Goal: Task Accomplishment & Management: Use online tool/utility

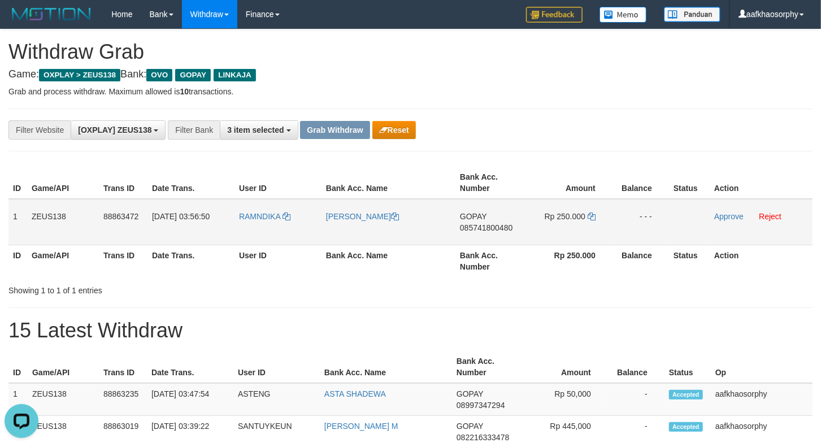
click at [500, 229] on span "085741800480" at bounding box center [486, 227] width 53 height 9
click at [590, 212] on icon at bounding box center [592, 216] width 8 height 8
drag, startPoint x: 590, startPoint y: 211, endPoint x: 826, endPoint y: 236, distance: 237.0
click at [600, 215] on td "Rp 250.000" at bounding box center [569, 222] width 85 height 46
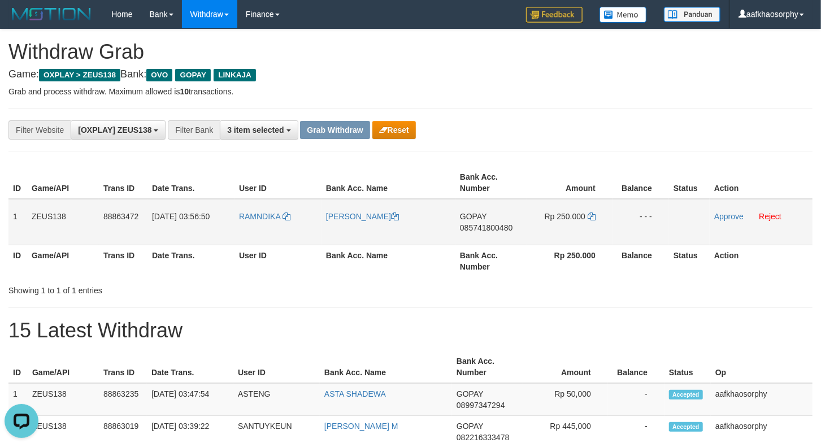
click at [242, 233] on td "RAMNDIKA" at bounding box center [278, 222] width 87 height 46
copy link "RAMNDIKA"
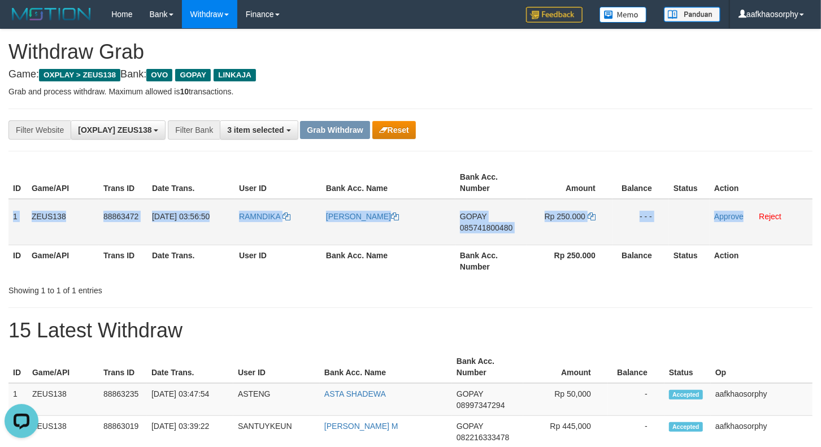
copy tr "1 ZEUS138 88863472 01/10/2025 03:56:50 RAMNDIKA MUHAMMAD ICHWAN GOPAY 085741800…"
drag, startPoint x: 8, startPoint y: 212, endPoint x: 722, endPoint y: 222, distance: 713.8
click at [744, 235] on tr "1 ZEUS138 88863472 01/10/2025 03:56:50 RAMNDIKA MUHAMMAD ICHWAN GOPAY 085741800…" at bounding box center [410, 222] width 804 height 46
click at [720, 219] on link "Approve" at bounding box center [728, 216] width 29 height 9
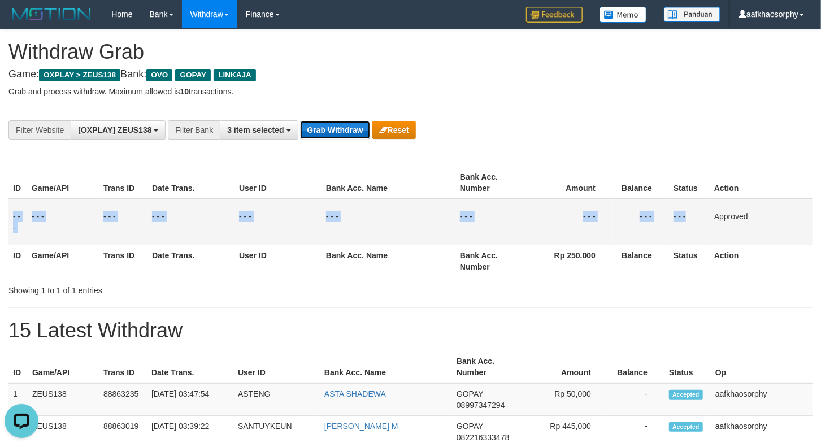
click at [362, 130] on button "Grab Withdraw" at bounding box center [335, 130] width 70 height 18
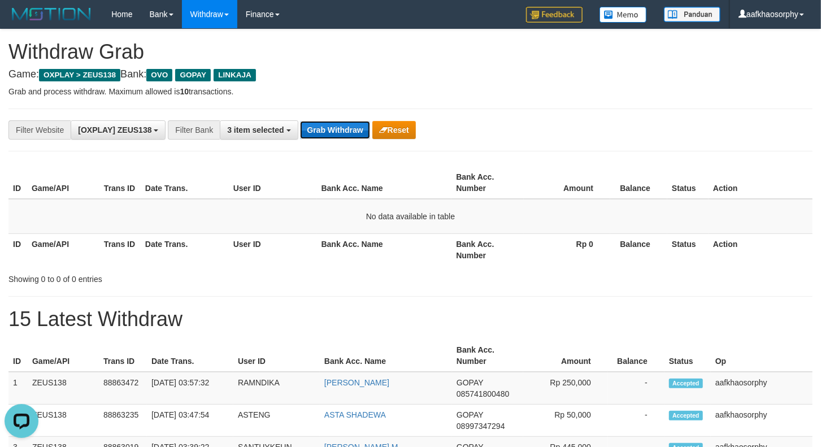
click at [313, 127] on button "Grab Withdraw" at bounding box center [335, 130] width 70 height 18
drag, startPoint x: 313, startPoint y: 127, endPoint x: 345, endPoint y: 136, distance: 33.3
click at [318, 128] on button "Grab Withdraw" at bounding box center [335, 130] width 70 height 18
click at [337, 138] on button "Grab Withdraw" at bounding box center [335, 130] width 70 height 18
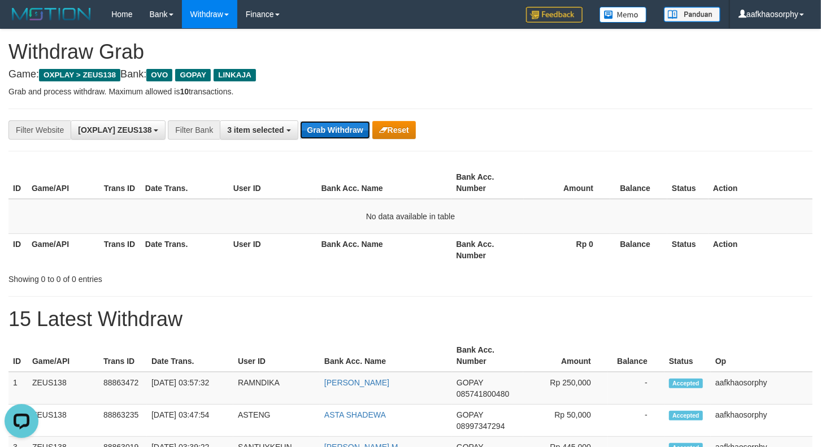
click at [337, 138] on button "Grab Withdraw" at bounding box center [335, 130] width 70 height 18
click at [314, 112] on div "**********" at bounding box center [410, 130] width 804 height 43
click at [329, 138] on button "Grab Withdraw" at bounding box center [335, 130] width 70 height 18
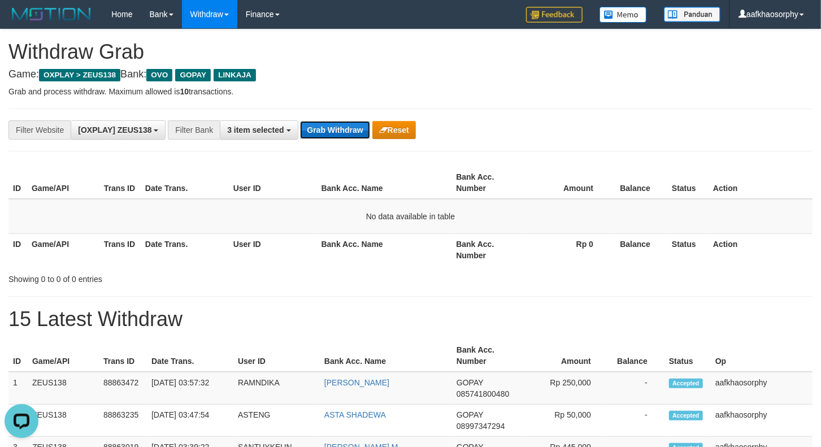
click at [329, 138] on button "Grab Withdraw" at bounding box center [335, 130] width 70 height 18
click at [329, 137] on button "Grab Withdraw" at bounding box center [335, 130] width 70 height 18
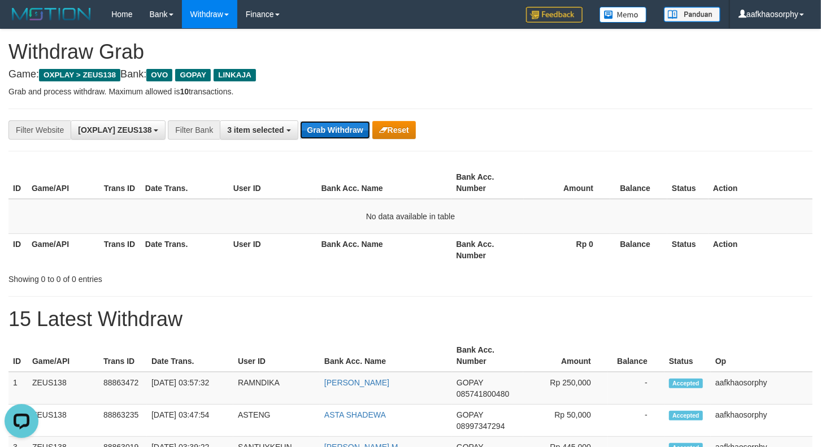
click at [329, 137] on button "Grab Withdraw" at bounding box center [335, 130] width 70 height 18
drag, startPoint x: 329, startPoint y: 137, endPoint x: 828, endPoint y: 134, distance: 499.0
click at [330, 136] on button "Grab Withdraw" at bounding box center [335, 130] width 70 height 18
click at [332, 132] on button "Grab Withdraw" at bounding box center [335, 130] width 70 height 18
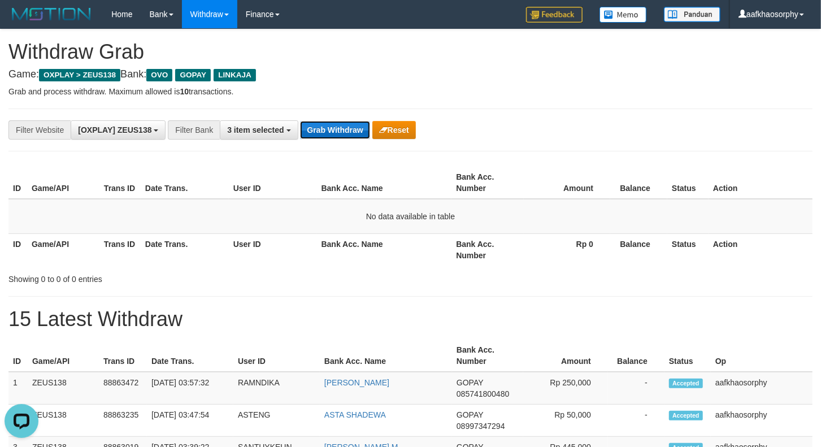
click at [332, 132] on button "Grab Withdraw" at bounding box center [335, 130] width 70 height 18
click at [342, 128] on button "Grab Withdraw" at bounding box center [335, 130] width 70 height 18
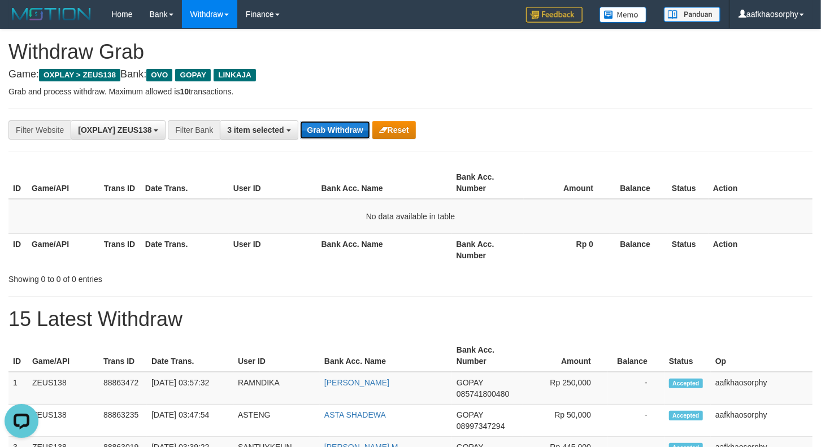
click at [342, 128] on button "Grab Withdraw" at bounding box center [335, 130] width 70 height 18
click at [327, 122] on button "Grab Withdraw" at bounding box center [335, 130] width 70 height 18
drag, startPoint x: 327, startPoint y: 122, endPoint x: 660, endPoint y: 218, distance: 346.3
click at [334, 124] on button "Grab Withdraw" at bounding box center [335, 130] width 70 height 18
click at [313, 123] on button "Grab Withdraw" at bounding box center [335, 130] width 70 height 18
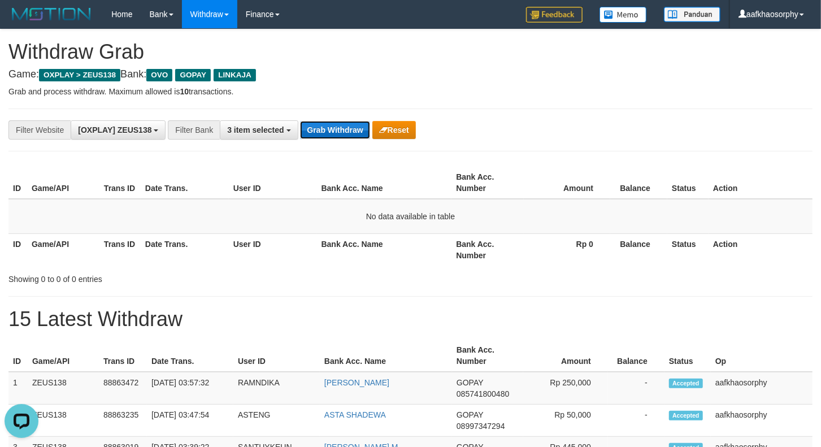
click at [313, 125] on button "Grab Withdraw" at bounding box center [335, 130] width 70 height 18
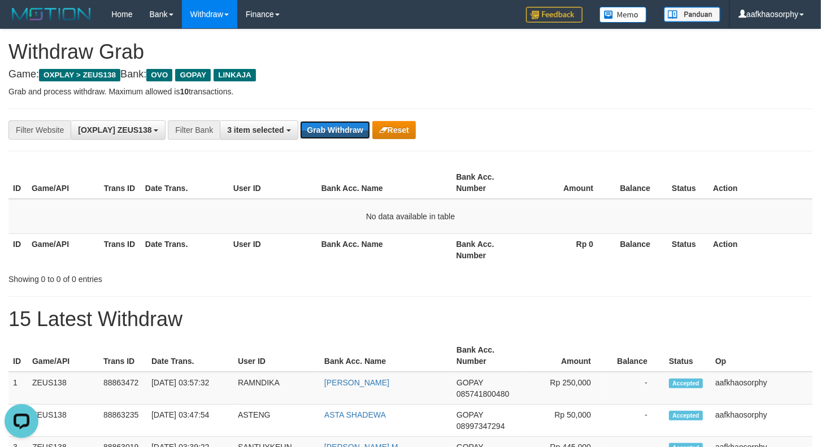
click at [313, 125] on button "Grab Withdraw" at bounding box center [335, 130] width 70 height 18
click at [313, 148] on div "**********" at bounding box center [410, 130] width 804 height 43
click at [316, 138] on button "Grab Withdraw" at bounding box center [335, 130] width 70 height 18
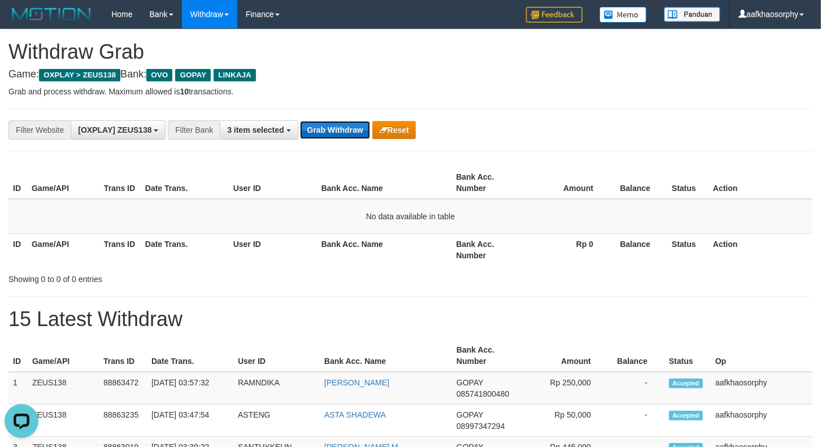
click at [316, 138] on button "Grab Withdraw" at bounding box center [335, 130] width 70 height 18
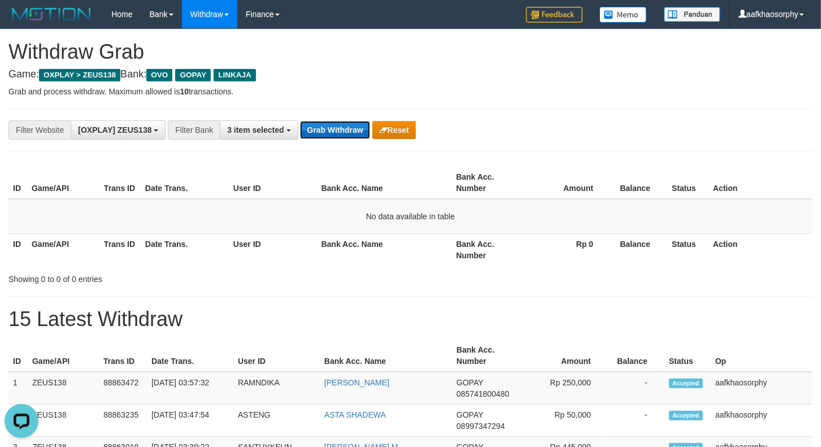
click at [316, 138] on button "Grab Withdraw" at bounding box center [335, 130] width 70 height 18
drag, startPoint x: 346, startPoint y: 132, endPoint x: 398, endPoint y: 155, distance: 56.6
click at [346, 132] on button "Grab Withdraw" at bounding box center [335, 130] width 70 height 18
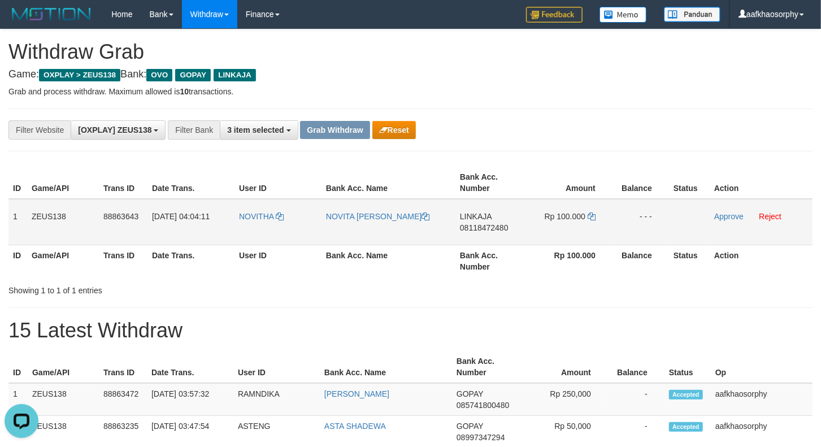
click at [486, 228] on span "08118472480" at bounding box center [484, 227] width 49 height 9
click at [592, 214] on icon at bounding box center [592, 216] width 8 height 8
drag, startPoint x: 592, startPoint y: 214, endPoint x: 828, endPoint y: 228, distance: 236.6
click at [607, 215] on td "Rp 100.000" at bounding box center [569, 222] width 85 height 46
drag, startPoint x: 298, startPoint y: 224, endPoint x: 280, endPoint y: 229, distance: 18.1
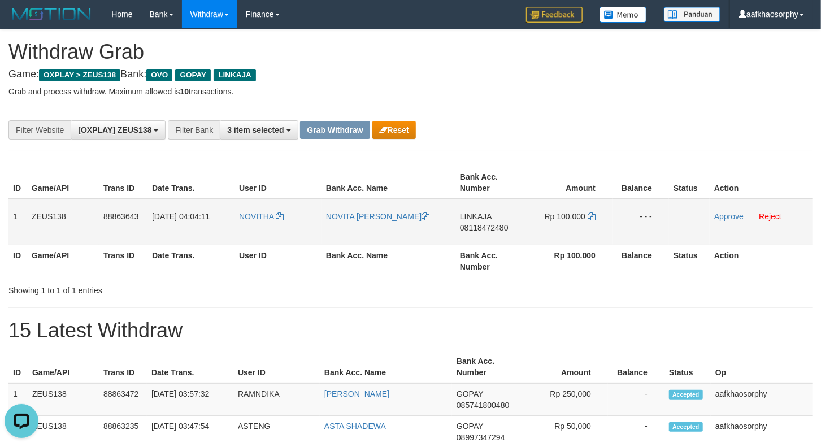
click at [297, 224] on td "NOVITHA" at bounding box center [278, 222] width 87 height 46
click at [261, 230] on td "NOVITHA" at bounding box center [278, 222] width 87 height 46
drag, startPoint x: 261, startPoint y: 230, endPoint x: 828, endPoint y: 257, distance: 568.0
click at [264, 230] on td "NOVITHA" at bounding box center [278, 222] width 87 height 46
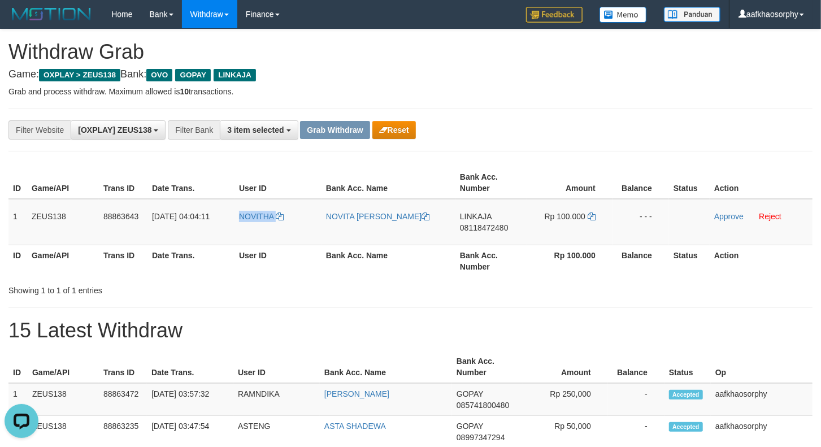
copy link "NOVITHA"
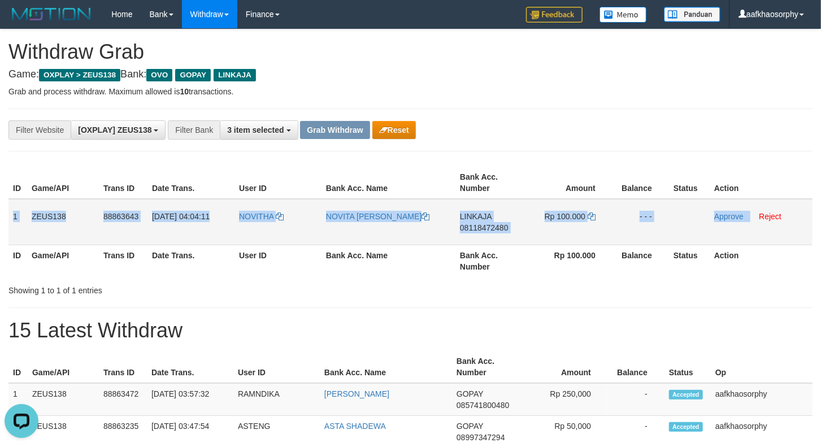
copy tr "1 ZEUS138 88863643 01/10/2025 04:04:11 NOVITHA NOVITA NUR CHAYA LINKAJA 0811847…"
drag, startPoint x: 14, startPoint y: 210, endPoint x: 749, endPoint y: 228, distance: 736.0
click at [749, 228] on tr "1 ZEUS138 88863643 01/10/2025 04:04:11 NOVITHA NOVITA NUR CHAYA LINKAJA 0811847…" at bounding box center [410, 222] width 804 height 46
click at [731, 210] on td "Approve Reject" at bounding box center [761, 222] width 103 height 46
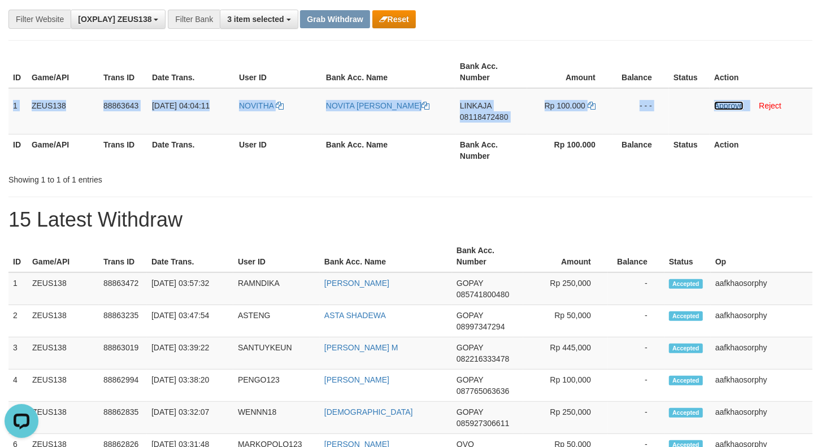
scroll to position [105, 0]
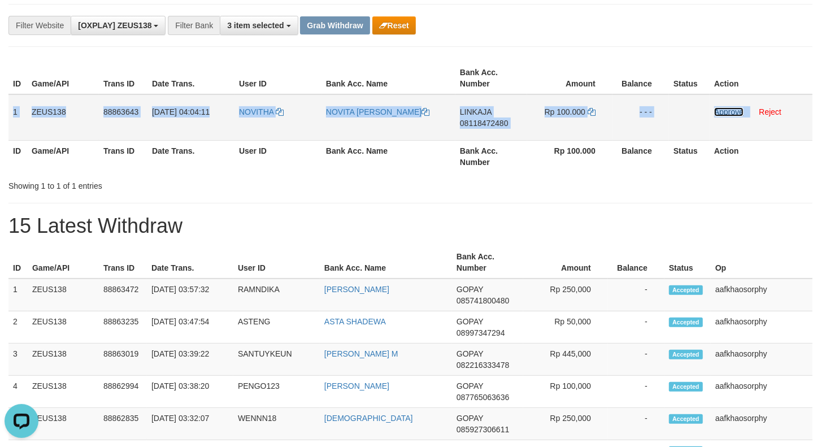
click at [729, 111] on link "Approve" at bounding box center [728, 111] width 29 height 9
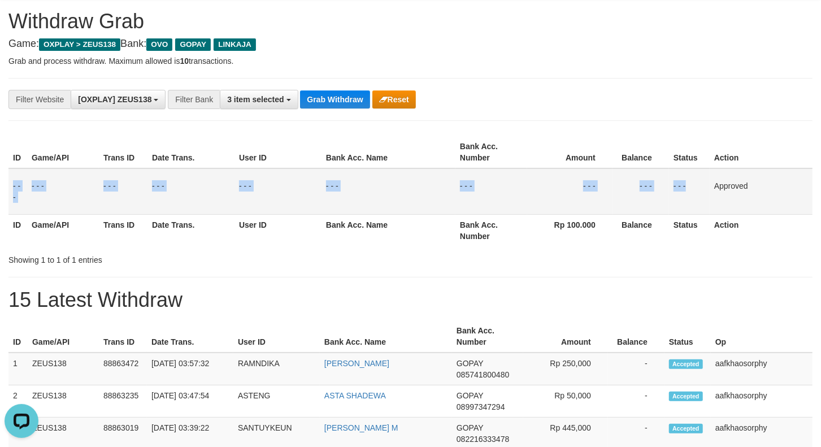
scroll to position [0, 0]
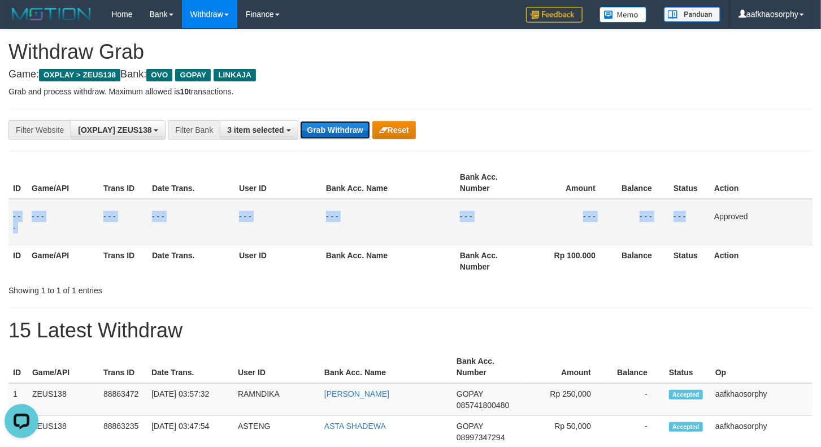
click at [335, 129] on button "Grab Withdraw" at bounding box center [335, 130] width 70 height 18
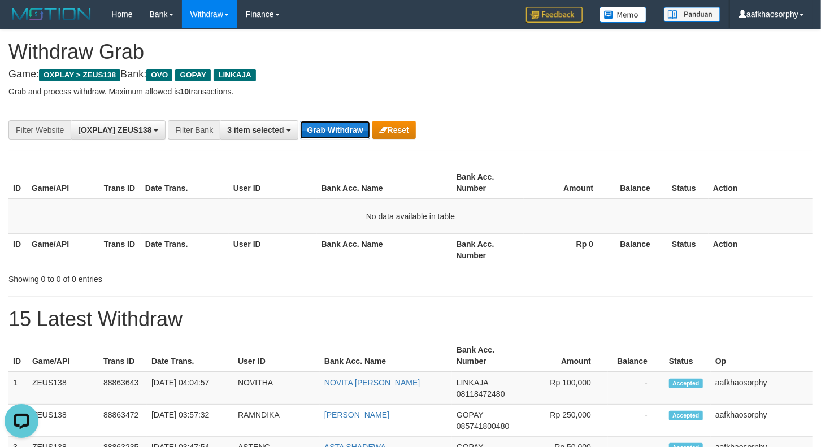
click at [325, 131] on button "Grab Withdraw" at bounding box center [335, 130] width 70 height 18
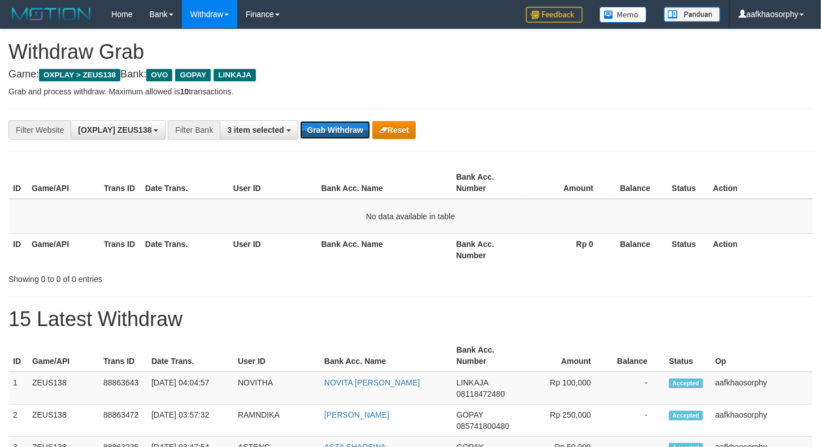
click at [325, 131] on button "Grab Withdraw" at bounding box center [335, 130] width 70 height 18
click at [335, 138] on button "Grab Withdraw" at bounding box center [335, 130] width 70 height 18
click at [314, 132] on button "Grab Withdraw" at bounding box center [335, 130] width 70 height 18
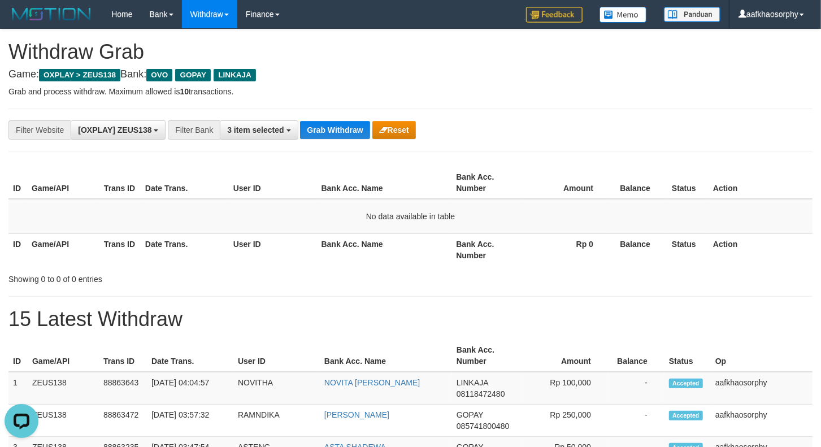
click at [345, 136] on button "Grab Withdraw" at bounding box center [335, 130] width 70 height 18
click at [346, 136] on button "Grab Withdraw" at bounding box center [335, 130] width 70 height 18
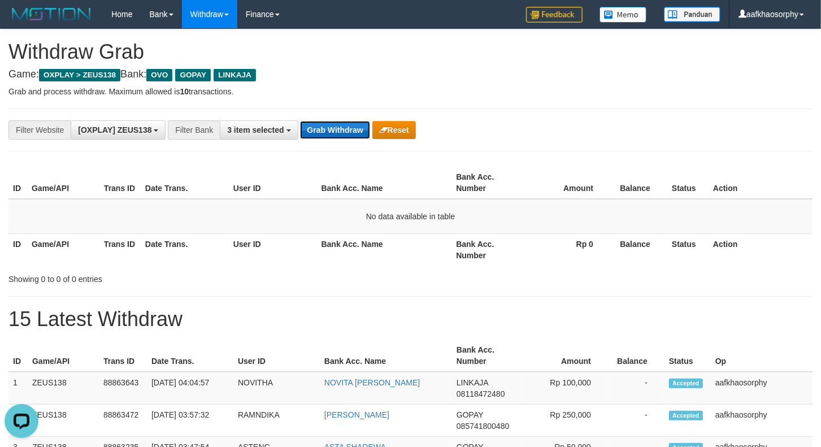
click at [346, 136] on button "Grab Withdraw" at bounding box center [335, 130] width 70 height 18
drag, startPoint x: 313, startPoint y: 128, endPoint x: 325, endPoint y: 132, distance: 13.0
click at [314, 128] on div "**********" at bounding box center [342, 129] width 684 height 19
click at [325, 132] on button "Grab Withdraw" at bounding box center [335, 130] width 70 height 18
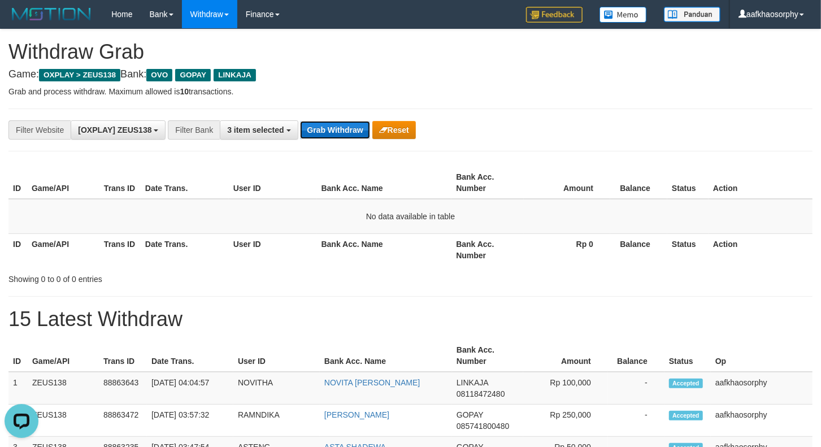
click at [326, 128] on button "Grab Withdraw" at bounding box center [335, 130] width 70 height 18
click at [328, 127] on button "Grab Withdraw" at bounding box center [335, 130] width 70 height 18
click at [328, 128] on button "Grab Withdraw" at bounding box center [335, 130] width 70 height 18
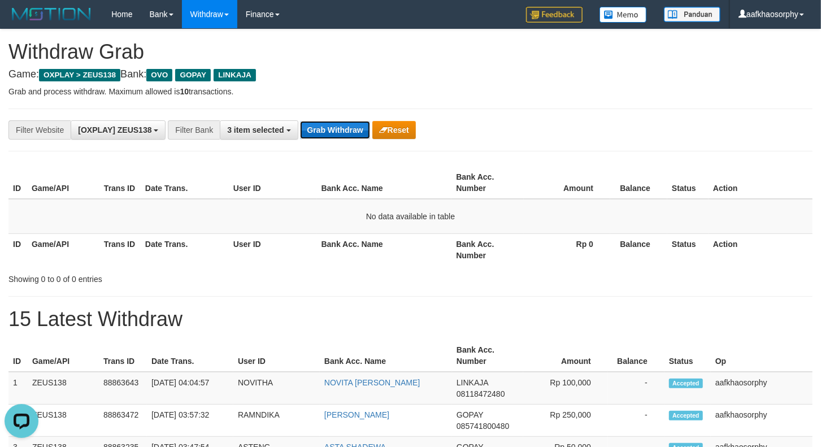
click at [328, 128] on button "Grab Withdraw" at bounding box center [335, 130] width 70 height 18
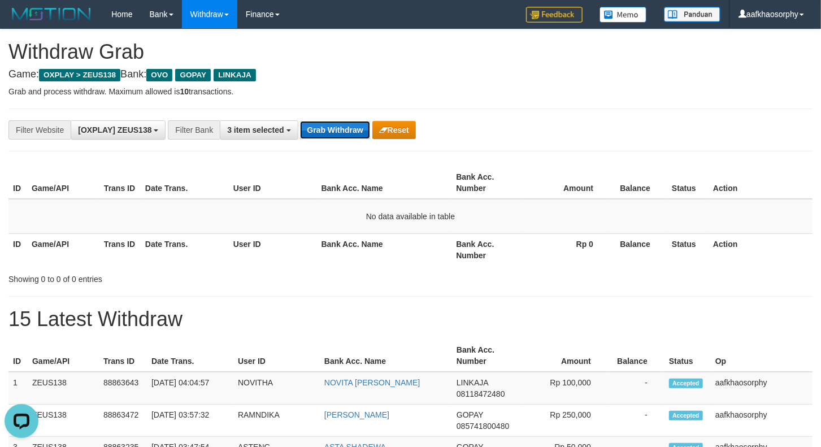
click at [328, 125] on button "Grab Withdraw" at bounding box center [335, 130] width 70 height 18
click at [322, 112] on div "**********" at bounding box center [410, 130] width 804 height 43
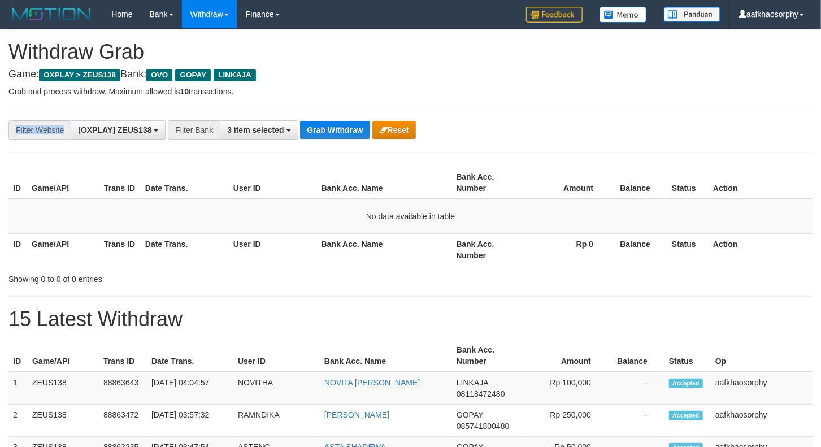
click at [321, 112] on div "**********" at bounding box center [410, 130] width 804 height 43
click at [363, 120] on div "**********" at bounding box center [342, 129] width 684 height 19
click at [359, 121] on button "Grab Withdraw" at bounding box center [335, 130] width 70 height 18
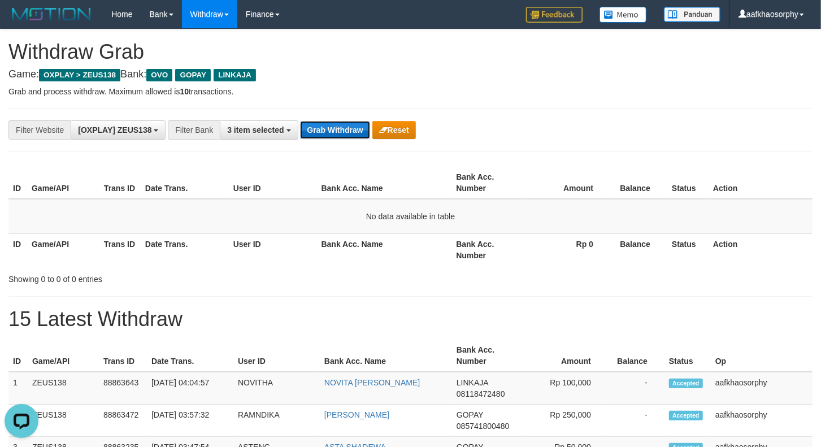
click at [359, 121] on button "Grab Withdraw" at bounding box center [335, 130] width 70 height 18
click at [361, 131] on button "Grab Withdraw" at bounding box center [335, 130] width 70 height 18
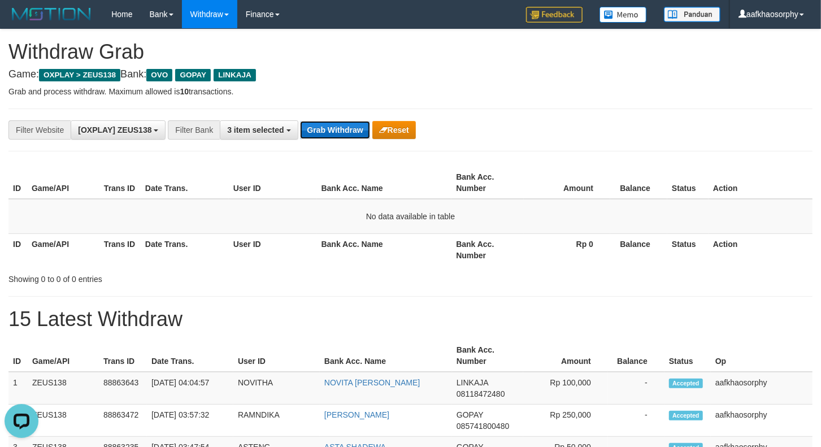
click at [348, 131] on button "Grab Withdraw" at bounding box center [335, 130] width 70 height 18
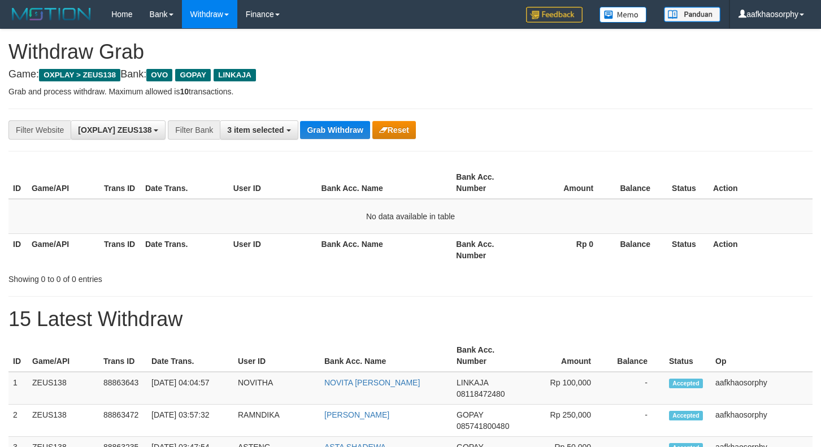
click at [348, 131] on button "Grab Withdraw" at bounding box center [335, 130] width 70 height 18
drag, startPoint x: 368, startPoint y: 136, endPoint x: 354, endPoint y: 133, distance: 15.0
click at [366, 133] on button "Grab Withdraw" at bounding box center [335, 130] width 70 height 18
click at [351, 132] on button "Grab Withdraw" at bounding box center [335, 130] width 70 height 18
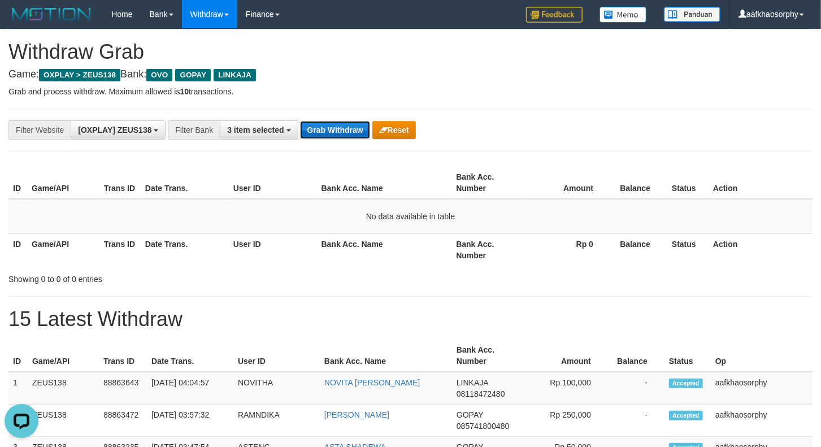
click at [323, 137] on button "Grab Withdraw" at bounding box center [335, 130] width 70 height 18
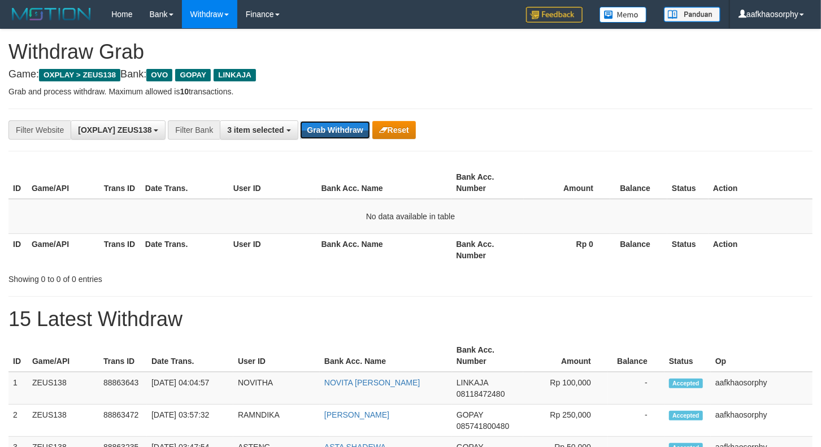
click at [323, 137] on button "Grab Withdraw" at bounding box center [335, 130] width 70 height 18
click at [352, 122] on button "Grab Withdraw" at bounding box center [335, 130] width 70 height 18
click at [326, 144] on div "**********" at bounding box center [410, 130] width 804 height 43
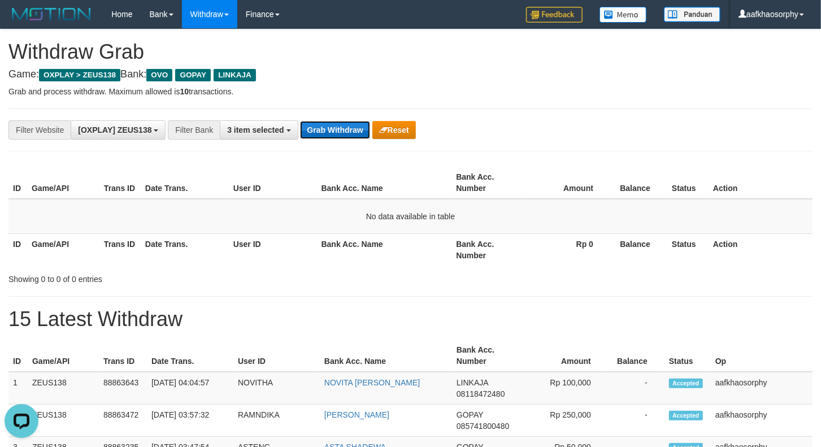
click at [326, 136] on button "Grab Withdraw" at bounding box center [335, 130] width 70 height 18
click at [326, 133] on button "Grab Withdraw" at bounding box center [335, 130] width 70 height 18
click at [334, 136] on button "Grab Withdraw" at bounding box center [335, 130] width 70 height 18
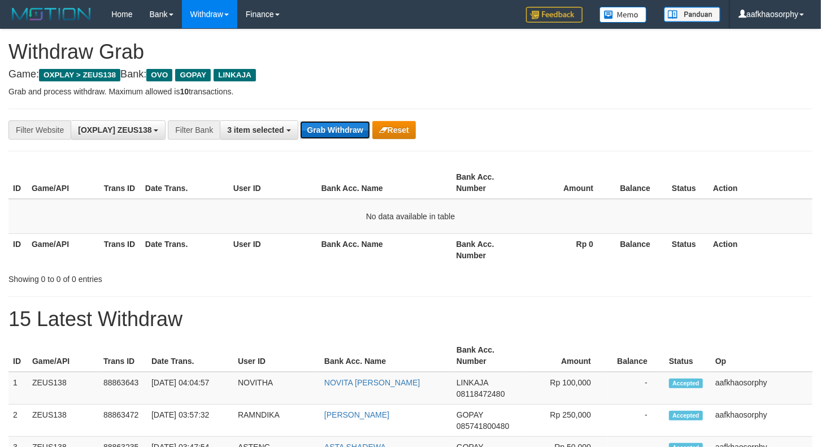
click at [300, 121] on button "Grab Withdraw" at bounding box center [335, 130] width 70 height 18
click at [334, 136] on button "Grab Withdraw" at bounding box center [335, 130] width 70 height 18
click at [311, 124] on button "Grab Withdraw" at bounding box center [335, 130] width 70 height 18
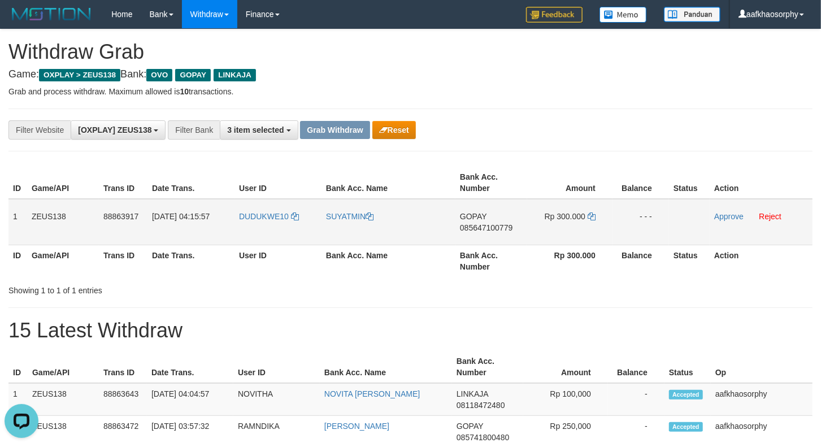
click at [475, 228] on span "085647100779" at bounding box center [486, 227] width 53 height 9
click at [475, 227] on span "085647100779" at bounding box center [486, 227] width 53 height 9
click at [590, 217] on icon at bounding box center [592, 216] width 8 height 8
drag, startPoint x: 590, startPoint y: 217, endPoint x: 828, endPoint y: 222, distance: 238.5
click at [592, 217] on icon at bounding box center [592, 216] width 8 height 8
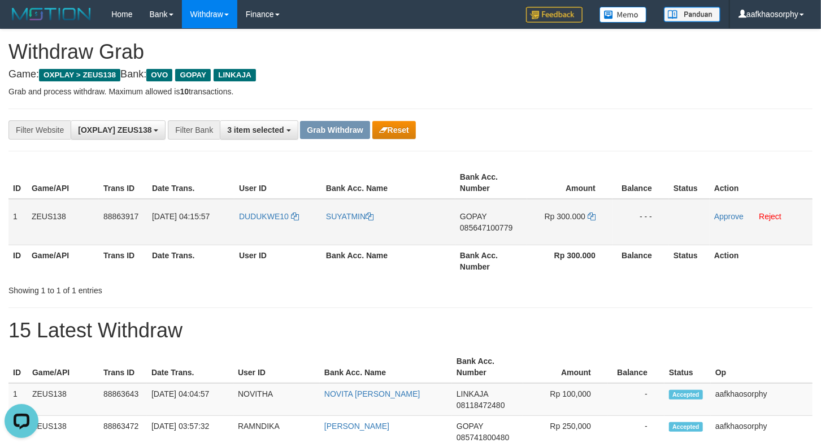
click at [249, 226] on td "DUDUKWE10" at bounding box center [278, 222] width 87 height 46
drag, startPoint x: 249, startPoint y: 226, endPoint x: 535, endPoint y: 250, distance: 287.0
click at [255, 229] on td "DUDUKWE10" at bounding box center [278, 222] width 87 height 46
copy span "DUDUKWE10"
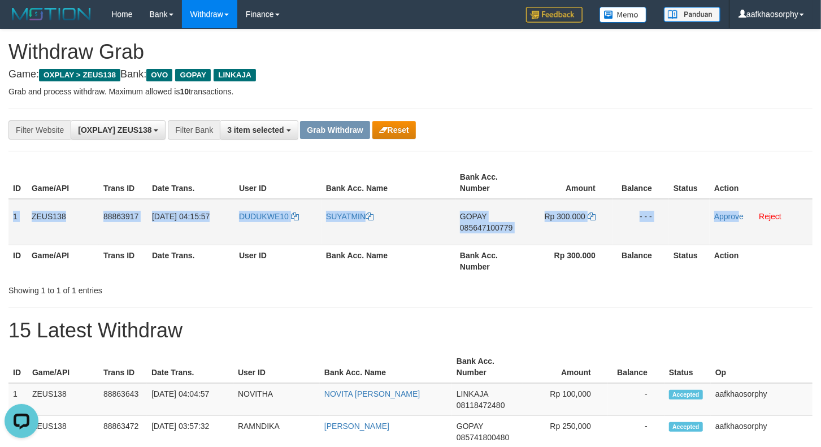
drag, startPoint x: 15, startPoint y: 214, endPoint x: 741, endPoint y: 222, distance: 726.2
click at [741, 222] on tr "1 ZEUS138 88863917 01/10/2025 04:15:57 DUDUKWE10 SUYATMIN GOPAY 085647100779 Rp…" at bounding box center [410, 222] width 804 height 46
copy tr "1 ZEUS138 88863917 01/10/2025 04:15:57 DUDUKWE10 SUYATMIN GOPAY 085647100779 Rp…"
click at [720, 209] on td "Approve Reject" at bounding box center [761, 222] width 103 height 46
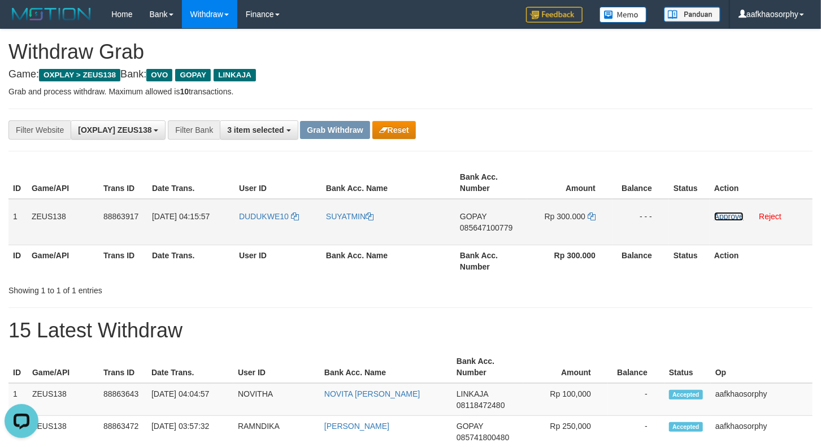
click at [724, 215] on link "Approve" at bounding box center [728, 216] width 29 height 9
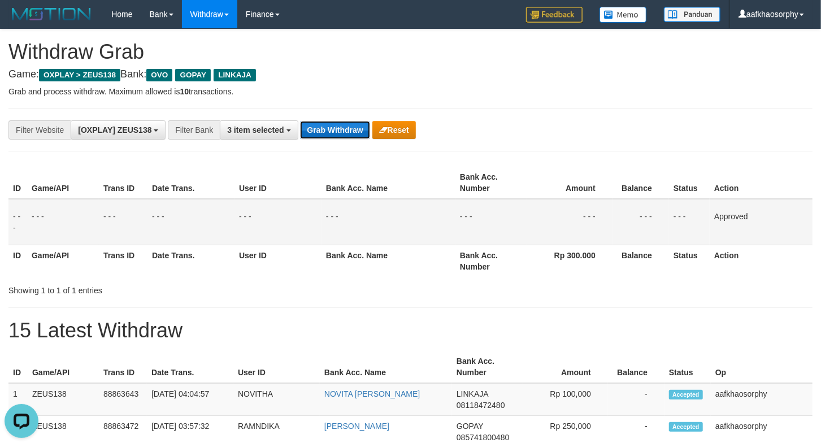
click at [358, 127] on button "Grab Withdraw" at bounding box center [335, 130] width 70 height 18
drag, startPoint x: 358, startPoint y: 127, endPoint x: 828, endPoint y: 191, distance: 474.6
click at [384, 133] on div "Grab Withdraw Reset" at bounding box center [357, 130] width 115 height 18
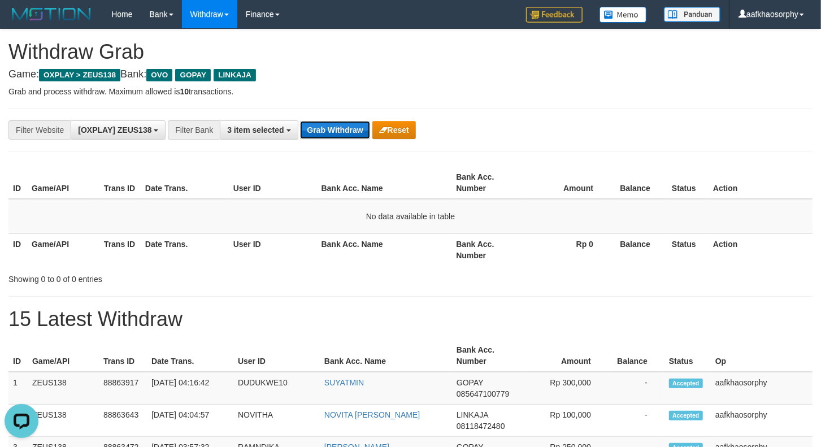
click at [314, 134] on button "Grab Withdraw" at bounding box center [335, 130] width 70 height 18
click at [300, 121] on button "Grab Withdraw" at bounding box center [335, 130] width 70 height 18
click at [314, 137] on button "Grab Withdraw" at bounding box center [335, 130] width 70 height 18
click at [300, 121] on button "Grab Withdraw" at bounding box center [335, 130] width 70 height 18
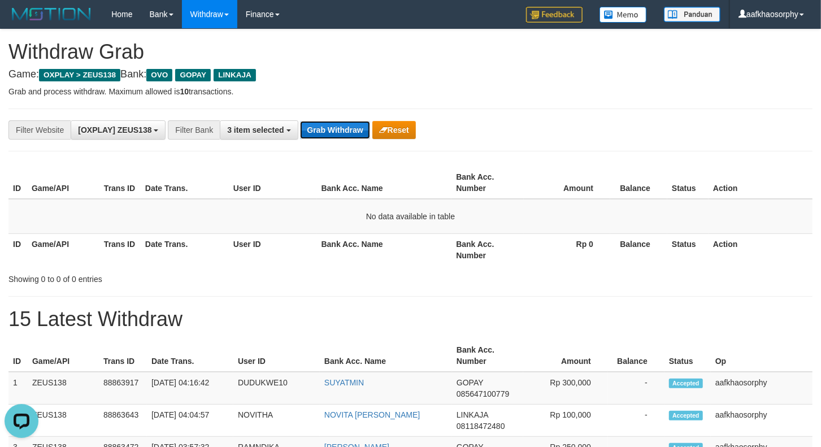
click at [300, 121] on button "Grab Withdraw" at bounding box center [335, 130] width 70 height 18
click at [314, 137] on button "Grab Withdraw" at bounding box center [335, 130] width 70 height 18
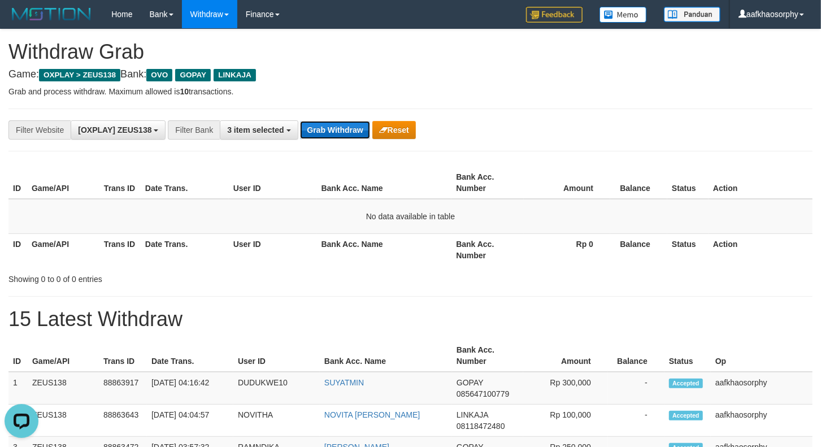
click at [300, 121] on button "Grab Withdraw" at bounding box center [335, 130] width 70 height 18
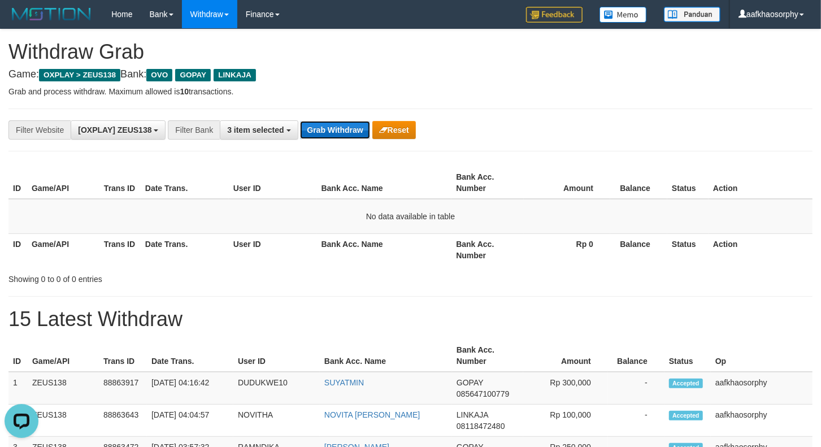
click at [300, 121] on button "Grab Withdraw" at bounding box center [335, 130] width 70 height 18
click at [350, 141] on div "**********" at bounding box center [410, 130] width 804 height 43
click at [352, 136] on button "Grab Withdraw" at bounding box center [335, 130] width 70 height 18
drag, startPoint x: 352, startPoint y: 136, endPoint x: 828, endPoint y: 207, distance: 481.7
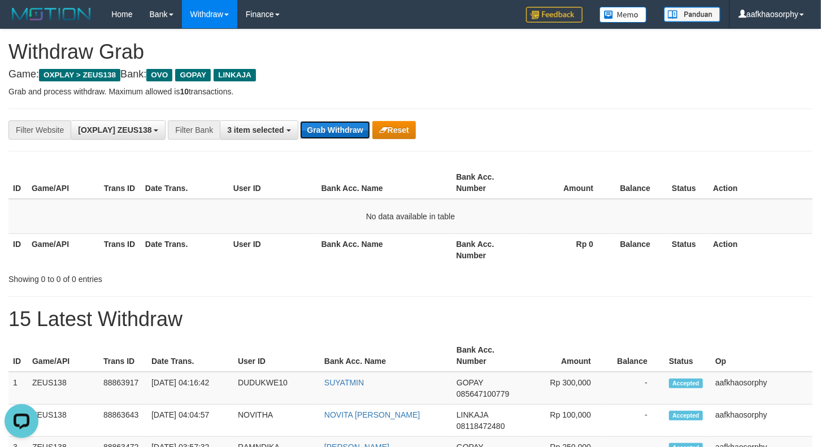
click at [366, 136] on button "Grab Withdraw" at bounding box center [335, 130] width 70 height 18
click at [332, 130] on button "Grab Withdraw" at bounding box center [335, 130] width 70 height 18
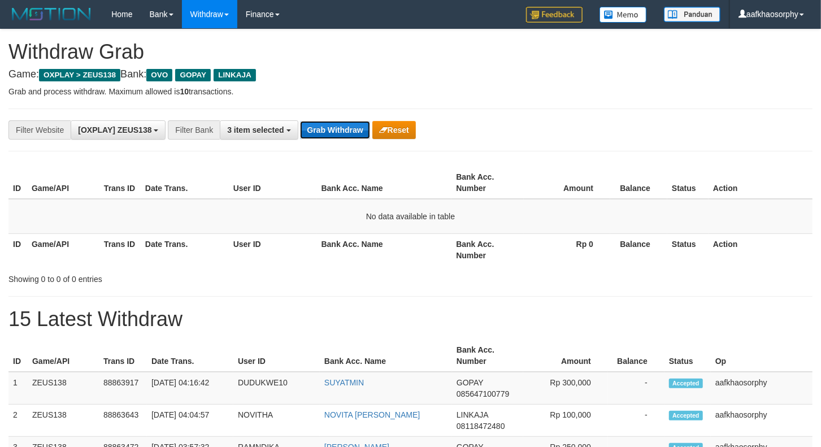
click at [336, 131] on button "Grab Withdraw" at bounding box center [335, 130] width 70 height 18
click at [330, 130] on button "Grab Withdraw" at bounding box center [335, 130] width 70 height 18
drag, startPoint x: 330, startPoint y: 130, endPoint x: 479, endPoint y: 137, distance: 149.3
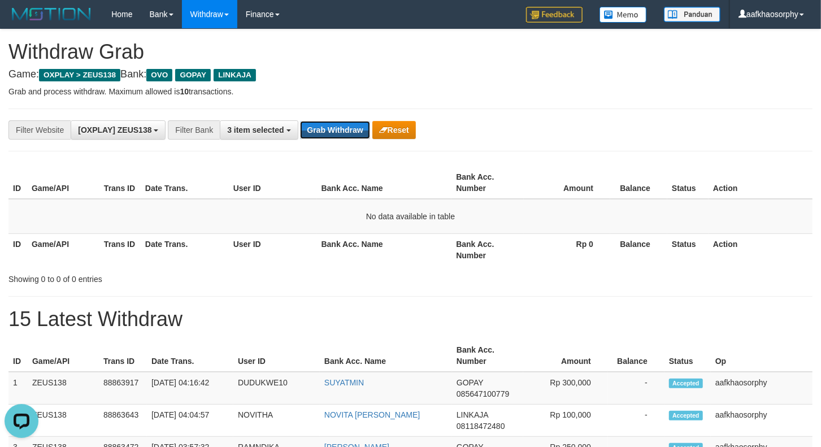
click at [331, 127] on button "Grab Withdraw" at bounding box center [335, 130] width 70 height 18
click at [370, 131] on div "Grab Withdraw Reset" at bounding box center [357, 130] width 115 height 18
click at [353, 123] on button "Grab Withdraw" at bounding box center [335, 130] width 70 height 18
click at [316, 125] on button "Grab Withdraw" at bounding box center [335, 130] width 70 height 18
click at [300, 121] on button "Grab Withdraw" at bounding box center [335, 130] width 70 height 18
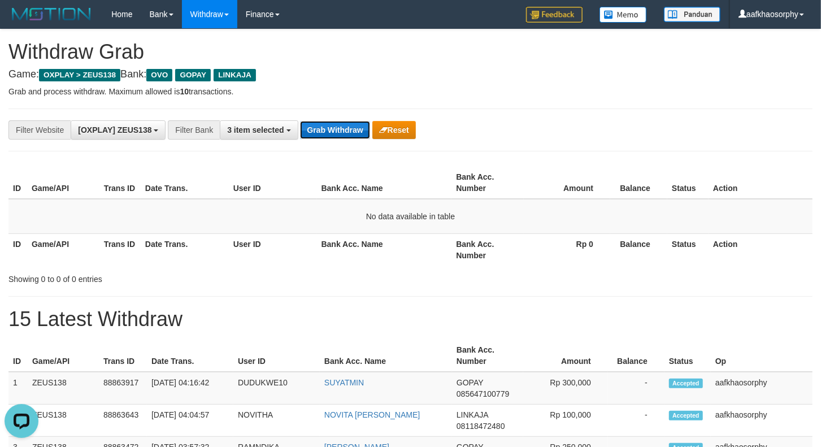
drag, startPoint x: 316, startPoint y: 125, endPoint x: 341, endPoint y: 121, distance: 25.2
click at [319, 123] on button "Grab Withdraw" at bounding box center [335, 130] width 70 height 18
click at [332, 131] on button "Grab Withdraw" at bounding box center [335, 130] width 70 height 18
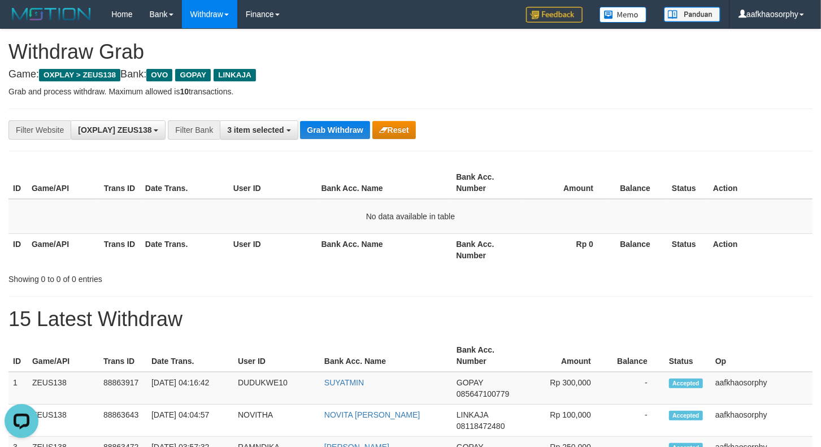
click at [352, 140] on div "**********" at bounding box center [410, 130] width 804 height 43
click at [350, 134] on button "Grab Withdraw" at bounding box center [335, 130] width 70 height 18
click at [300, 121] on button "Grab Withdraw" at bounding box center [335, 130] width 70 height 18
drag, startPoint x: 350, startPoint y: 134, endPoint x: 393, endPoint y: 142, distance: 43.8
click at [354, 133] on button "Grab Withdraw" at bounding box center [335, 130] width 70 height 18
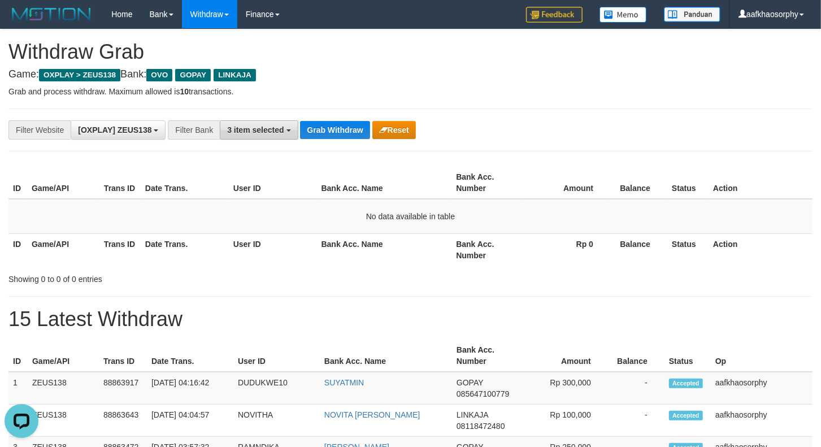
click at [292, 136] on button "3 item selected" at bounding box center [259, 129] width 78 height 19
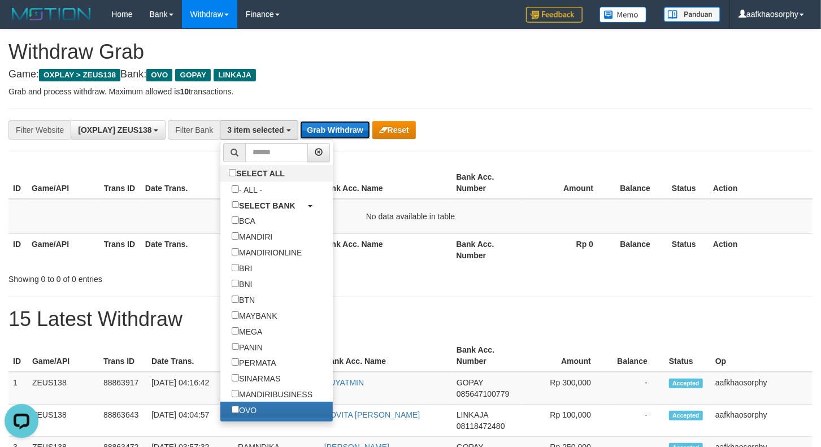
click at [318, 131] on button "Grab Withdraw" at bounding box center [335, 130] width 70 height 18
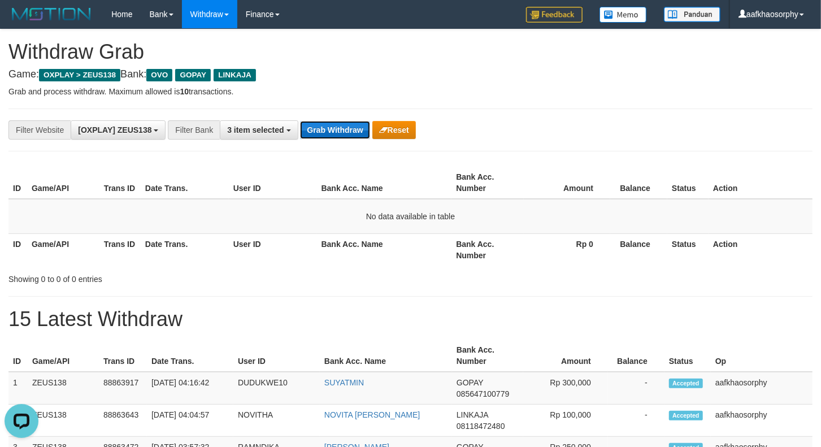
drag, startPoint x: 318, startPoint y: 131, endPoint x: 824, endPoint y: 150, distance: 506.7
click at [319, 131] on button "Grab Withdraw" at bounding box center [335, 130] width 70 height 18
click at [329, 127] on button "Grab Withdraw" at bounding box center [335, 130] width 70 height 18
click at [331, 127] on button "Grab Withdraw" at bounding box center [335, 130] width 70 height 18
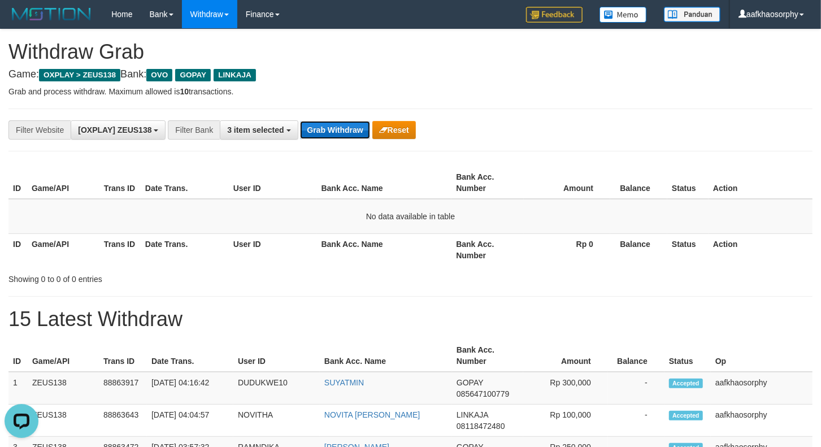
click at [352, 134] on button "Grab Withdraw" at bounding box center [335, 130] width 70 height 18
click at [310, 133] on button "Grab Withdraw" at bounding box center [335, 130] width 70 height 18
click at [313, 133] on button "Grab Withdraw" at bounding box center [335, 130] width 70 height 18
drag, startPoint x: 313, startPoint y: 133, endPoint x: 359, endPoint y: 164, distance: 55.5
click at [313, 136] on button "Grab Withdraw" at bounding box center [335, 130] width 70 height 18
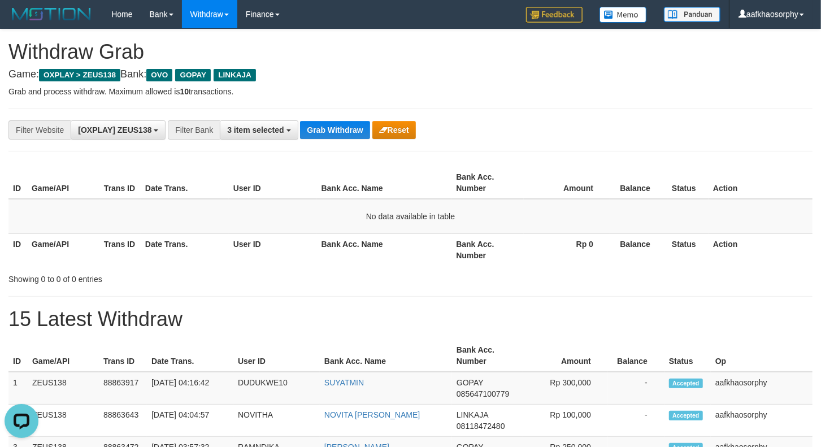
click at [342, 139] on div "**********" at bounding box center [342, 129] width 684 height 19
click at [344, 136] on button "Grab Withdraw" at bounding box center [335, 130] width 70 height 18
click at [335, 123] on button "Grab Withdraw" at bounding box center [335, 130] width 70 height 18
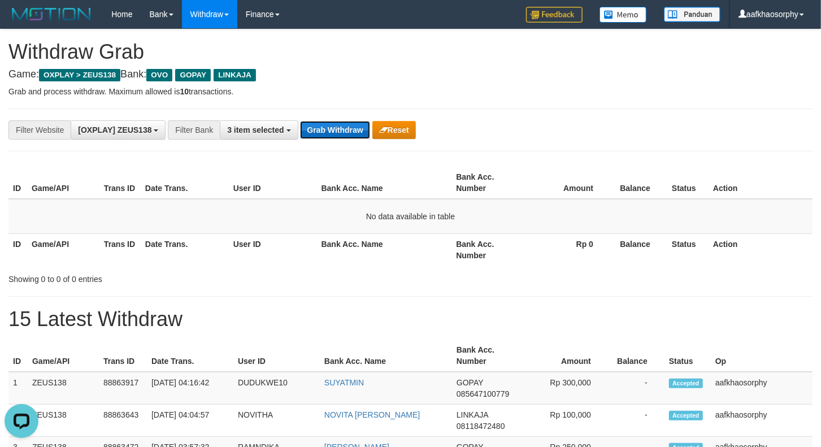
click at [325, 125] on button "Grab Withdraw" at bounding box center [335, 130] width 70 height 18
click at [342, 112] on div "**********" at bounding box center [410, 130] width 804 height 43
click at [339, 119] on div "**********" at bounding box center [410, 130] width 804 height 43
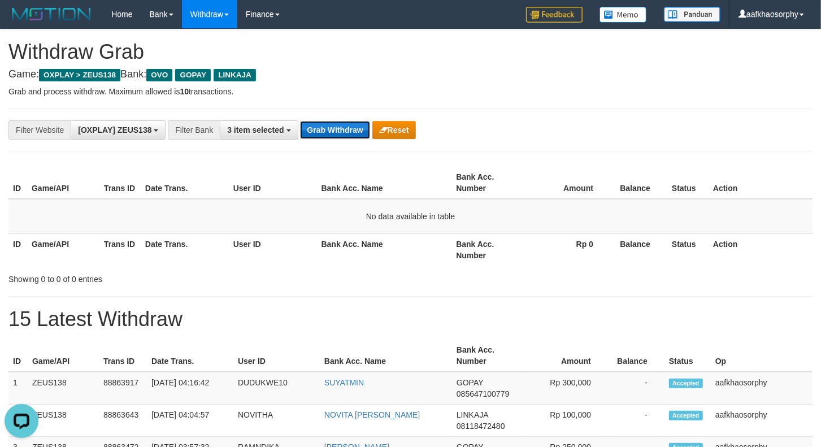
click at [338, 134] on button "Grab Withdraw" at bounding box center [335, 130] width 70 height 18
click at [350, 119] on div "**********" at bounding box center [410, 130] width 804 height 43
click at [350, 120] on div "**********" at bounding box center [342, 129] width 684 height 19
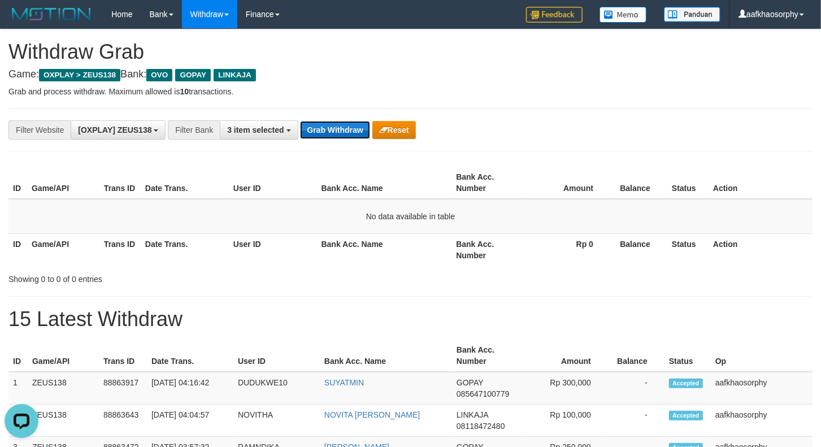
click at [349, 127] on button "Grab Withdraw" at bounding box center [335, 130] width 70 height 18
click at [349, 125] on button "Grab Withdraw" at bounding box center [335, 130] width 70 height 18
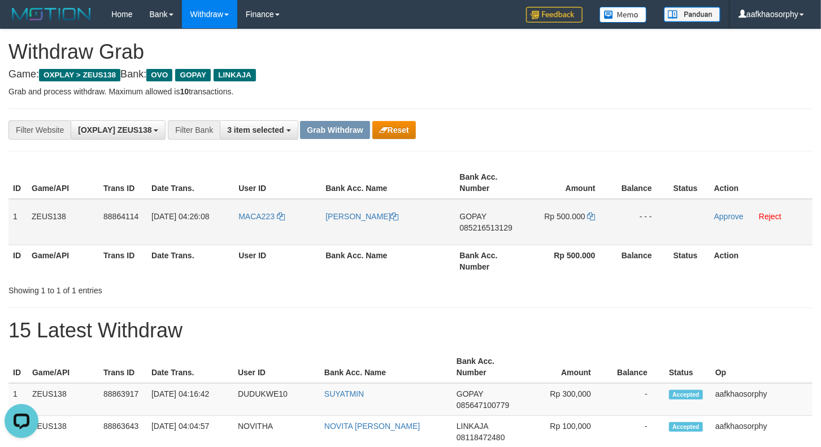
click at [489, 223] on span "085216513129" at bounding box center [485, 227] width 53 height 9
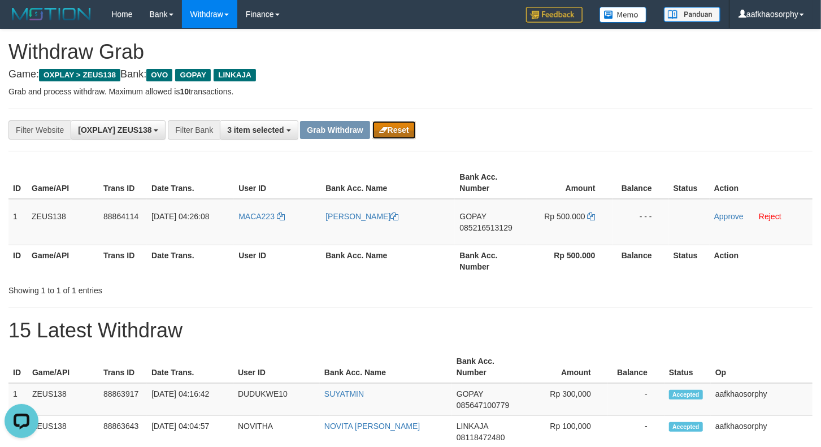
click at [392, 128] on button "Reset" at bounding box center [394, 130] width 44 height 18
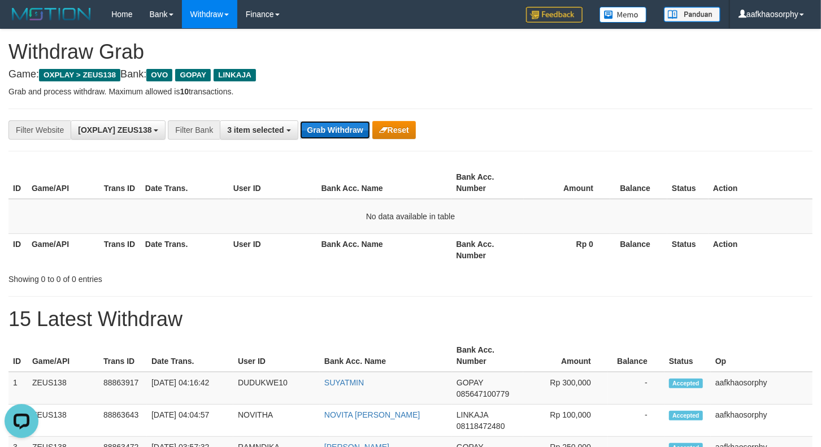
click at [337, 125] on button "Grab Withdraw" at bounding box center [335, 130] width 70 height 18
click at [348, 116] on div "**********" at bounding box center [410, 130] width 804 height 43
click at [348, 126] on button "Grab Withdraw" at bounding box center [335, 130] width 70 height 18
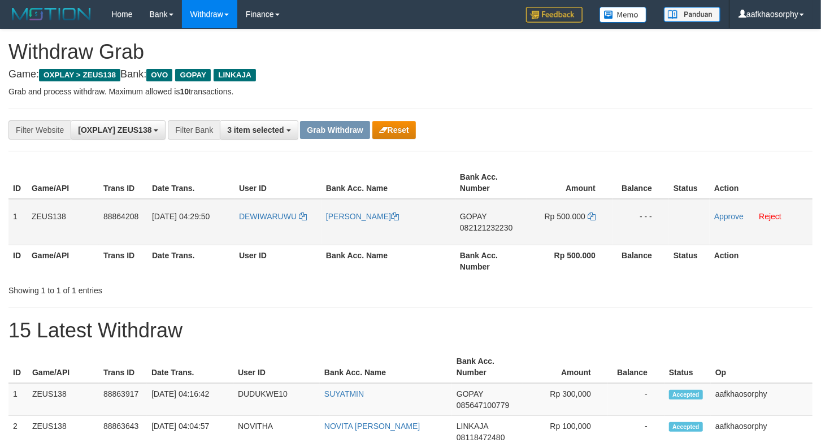
drag, startPoint x: 496, startPoint y: 228, endPoint x: 506, endPoint y: 229, distance: 10.8
click at [496, 228] on span "082121232230" at bounding box center [486, 227] width 53 height 9
click at [597, 216] on td "Rp 500.000" at bounding box center [569, 222] width 85 height 46
drag, startPoint x: 589, startPoint y: 211, endPoint x: 648, endPoint y: 218, distance: 58.6
click at [591, 212] on icon at bounding box center [592, 216] width 8 height 8
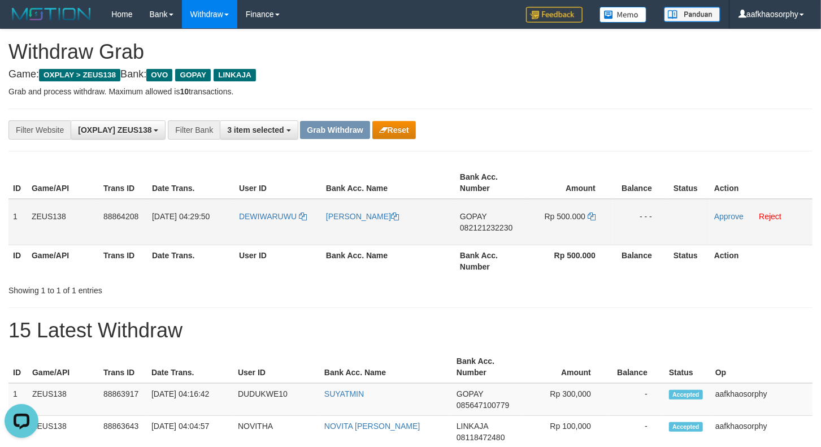
drag, startPoint x: 208, startPoint y: 244, endPoint x: 218, endPoint y: 237, distance: 12.2
click at [218, 237] on table "ID Game/API Trans ID Date Trans. User ID Bank Acc. Name Bank Acc. Number Amount…" at bounding box center [410, 222] width 804 height 110
click at [255, 222] on td "DEWIWARUWU" at bounding box center [278, 222] width 87 height 46
click at [255, 221] on td "DEWIWARUWU" at bounding box center [278, 222] width 87 height 46
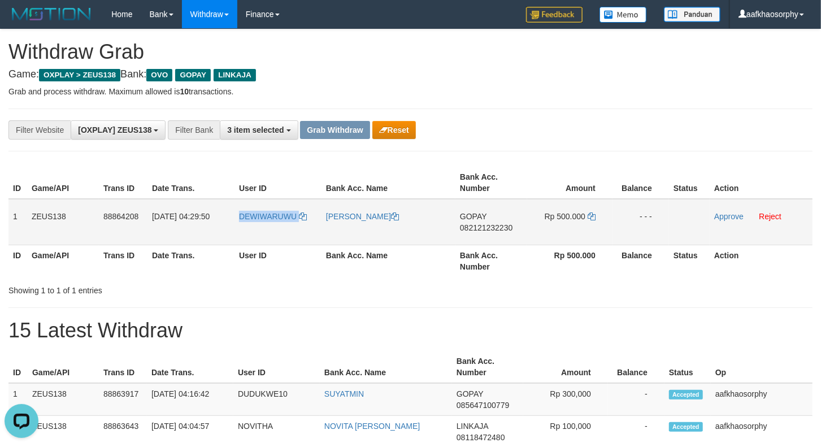
click at [255, 221] on td "DEWIWARUWU" at bounding box center [278, 222] width 87 height 46
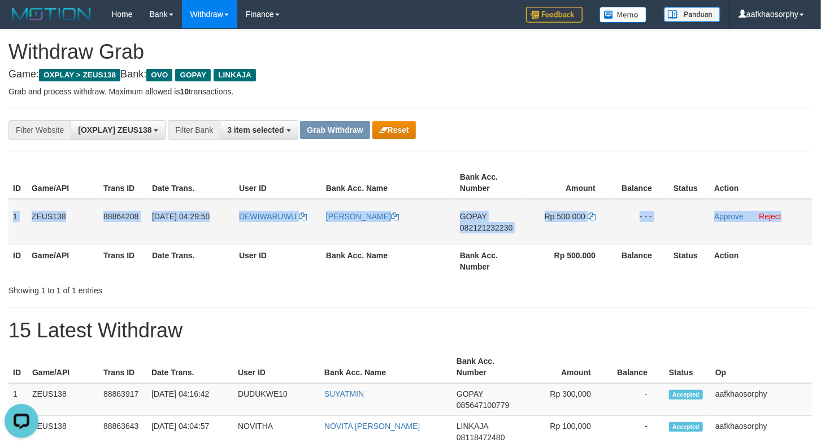
drag, startPoint x: 11, startPoint y: 216, endPoint x: 805, endPoint y: 231, distance: 794.1
click at [805, 231] on tr "1 ZEUS138 88864208 01/10/2025 04:29:50 DEWIWARUWU DEWI WARUWU GOPAY 08212123223…" at bounding box center [410, 222] width 804 height 46
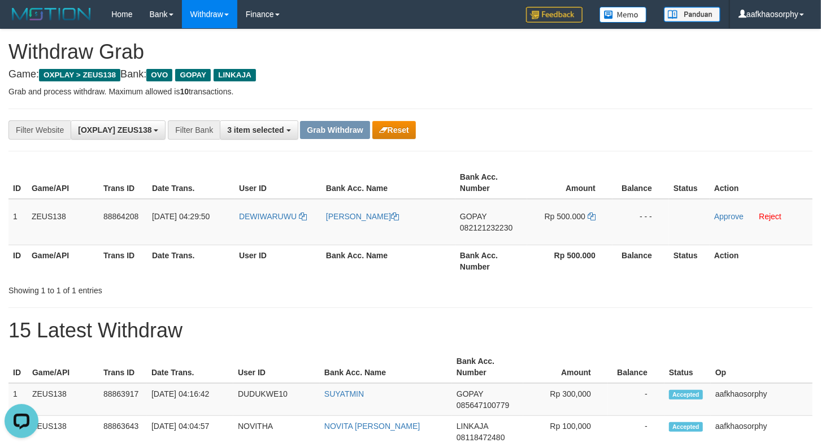
click at [346, 268] on th "Bank Acc. Name" at bounding box center [389, 261] width 134 height 32
drag, startPoint x: 730, startPoint y: 219, endPoint x: 451, endPoint y: 132, distance: 292.3
click at [730, 219] on link "Approve" at bounding box center [728, 216] width 29 height 9
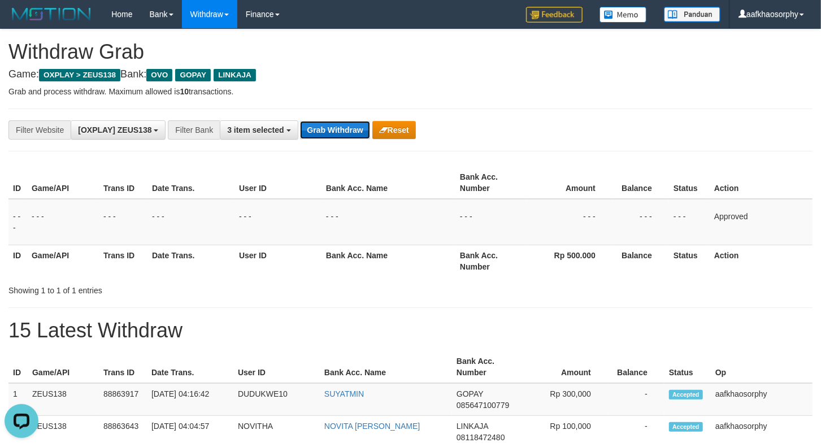
click at [341, 130] on button "Grab Withdraw" at bounding box center [335, 130] width 70 height 18
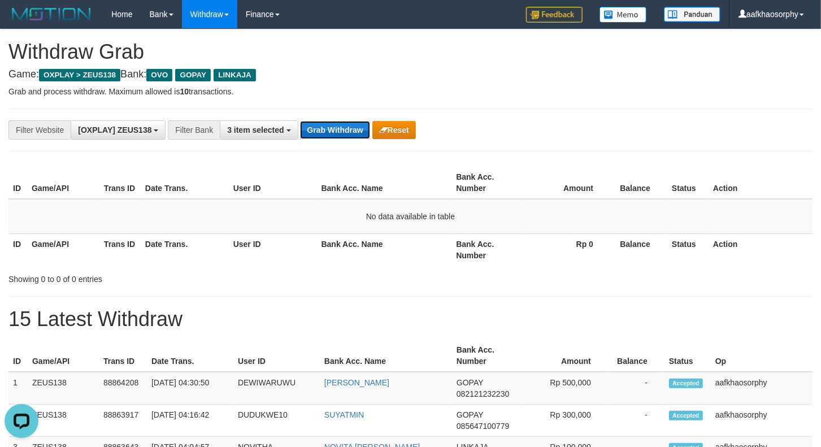
click at [348, 128] on button "Grab Withdraw" at bounding box center [335, 130] width 70 height 18
click at [347, 128] on button "Grab Withdraw" at bounding box center [335, 130] width 70 height 18
drag, startPoint x: 347, startPoint y: 128, endPoint x: 823, endPoint y: 199, distance: 481.7
click at [349, 128] on button "Grab Withdraw" at bounding box center [335, 130] width 70 height 18
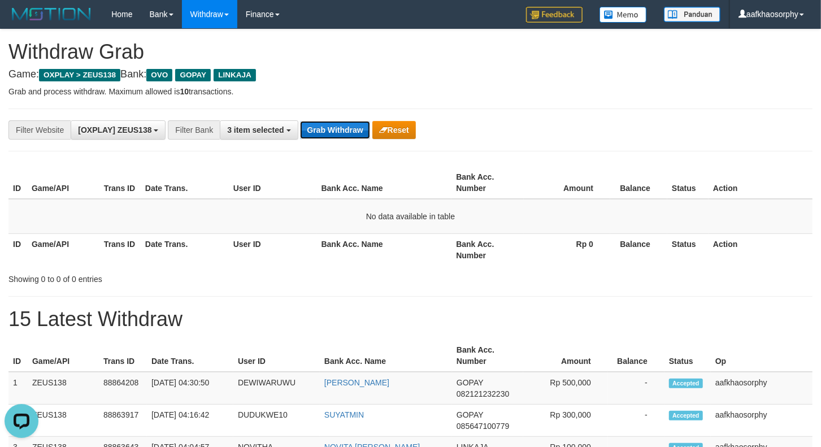
click at [340, 128] on button "Grab Withdraw" at bounding box center [335, 130] width 70 height 18
click at [300, 121] on button "Grab Withdraw" at bounding box center [335, 130] width 70 height 18
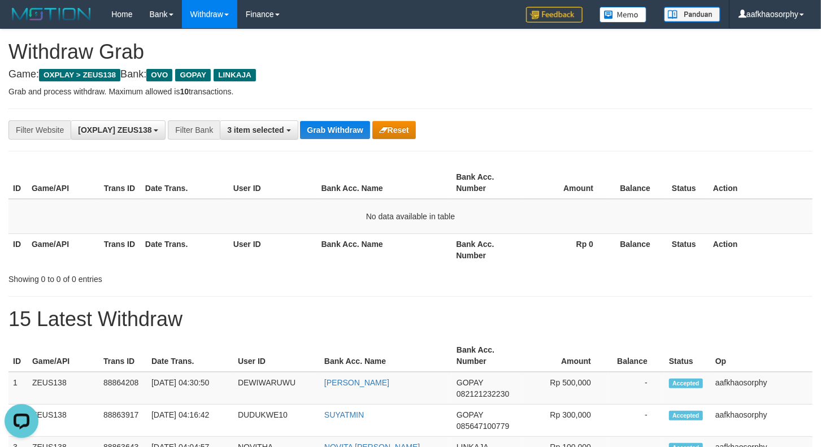
click at [322, 115] on div "**********" at bounding box center [410, 130] width 804 height 43
click at [323, 119] on div "**********" at bounding box center [410, 130] width 804 height 43
click at [325, 125] on button "Grab Withdraw" at bounding box center [335, 130] width 70 height 18
click at [325, 127] on button "Grab Withdraw" at bounding box center [335, 130] width 70 height 18
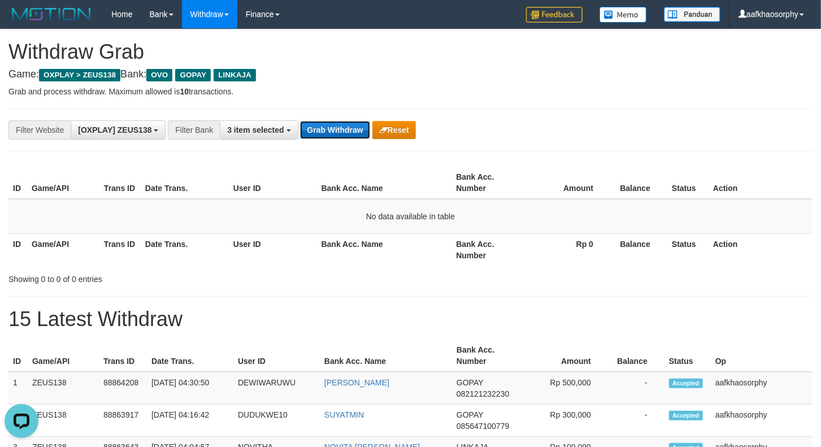
click at [325, 127] on button "Grab Withdraw" at bounding box center [335, 130] width 70 height 18
click at [323, 132] on button "Grab Withdraw" at bounding box center [335, 130] width 70 height 18
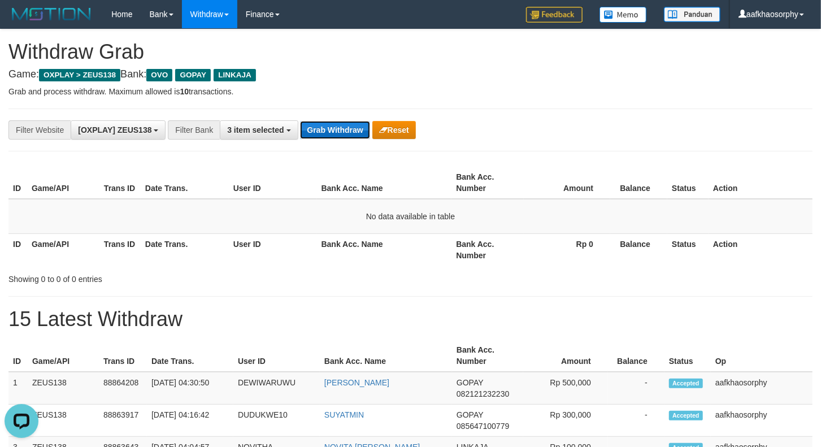
click at [323, 132] on button "Grab Withdraw" at bounding box center [335, 130] width 70 height 18
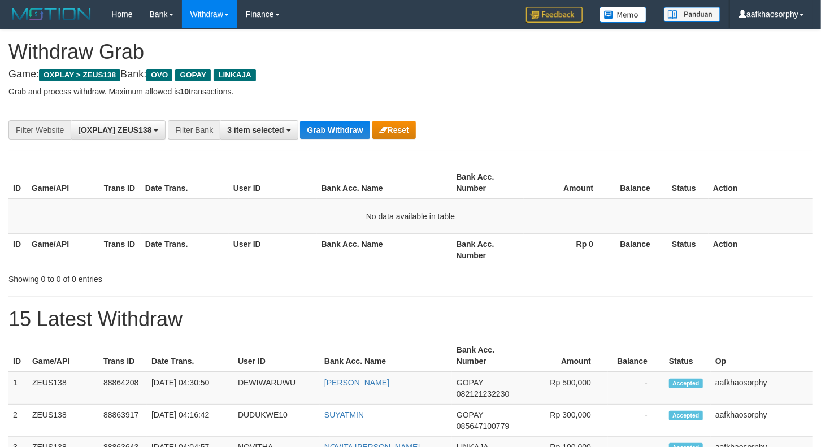
click at [323, 132] on button "Grab Withdraw" at bounding box center [335, 130] width 70 height 18
click at [357, 133] on button "Grab Withdraw" at bounding box center [335, 130] width 70 height 18
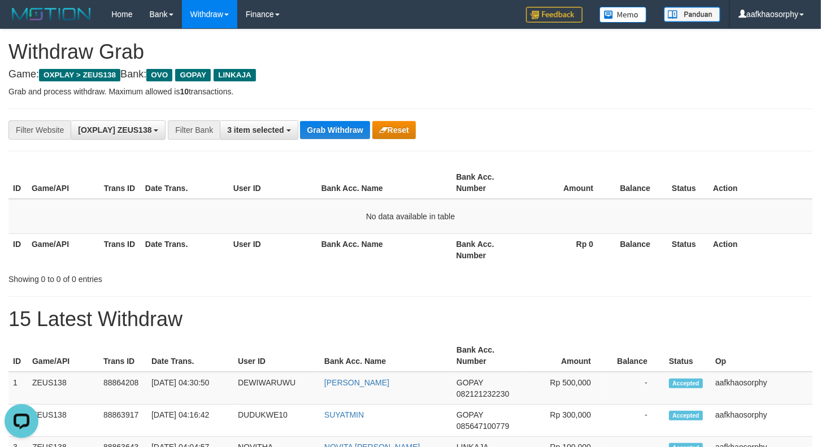
click at [334, 140] on div "**********" at bounding box center [410, 130] width 804 height 43
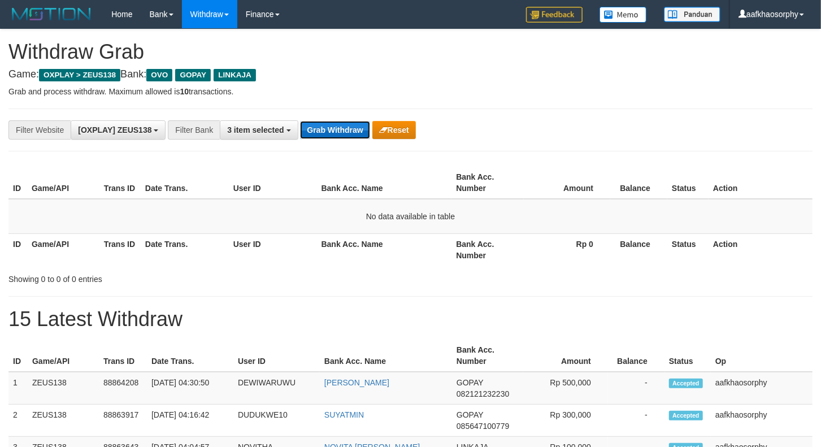
click at [333, 138] on button "Grab Withdraw" at bounding box center [335, 130] width 70 height 18
click at [333, 137] on button "Grab Withdraw" at bounding box center [335, 130] width 70 height 18
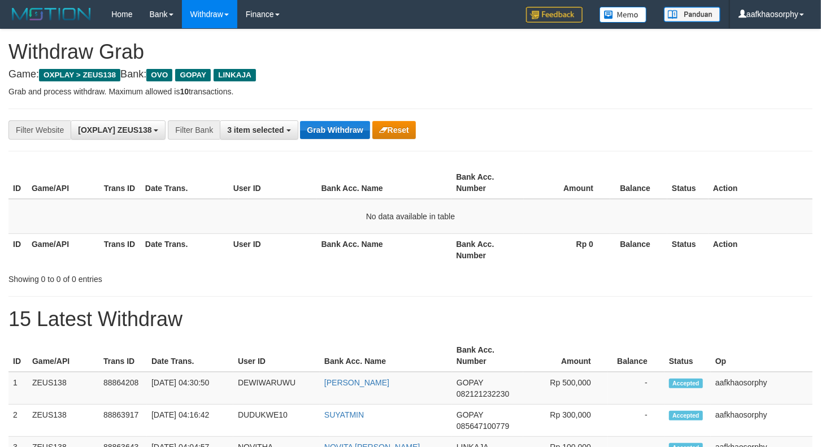
click at [333, 137] on button "Grab Withdraw" at bounding box center [335, 130] width 70 height 18
click at [332, 137] on button "Grab Withdraw" at bounding box center [335, 130] width 70 height 18
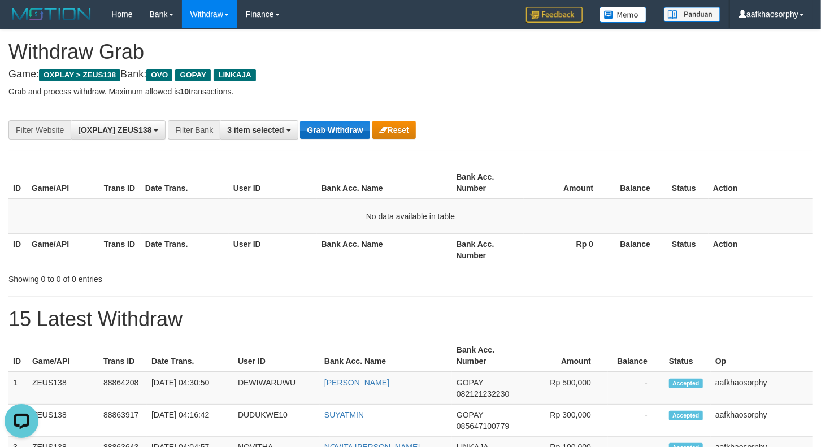
click at [332, 137] on button "Grab Withdraw" at bounding box center [335, 130] width 70 height 18
click at [332, 138] on button "Grab Withdraw" at bounding box center [335, 130] width 70 height 18
click at [331, 139] on div "**********" at bounding box center [342, 129] width 684 height 19
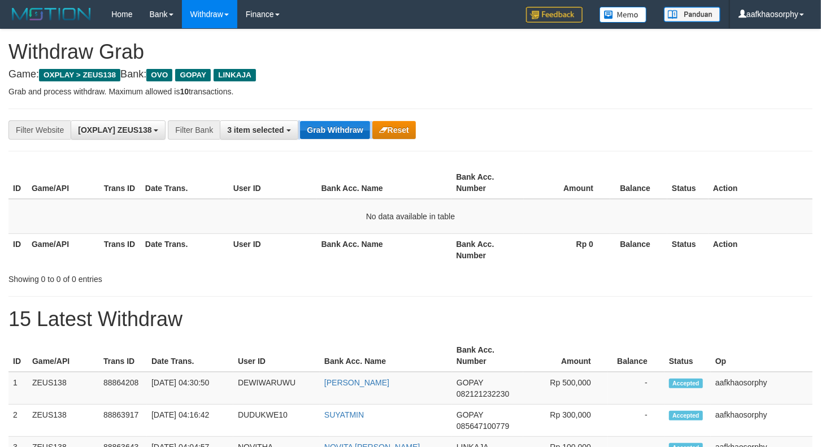
drag, startPoint x: 0, startPoint y: 0, endPoint x: 329, endPoint y: 136, distance: 356.5
click at [331, 138] on div "**********" at bounding box center [342, 129] width 684 height 19
click at [329, 136] on button "Grab Withdraw" at bounding box center [335, 130] width 70 height 18
drag, startPoint x: 329, startPoint y: 136, endPoint x: 329, endPoint y: 128, distance: 7.9
click at [329, 134] on button "Grab Withdraw" at bounding box center [335, 130] width 70 height 18
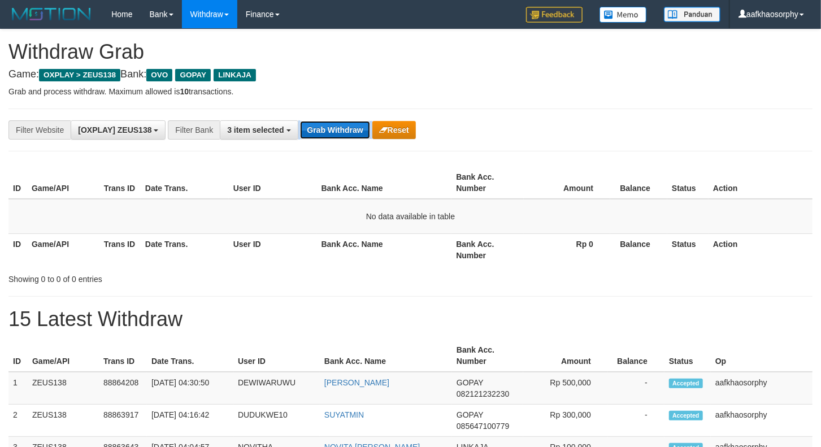
click at [329, 128] on button "Grab Withdraw" at bounding box center [335, 130] width 70 height 18
drag, startPoint x: 329, startPoint y: 128, endPoint x: 817, endPoint y: 212, distance: 494.4
click at [332, 129] on button "Grab Withdraw" at bounding box center [335, 130] width 70 height 18
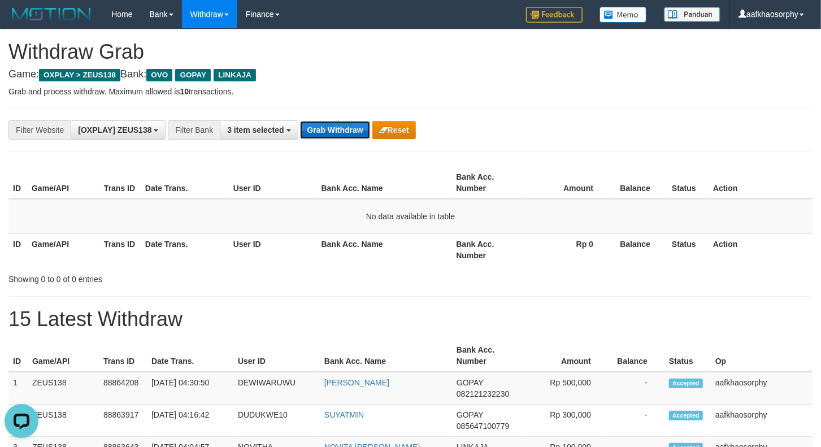
click at [336, 132] on button "Grab Withdraw" at bounding box center [335, 130] width 70 height 18
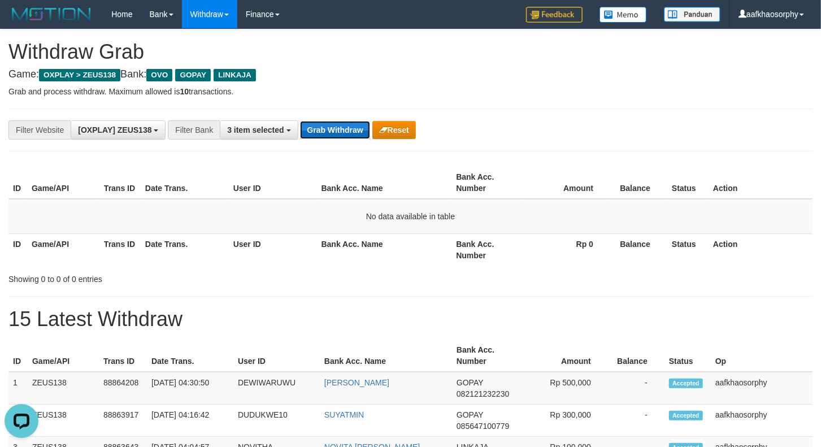
click at [336, 132] on button "Grab Withdraw" at bounding box center [335, 130] width 70 height 18
click at [335, 132] on button "Grab Withdraw" at bounding box center [335, 130] width 70 height 18
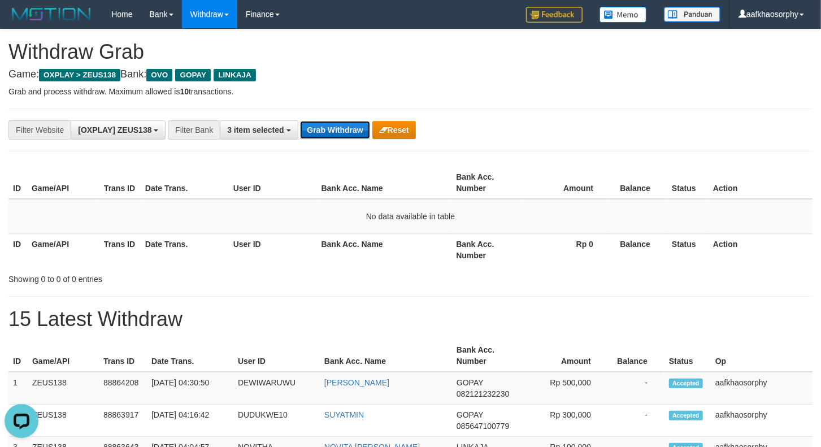
click at [335, 132] on button "Grab Withdraw" at bounding box center [335, 130] width 70 height 18
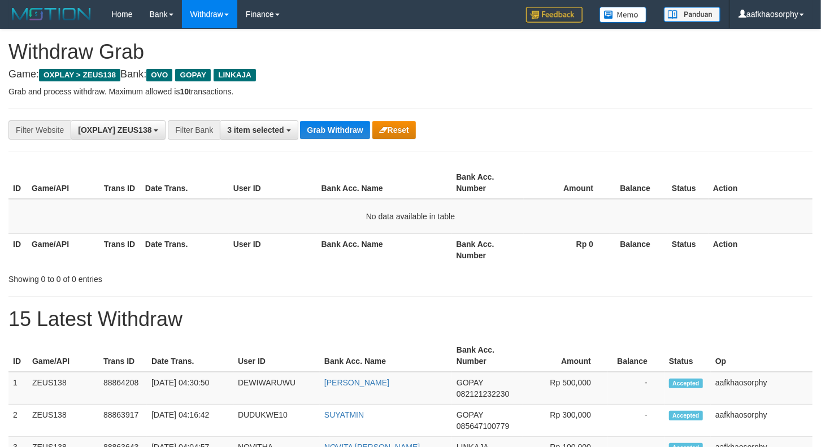
click at [335, 132] on button "Grab Withdraw" at bounding box center [335, 130] width 70 height 18
click at [359, 125] on button "Grab Withdraw" at bounding box center [335, 130] width 70 height 18
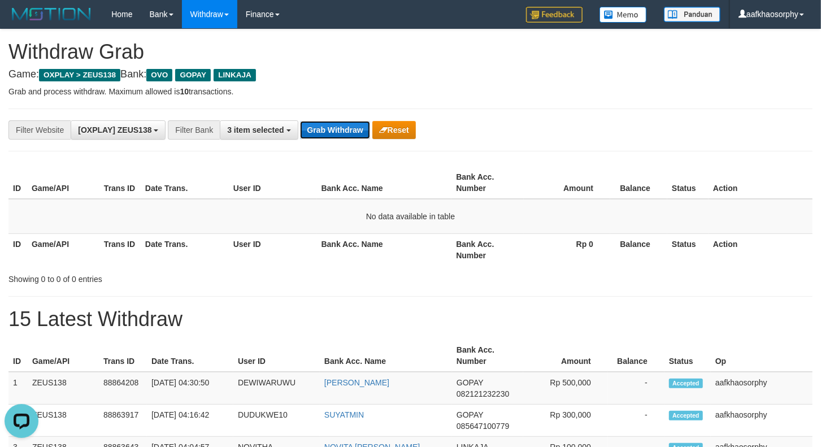
click at [359, 125] on button "Grab Withdraw" at bounding box center [335, 130] width 70 height 18
click at [362, 125] on button "Grab Withdraw" at bounding box center [335, 130] width 70 height 18
click at [329, 127] on button "Grab Withdraw" at bounding box center [335, 130] width 70 height 18
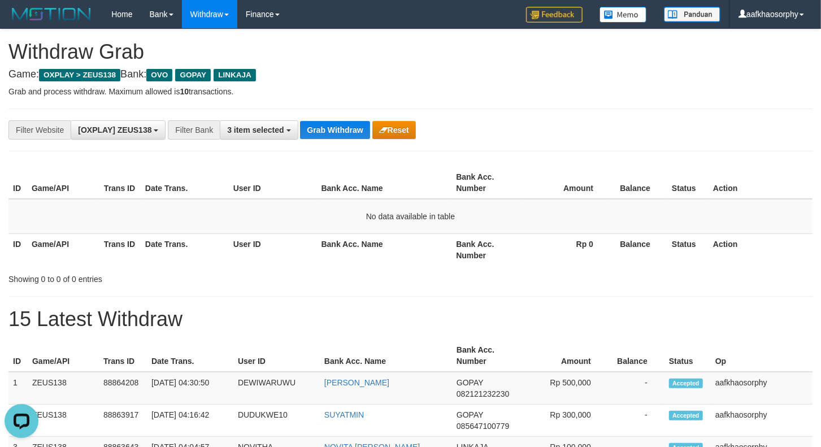
click at [314, 139] on div "**********" at bounding box center [342, 129] width 684 height 19
click at [366, 132] on button "Grab Withdraw" at bounding box center [335, 130] width 70 height 18
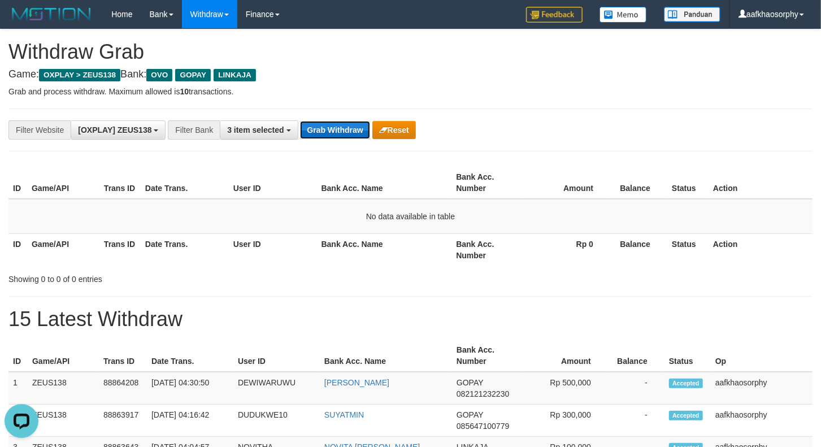
click at [366, 132] on button "Grab Withdraw" at bounding box center [335, 130] width 70 height 18
click at [365, 127] on button "Grab Withdraw" at bounding box center [335, 130] width 70 height 18
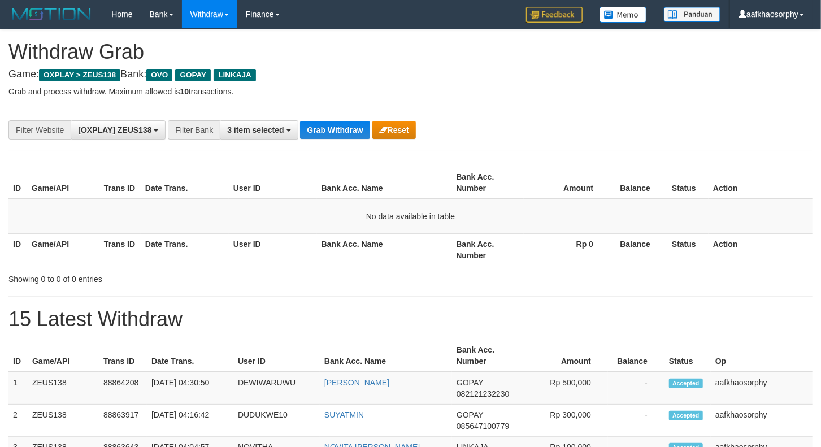
click at [365, 127] on button "Grab Withdraw" at bounding box center [335, 130] width 70 height 18
click at [319, 125] on button "Grab Withdraw" at bounding box center [335, 130] width 70 height 18
click at [323, 128] on button "Grab Withdraw" at bounding box center [335, 130] width 70 height 18
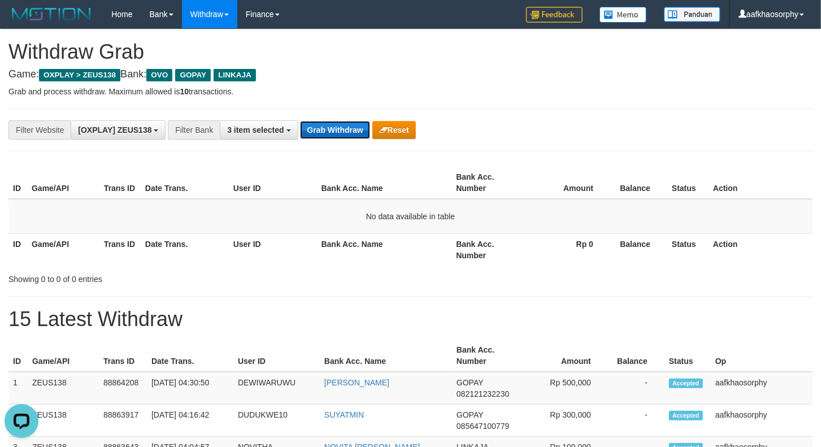
click at [323, 128] on button "Grab Withdraw" at bounding box center [335, 130] width 70 height 18
click at [335, 125] on button "Grab Withdraw" at bounding box center [335, 130] width 70 height 18
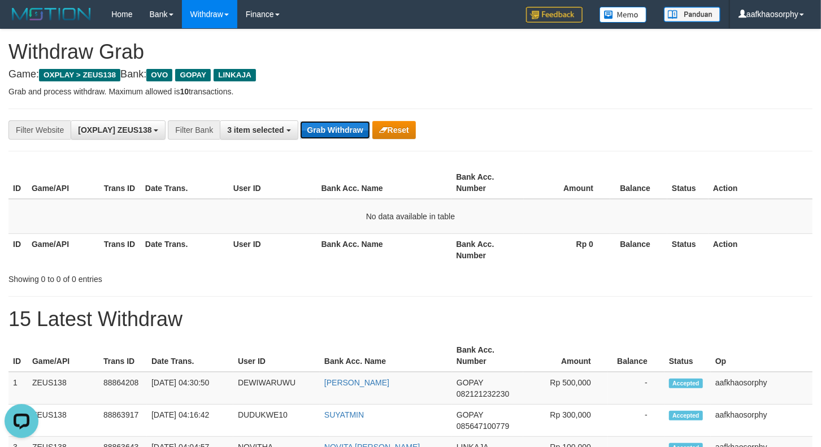
click at [335, 125] on button "Grab Withdraw" at bounding box center [335, 130] width 70 height 18
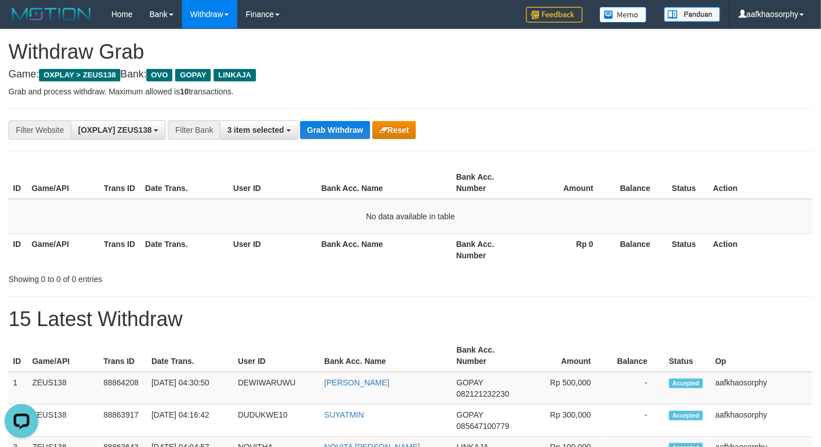
click at [320, 139] on div "**********" at bounding box center [342, 129] width 684 height 19
click at [324, 133] on button "Grab Withdraw" at bounding box center [335, 130] width 70 height 18
drag, startPoint x: 324, startPoint y: 133, endPoint x: 366, endPoint y: 140, distance: 42.4
click at [337, 134] on button "Grab Withdraw" at bounding box center [335, 130] width 70 height 18
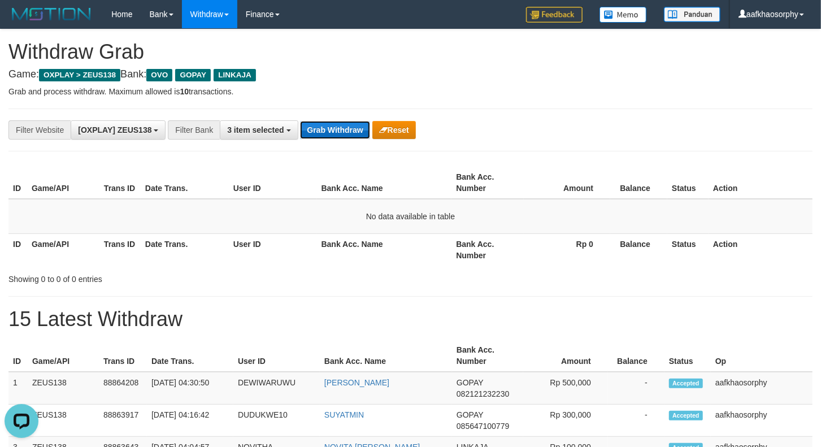
click at [340, 127] on button "Grab Withdraw" at bounding box center [335, 130] width 70 height 18
click at [339, 131] on button "Grab Withdraw" at bounding box center [335, 130] width 70 height 18
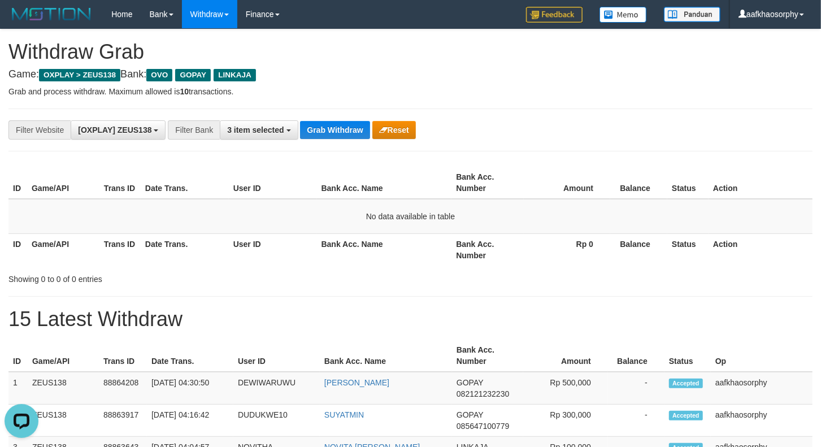
click at [339, 131] on button "Grab Withdraw" at bounding box center [335, 130] width 70 height 18
drag, startPoint x: 0, startPoint y: 0, endPoint x: 827, endPoint y: 189, distance: 848.7
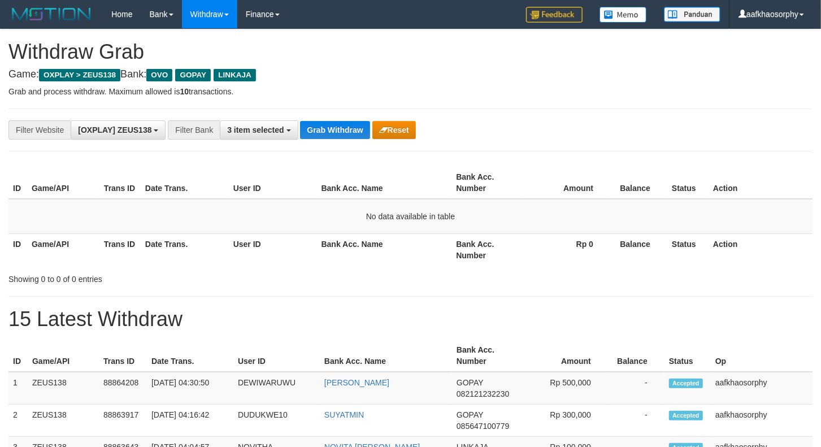
click at [411, 149] on div "**********" at bounding box center [410, 130] width 804 height 43
click at [323, 127] on button "Grab Withdraw" at bounding box center [335, 130] width 70 height 18
drag, startPoint x: 323, startPoint y: 127, endPoint x: 829, endPoint y: 208, distance: 512.8
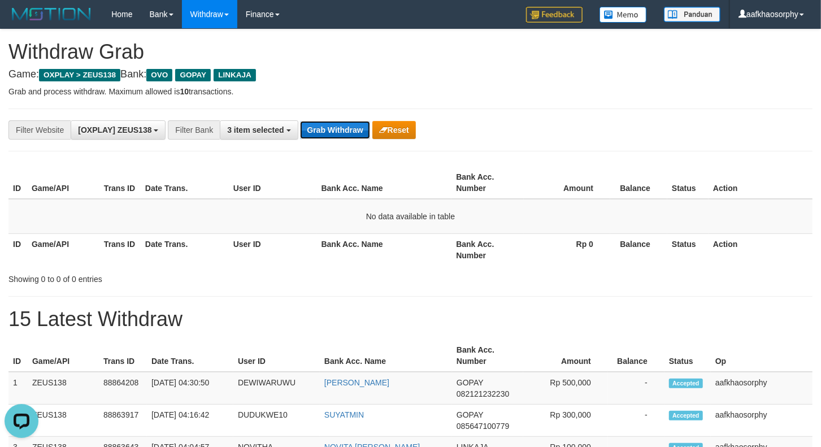
click at [323, 128] on button "Grab Withdraw" at bounding box center [335, 130] width 70 height 18
click at [332, 123] on button "Grab Withdraw" at bounding box center [335, 130] width 70 height 18
click at [300, 121] on button "Grab Withdraw" at bounding box center [335, 130] width 70 height 18
click at [332, 123] on button "Grab Withdraw" at bounding box center [335, 130] width 70 height 18
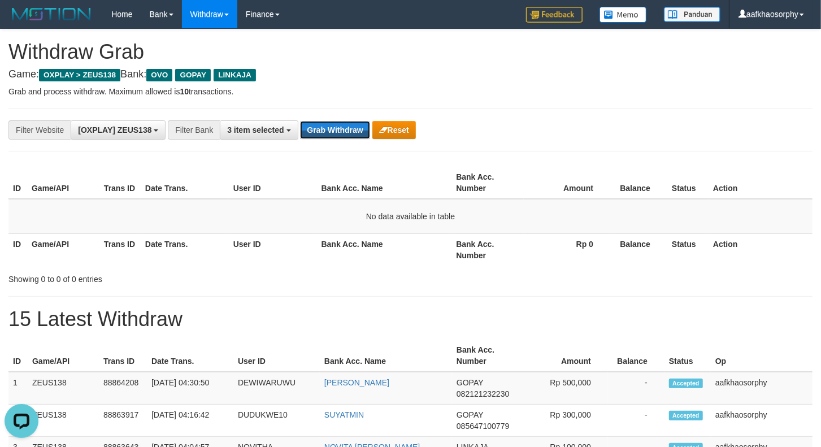
drag, startPoint x: 352, startPoint y: 128, endPoint x: 827, endPoint y: 171, distance: 476.6
click at [363, 129] on button "Grab Withdraw" at bounding box center [335, 130] width 70 height 18
click at [340, 115] on div "**********" at bounding box center [410, 130] width 804 height 43
click at [323, 147] on div "**********" at bounding box center [410, 130] width 804 height 43
click at [324, 132] on button "Grab Withdraw" at bounding box center [335, 130] width 70 height 18
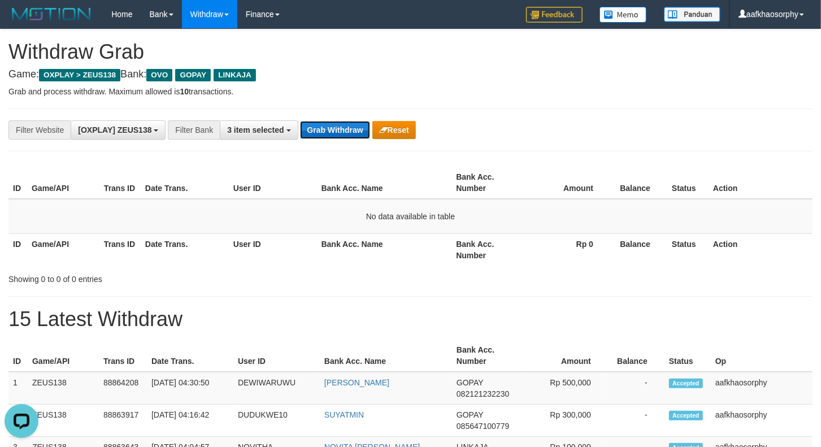
click at [300, 121] on button "Grab Withdraw" at bounding box center [335, 130] width 70 height 18
click at [324, 132] on button "Grab Withdraw" at bounding box center [335, 130] width 70 height 18
click at [324, 128] on button "Grab Withdraw" at bounding box center [335, 130] width 70 height 18
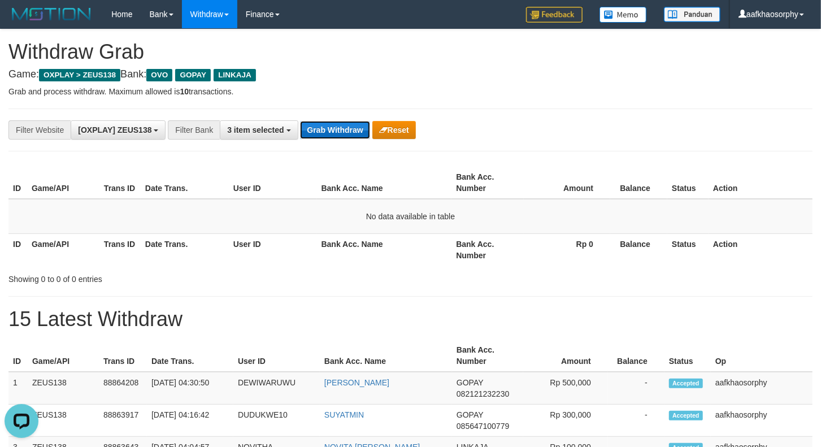
click at [324, 128] on button "Grab Withdraw" at bounding box center [335, 130] width 70 height 18
drag, startPoint x: 324, startPoint y: 128, endPoint x: 315, endPoint y: 132, distance: 9.9
click at [315, 131] on button "Grab Withdraw" at bounding box center [335, 130] width 70 height 18
click at [319, 140] on div "**********" at bounding box center [410, 130] width 804 height 43
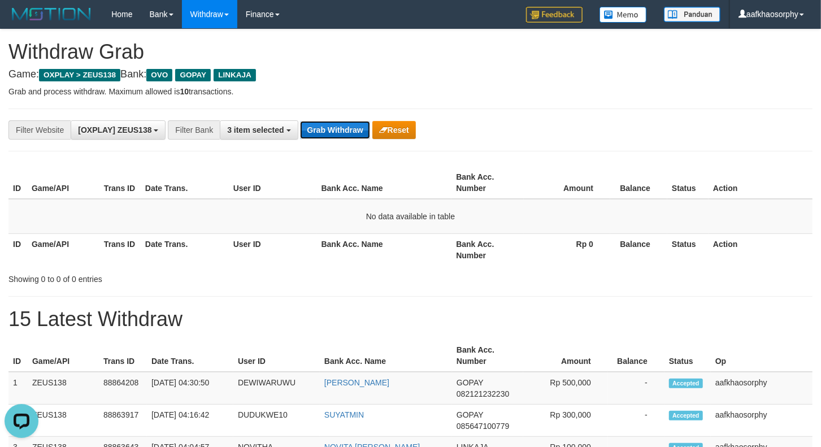
click at [319, 137] on button "Grab Withdraw" at bounding box center [335, 130] width 70 height 18
click at [319, 136] on button "Grab Withdraw" at bounding box center [335, 130] width 70 height 18
click at [300, 121] on button "Grab Withdraw" at bounding box center [335, 130] width 70 height 18
click at [319, 134] on button "Grab Withdraw" at bounding box center [335, 130] width 70 height 18
click at [300, 121] on button "Grab Withdraw" at bounding box center [335, 130] width 70 height 18
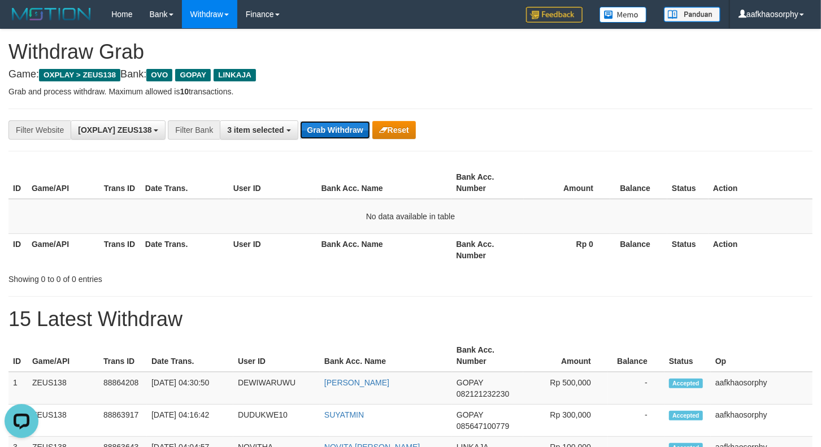
click at [319, 134] on button "Grab Withdraw" at bounding box center [335, 130] width 70 height 18
click at [300, 121] on button "Grab Withdraw" at bounding box center [335, 130] width 70 height 18
drag, startPoint x: 0, startPoint y: 0, endPoint x: 319, endPoint y: 134, distance: 345.9
click at [319, 134] on button "Grab Withdraw" at bounding box center [335, 130] width 70 height 18
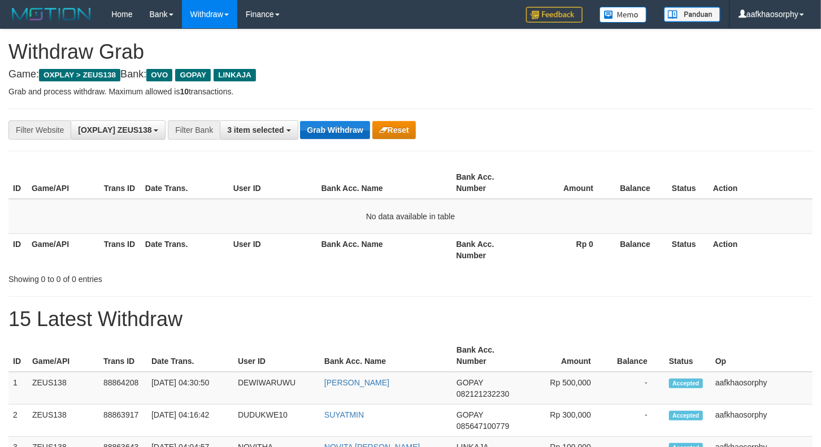
click at [319, 134] on button "Grab Withdraw" at bounding box center [335, 130] width 70 height 18
click at [300, 121] on button "Grab Withdraw" at bounding box center [335, 130] width 70 height 18
drag, startPoint x: 0, startPoint y: 0, endPoint x: 319, endPoint y: 134, distance: 345.9
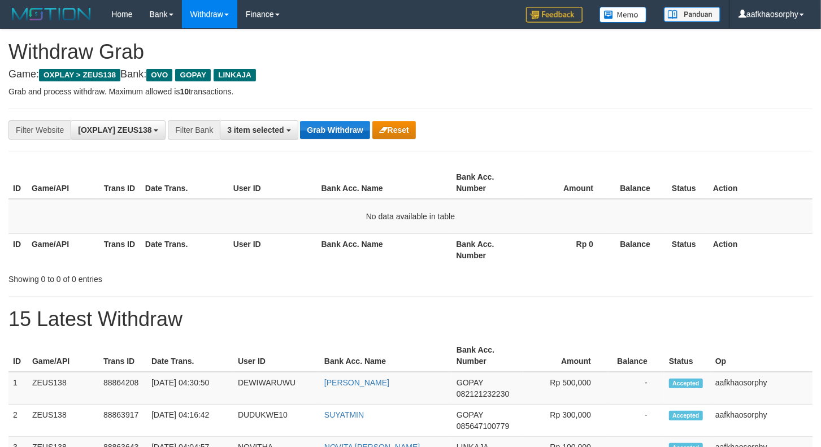
click at [319, 134] on button "Grab Withdraw" at bounding box center [335, 130] width 70 height 18
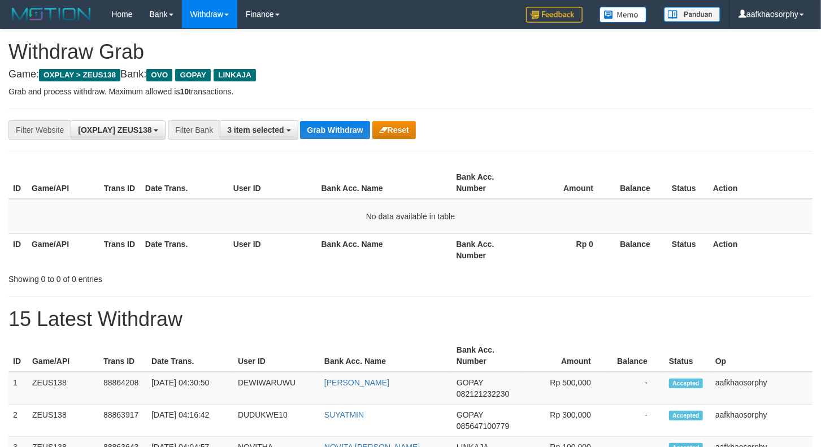
click at [319, 134] on button "Grab Withdraw" at bounding box center [335, 130] width 70 height 18
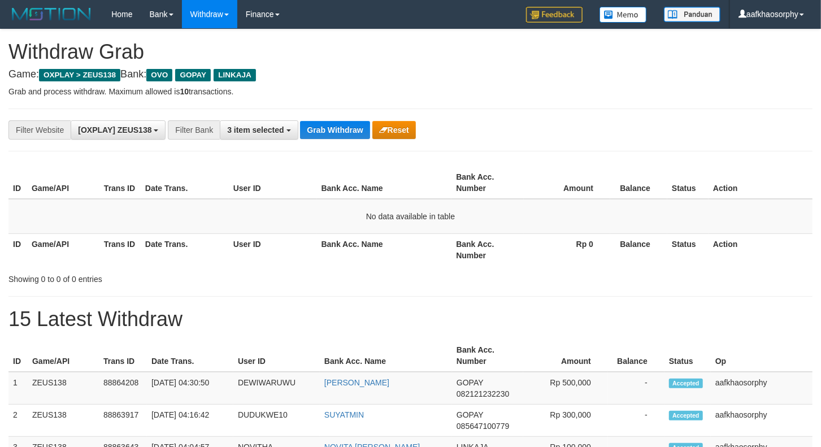
click at [319, 134] on button "Grab Withdraw" at bounding box center [335, 130] width 70 height 18
click at [319, 130] on button "Grab Withdraw" at bounding box center [335, 130] width 70 height 18
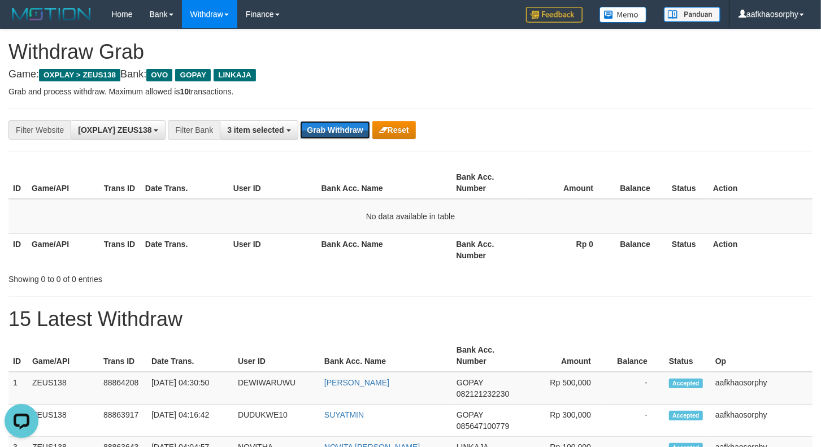
click at [319, 130] on button "Grab Withdraw" at bounding box center [335, 130] width 70 height 18
click at [300, 121] on button "Grab Withdraw" at bounding box center [335, 130] width 70 height 18
drag, startPoint x: 0, startPoint y: 0, endPoint x: 319, endPoint y: 130, distance: 344.2
click at [319, 130] on button "Grab Withdraw" at bounding box center [335, 130] width 70 height 18
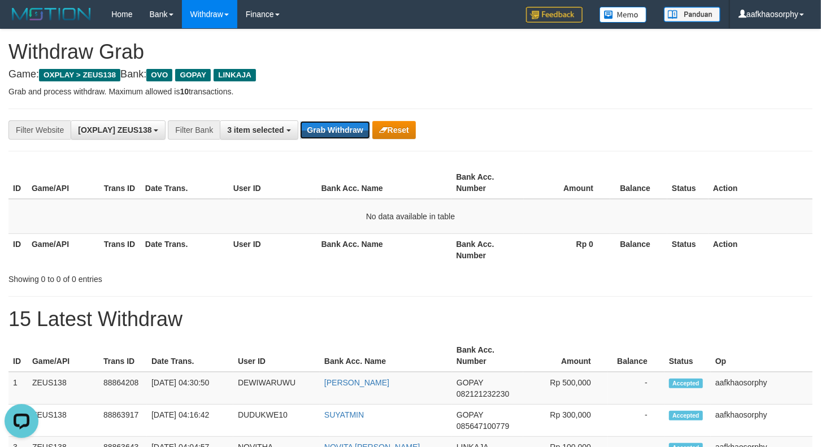
click at [319, 130] on button "Grab Withdraw" at bounding box center [335, 130] width 70 height 18
click at [300, 121] on button "Grab Withdraw" at bounding box center [335, 130] width 70 height 18
drag, startPoint x: 0, startPoint y: 0, endPoint x: 319, endPoint y: 130, distance: 344.2
click at [319, 130] on button "Grab Withdraw" at bounding box center [335, 130] width 70 height 18
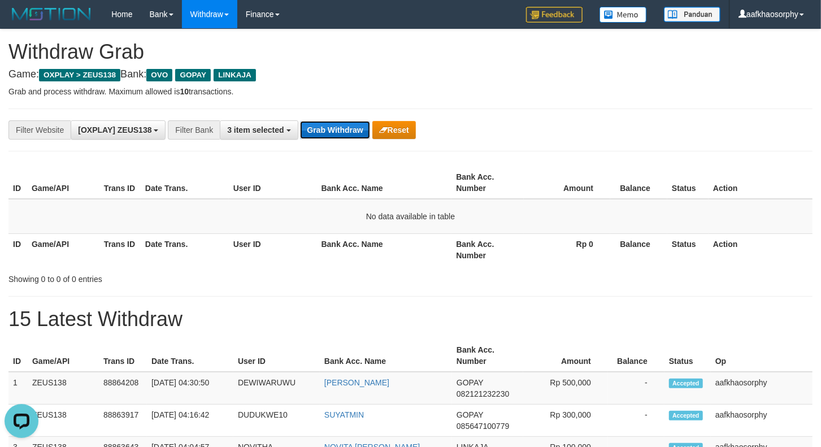
click at [311, 123] on button "Grab Withdraw" at bounding box center [335, 130] width 70 height 18
drag, startPoint x: 311, startPoint y: 123, endPoint x: 827, endPoint y: 153, distance: 516.8
click at [380, 131] on div "Grab Withdraw Reset" at bounding box center [357, 130] width 115 height 18
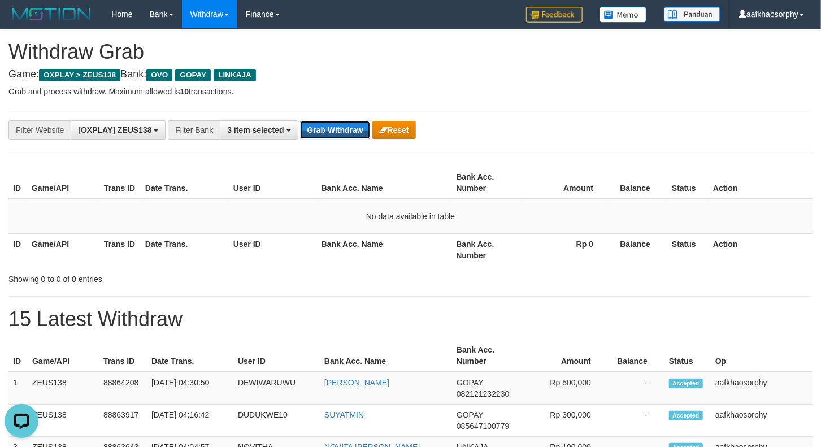
drag, startPoint x: 335, startPoint y: 134, endPoint x: 432, endPoint y: 154, distance: 99.3
click at [335, 134] on button "Grab Withdraw" at bounding box center [335, 130] width 70 height 18
click at [325, 119] on div "**********" at bounding box center [410, 130] width 804 height 43
click at [341, 125] on button "Grab Withdraw" at bounding box center [335, 130] width 70 height 18
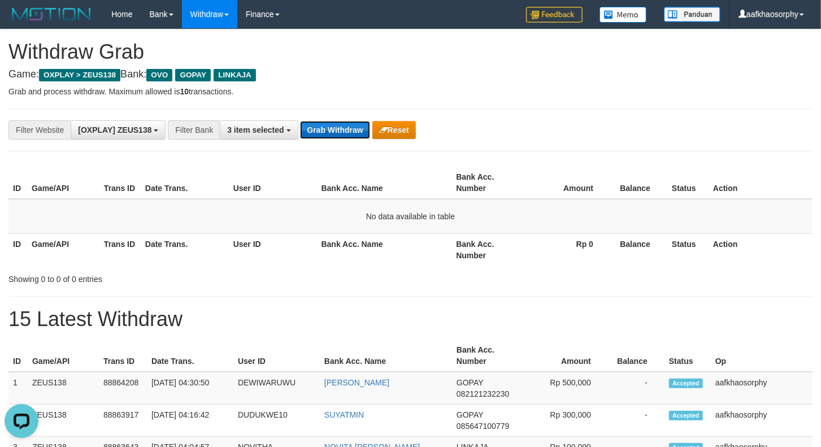
click at [341, 125] on button "Grab Withdraw" at bounding box center [335, 130] width 70 height 18
click at [311, 125] on button "Grab Withdraw" at bounding box center [335, 130] width 70 height 18
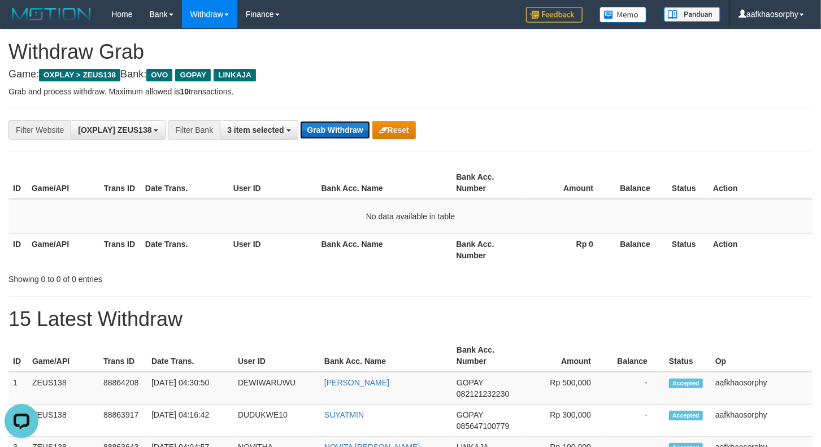
click at [311, 125] on button "Grab Withdraw" at bounding box center [335, 130] width 70 height 18
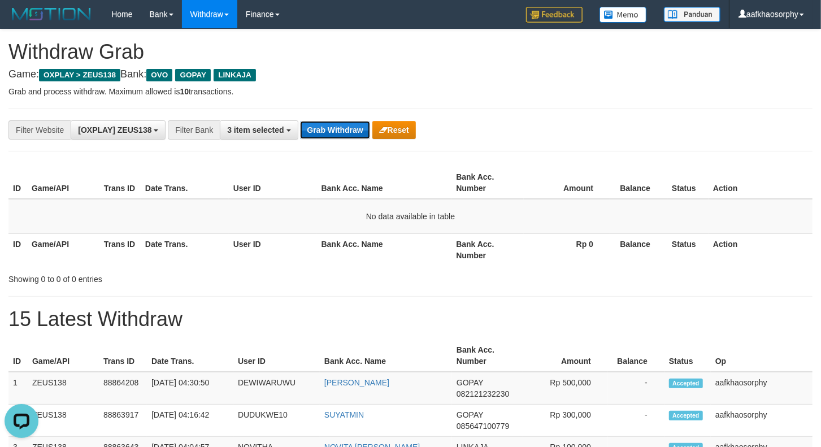
click at [311, 125] on button "Grab Withdraw" at bounding box center [335, 130] width 70 height 18
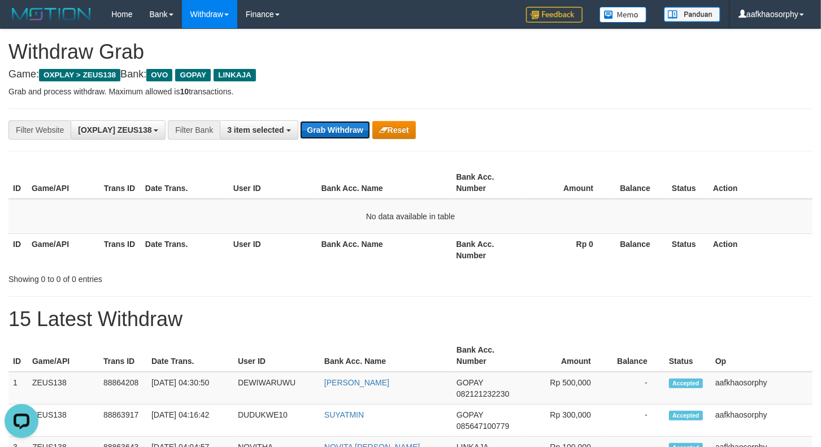
click at [311, 125] on button "Grab Withdraw" at bounding box center [335, 130] width 70 height 18
click at [311, 124] on button "Grab Withdraw" at bounding box center [335, 130] width 70 height 18
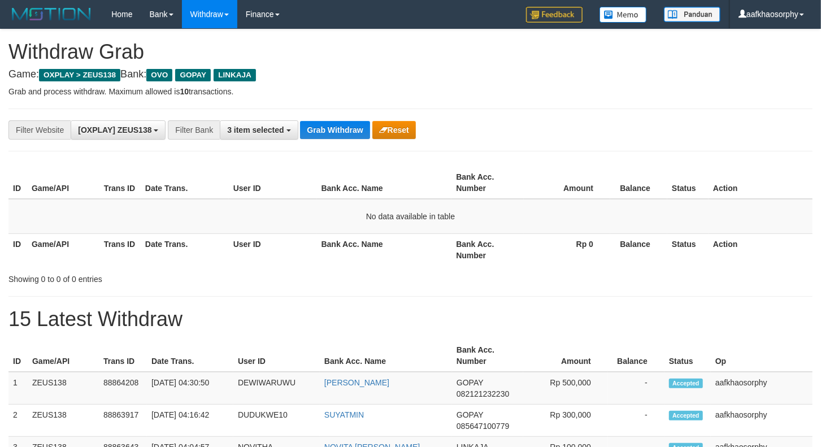
click at [311, 124] on button "Grab Withdraw" at bounding box center [335, 130] width 70 height 18
click at [300, 121] on button "Grab Withdraw" at bounding box center [335, 130] width 70 height 18
drag, startPoint x: 0, startPoint y: 0, endPoint x: 311, endPoint y: 123, distance: 334.9
click at [311, 123] on button "Grab Withdraw" at bounding box center [335, 130] width 70 height 18
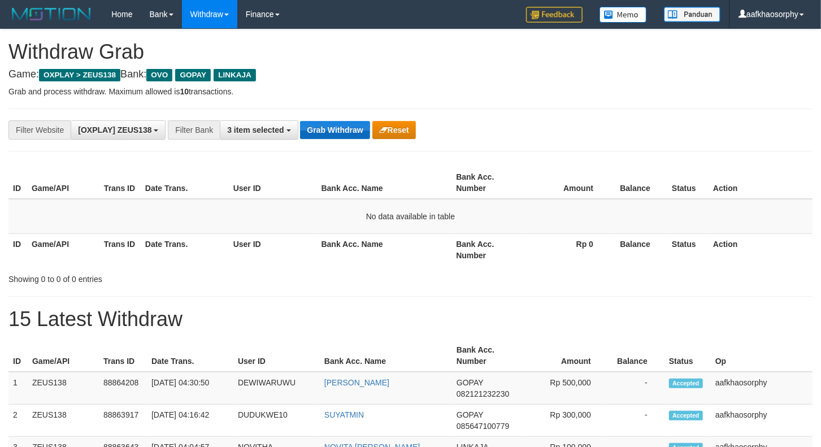
click at [311, 123] on button "Grab Withdraw" at bounding box center [335, 130] width 70 height 18
click at [300, 121] on button "Grab Withdraw" at bounding box center [335, 130] width 70 height 18
drag, startPoint x: 311, startPoint y: 123, endPoint x: 699, endPoint y: 154, distance: 388.9
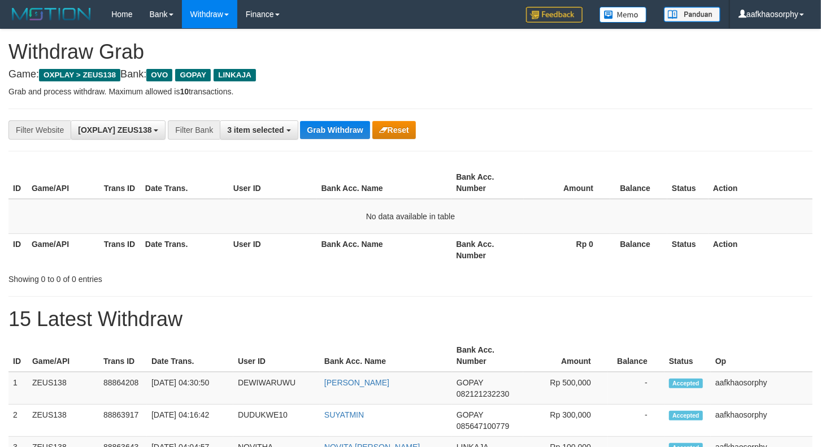
click at [320, 123] on button "Grab Withdraw" at bounding box center [335, 130] width 70 height 18
click at [319, 121] on button "Grab Withdraw" at bounding box center [335, 130] width 70 height 18
click at [342, 129] on button "Grab Withdraw" at bounding box center [335, 130] width 70 height 18
drag, startPoint x: 342, startPoint y: 129, endPoint x: 817, endPoint y: 196, distance: 479.4
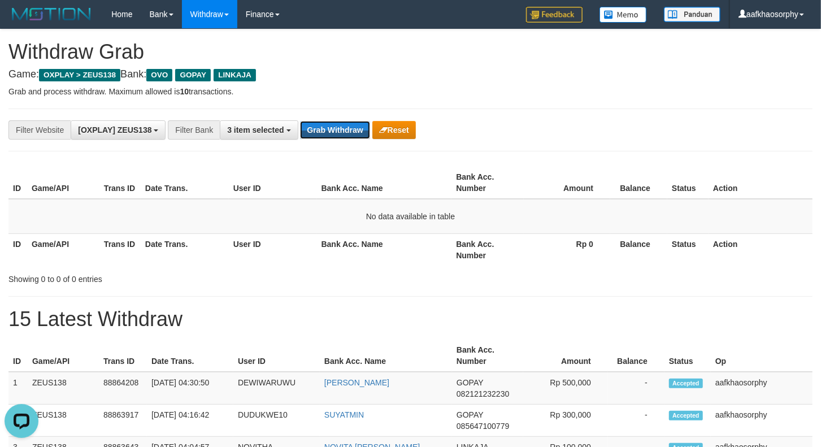
click at [363, 137] on button "Grab Withdraw" at bounding box center [335, 130] width 70 height 18
click at [313, 137] on button "Grab Withdraw" at bounding box center [335, 130] width 70 height 18
click at [336, 126] on button "Grab Withdraw" at bounding box center [335, 130] width 70 height 18
drag, startPoint x: 336, startPoint y: 126, endPoint x: 827, endPoint y: 183, distance: 495.0
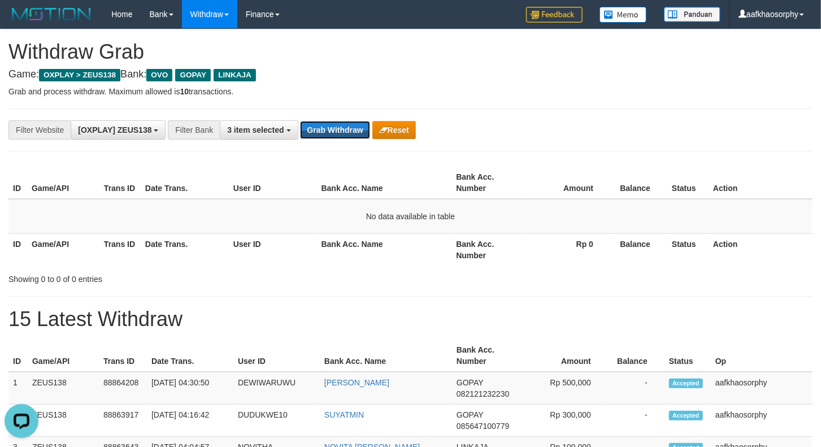
click at [359, 127] on button "Grab Withdraw" at bounding box center [335, 130] width 70 height 18
click at [310, 131] on button "Grab Withdraw" at bounding box center [335, 130] width 70 height 18
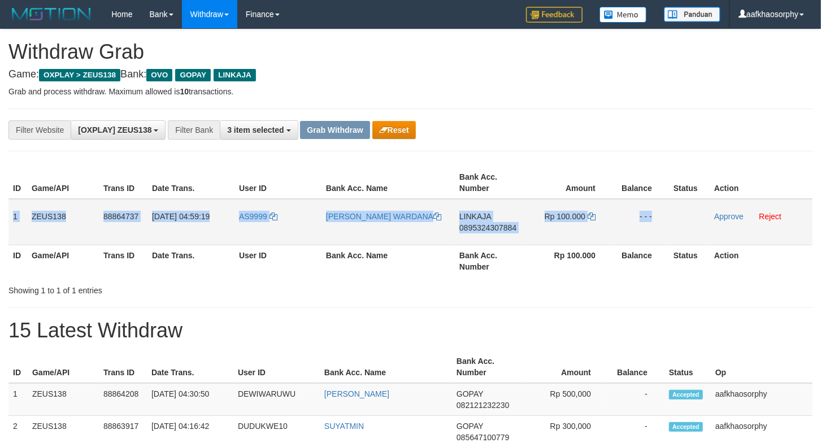
drag, startPoint x: 0, startPoint y: 0, endPoint x: 702, endPoint y: 235, distance: 740.7
click at [702, 235] on tr "1 ZEUS138 88864737 01/10/2025 04:59:19 AS9999 ARDI KUSUMA WARDANA LINKAJA 08953…" at bounding box center [410, 222] width 804 height 46
copy tr "1 ZEUS138 88864737 01/10/2025 04:59:19 AS9999 ARDI KUSUMA WARDANA LINKAJA 08953…"
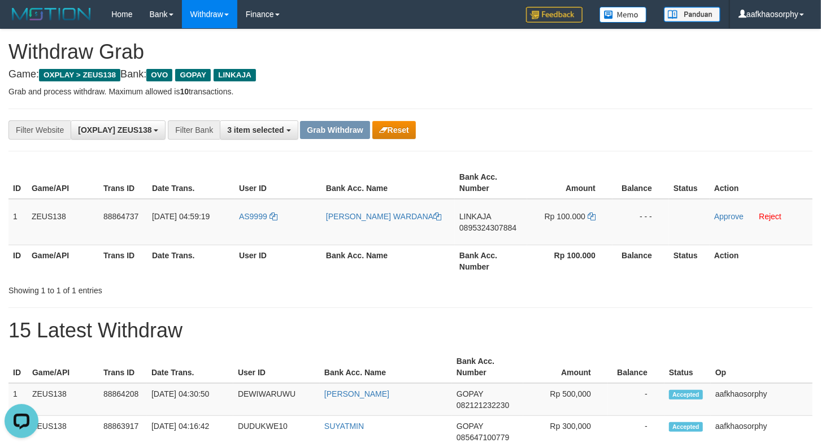
click at [472, 196] on th "Bank Acc. Number" at bounding box center [491, 183] width 72 height 32
click at [465, 227] on span "0895324307884" at bounding box center [487, 227] width 57 height 9
click at [588, 215] on icon at bounding box center [592, 216] width 8 height 8
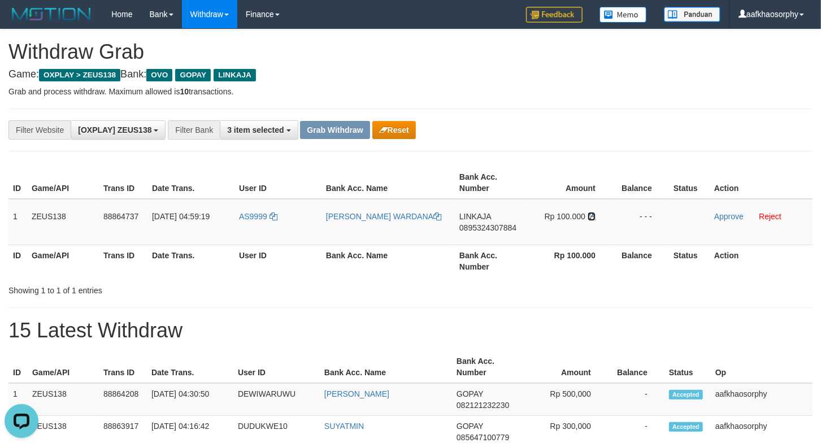
drag, startPoint x: 588, startPoint y: 215, endPoint x: 824, endPoint y: 232, distance: 236.3
click at [596, 216] on td "Rp 100.000" at bounding box center [569, 222] width 85 height 46
click at [223, 245] on th "Date Trans." at bounding box center [190, 261] width 87 height 32
click at [243, 237] on td "AS9999" at bounding box center [278, 222] width 87 height 46
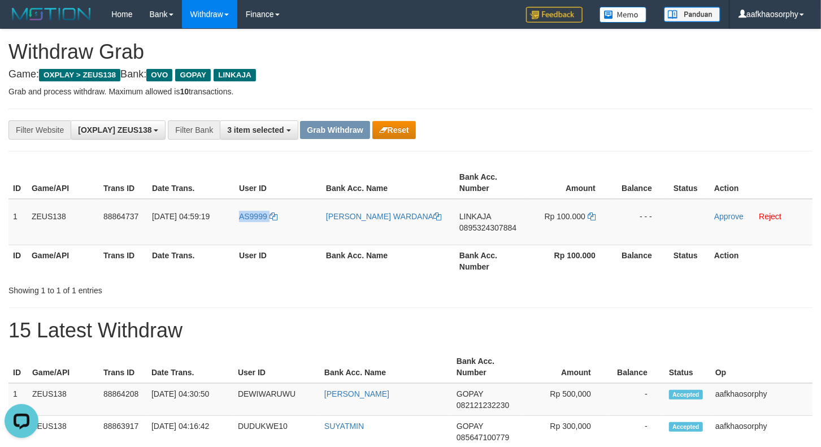
copy link "AS9999"
click at [725, 216] on link "Approve" at bounding box center [728, 216] width 29 height 9
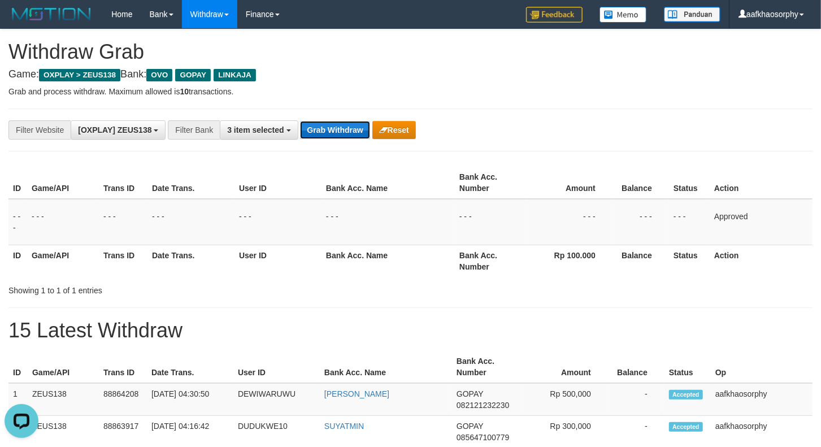
click at [328, 131] on button "Grab Withdraw" at bounding box center [335, 130] width 70 height 18
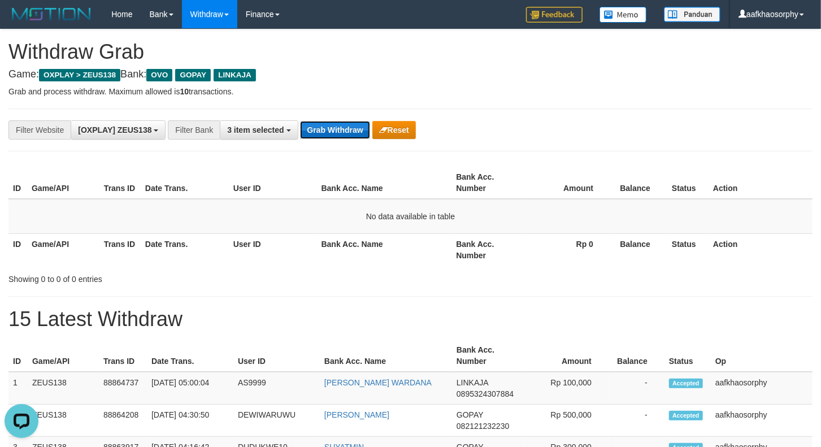
click at [341, 128] on button "Grab Withdraw" at bounding box center [335, 130] width 70 height 18
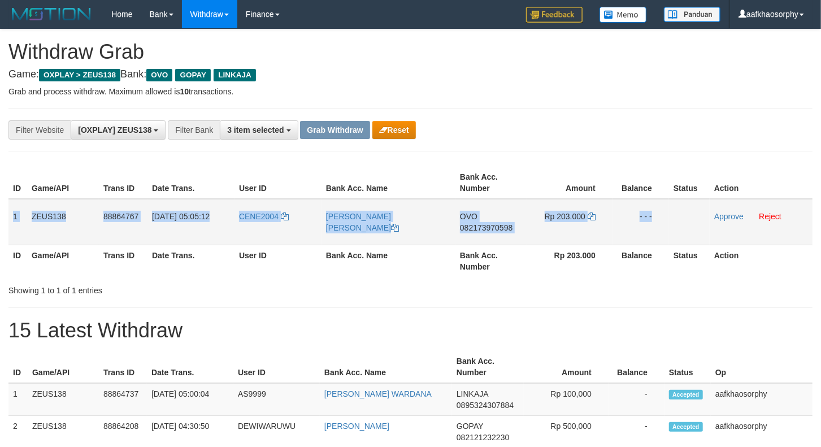
copy tr "1 ZEUS138 88864767 [DATE] 05:05:12 CENE2004 [PERSON_NAME] [PERSON_NAME] OVO 082…"
drag, startPoint x: 13, startPoint y: 213, endPoint x: 705, endPoint y: 229, distance: 691.9
click at [705, 229] on tr "1 ZEUS138 88864767 [DATE] 05:05:12 CENE2004 [PERSON_NAME] [PERSON_NAME] OVO 082…" at bounding box center [410, 222] width 804 height 46
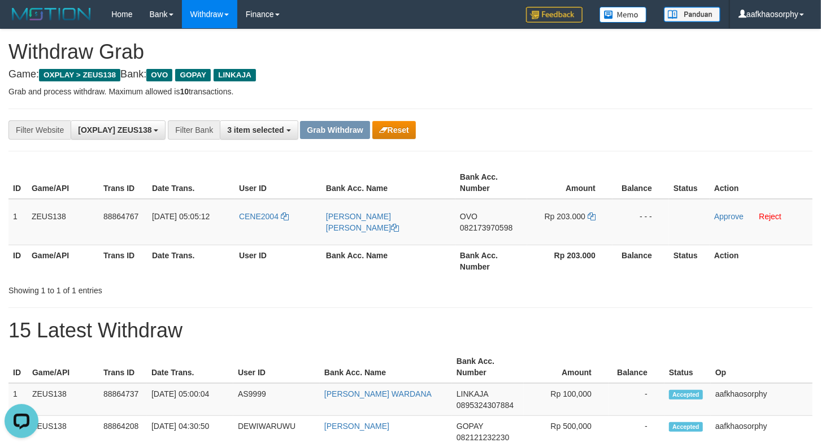
drag, startPoint x: 549, startPoint y: 249, endPoint x: 543, endPoint y: 249, distance: 6.8
click at [549, 249] on th "Rp 203.000" at bounding box center [569, 261] width 85 height 32
click at [478, 233] on td "OVO 082173970598" at bounding box center [491, 222] width 72 height 46
click at [483, 231] on td "OVO 082173970598" at bounding box center [491, 222] width 72 height 46
click at [484, 229] on span "082173970598" at bounding box center [486, 227] width 53 height 9
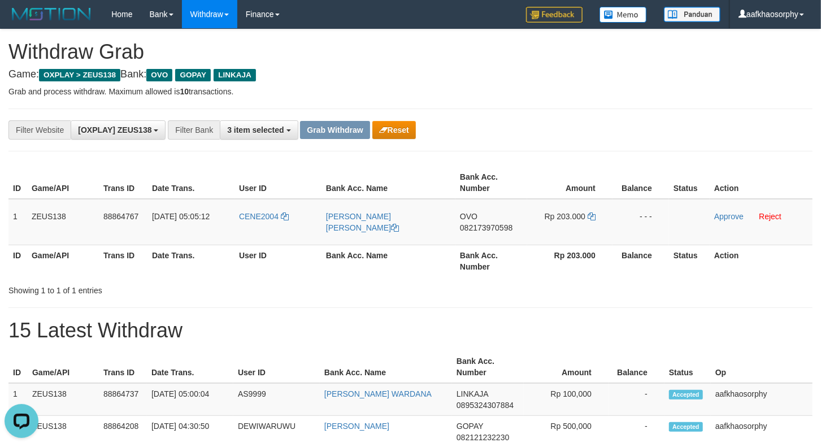
drag, startPoint x: 484, startPoint y: 229, endPoint x: 829, endPoint y: 253, distance: 345.6
click at [571, 244] on table "ID Game/API Trans ID Date Trans. User ID Bank Acc. Name Bank Acc. Number Amount…" at bounding box center [410, 222] width 804 height 110
click at [592, 218] on icon at bounding box center [592, 216] width 8 height 8
drag, startPoint x: 592, startPoint y: 218, endPoint x: 826, endPoint y: 231, distance: 233.7
click at [594, 218] on icon at bounding box center [592, 216] width 8 height 8
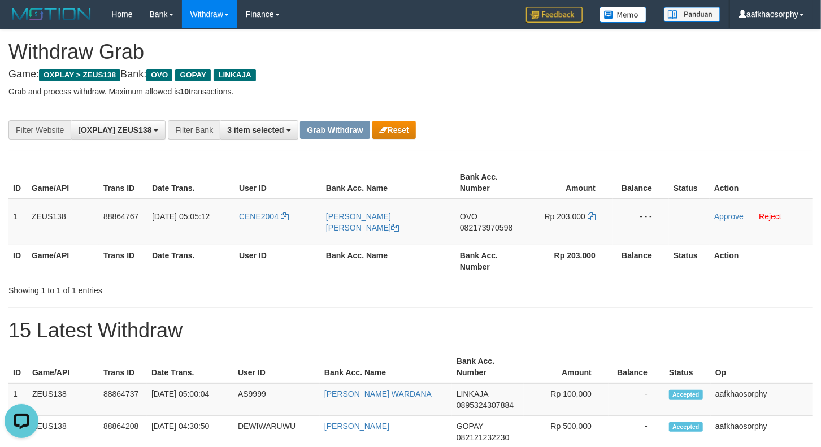
click at [150, 246] on th "Date Trans." at bounding box center [190, 261] width 87 height 32
click at [309, 230] on td "CENE2004" at bounding box center [278, 222] width 87 height 46
click at [270, 232] on td "CENE2004" at bounding box center [278, 222] width 87 height 46
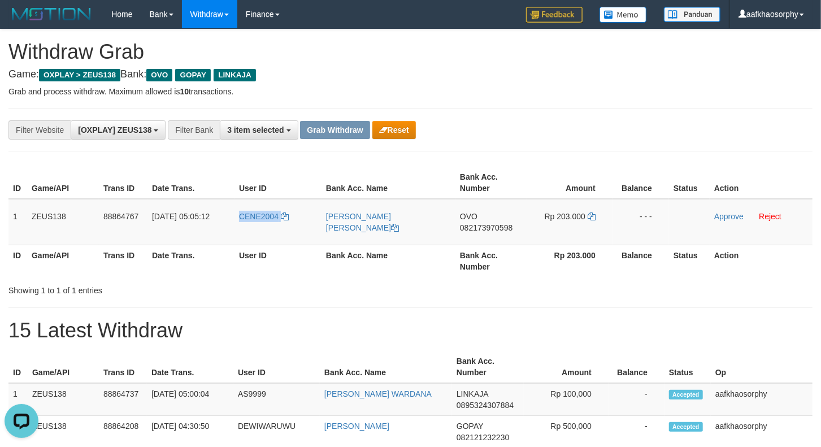
copy link "CENE2004"
drag, startPoint x: 727, startPoint y: 216, endPoint x: 470, endPoint y: 138, distance: 268.0
click at [726, 216] on link "Approve" at bounding box center [728, 216] width 29 height 9
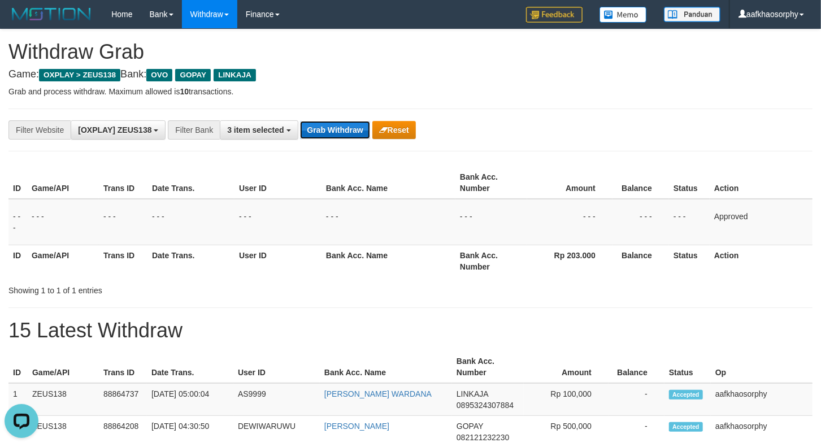
click at [309, 128] on button "Grab Withdraw" at bounding box center [335, 130] width 70 height 18
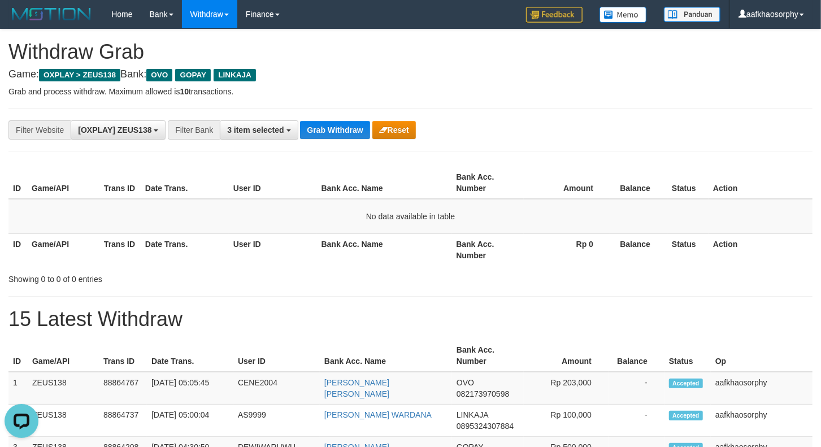
click at [320, 120] on div "**********" at bounding box center [342, 129] width 684 height 19
click at [333, 133] on button "Grab Withdraw" at bounding box center [335, 130] width 70 height 18
drag, startPoint x: 333, startPoint y: 134, endPoint x: 437, endPoint y: 155, distance: 106.2
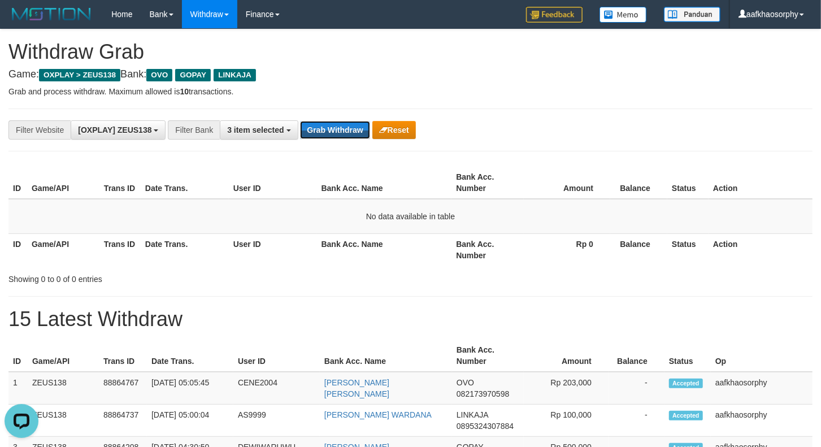
click at [342, 137] on button "Grab Withdraw" at bounding box center [335, 130] width 70 height 18
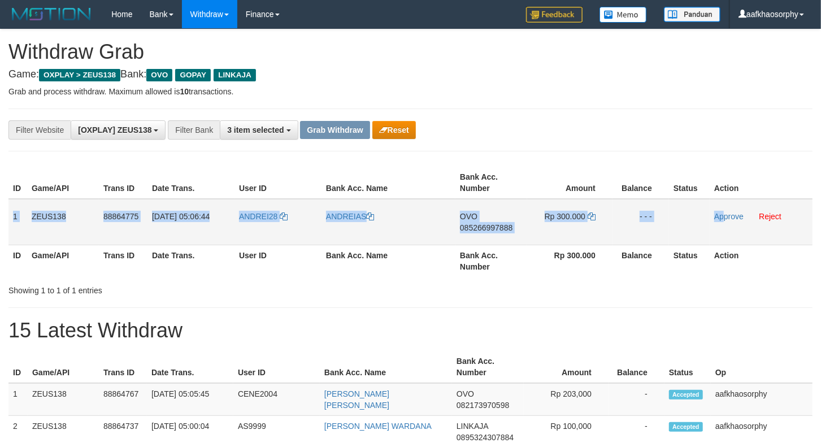
copy tr "1 ZEUS138 88864775 [DATE] 05:06:44 ANDREI28 [PERSON_NAME] OVO 085266997888 Rp 3…"
drag, startPoint x: 14, startPoint y: 217, endPoint x: 724, endPoint y: 234, distance: 710.6
click at [724, 234] on tr "1 ZEUS138 88864775 [DATE] 05:06:44 ANDREI28 ANDREIAS OVO 085266997888 Rp 300.00…" at bounding box center [410, 222] width 804 height 46
click at [489, 219] on td "OVO 085266997888" at bounding box center [491, 222] width 72 height 46
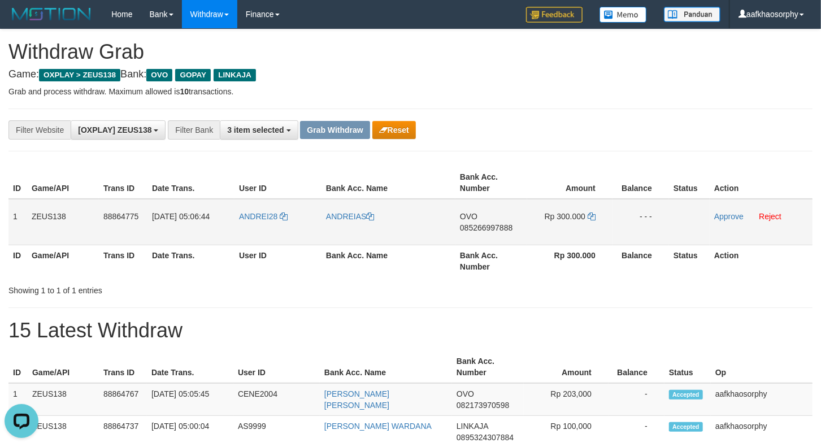
click at [495, 225] on span "085266997888" at bounding box center [486, 227] width 53 height 9
click at [595, 216] on icon at bounding box center [592, 216] width 8 height 8
click at [264, 224] on td "ANDREI28" at bounding box center [278, 222] width 87 height 46
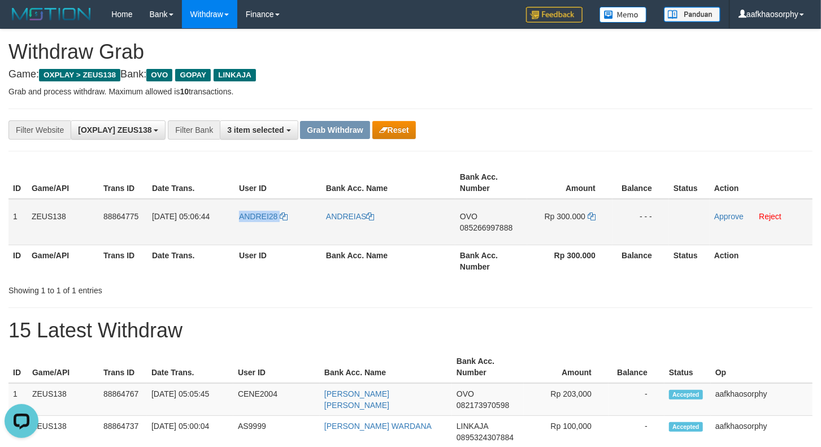
click at [264, 224] on td "ANDREI28" at bounding box center [278, 222] width 87 height 46
copy link "ANDREI28"
drag, startPoint x: 741, startPoint y: 216, endPoint x: 462, endPoint y: 139, distance: 289.6
click at [741, 216] on link "Approve" at bounding box center [728, 216] width 29 height 9
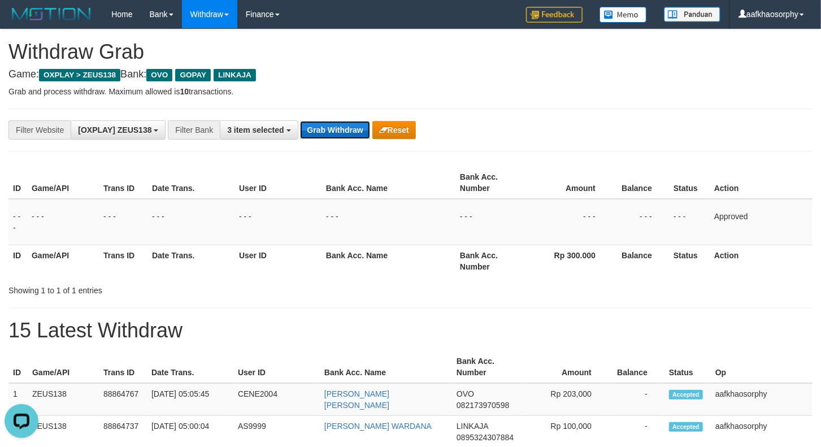
click at [346, 127] on button "Grab Withdraw" at bounding box center [335, 130] width 70 height 18
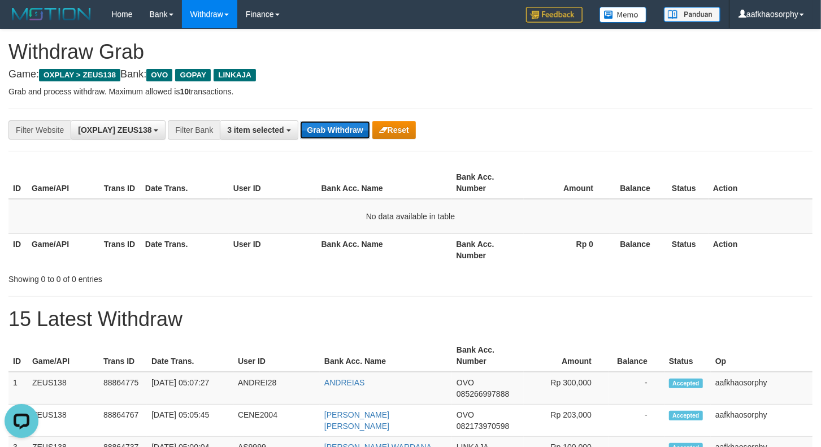
click at [331, 129] on button "Grab Withdraw" at bounding box center [335, 130] width 70 height 18
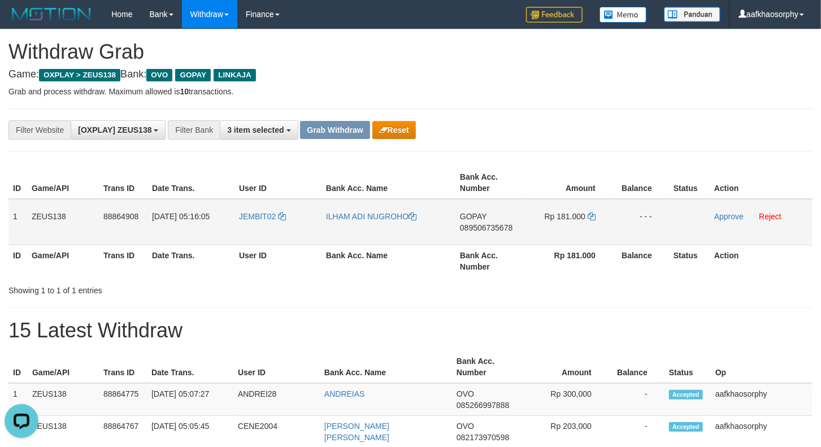
click at [500, 233] on td "GOPAY 089506735678" at bounding box center [491, 222] width 72 height 46
click at [500, 229] on span "089506735678" at bounding box center [486, 227] width 53 height 9
click at [588, 212] on icon at bounding box center [592, 216] width 8 height 8
drag, startPoint x: 588, startPoint y: 212, endPoint x: 649, endPoint y: 217, distance: 61.2
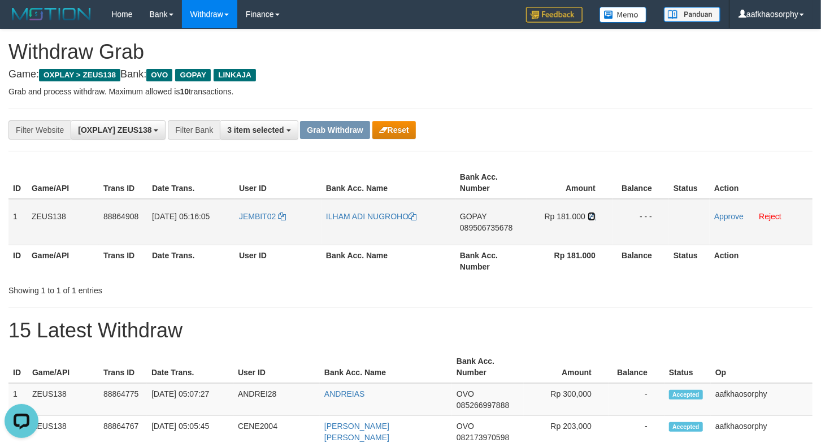
click at [622, 217] on tr "1 ZEUS138 88864908 01/10/2025 05:16:05 JEMBIT02 ILHAM ADI NUGROHO GOPAY 0895067…" at bounding box center [410, 222] width 804 height 46
click at [296, 219] on td "JEMBIT02" at bounding box center [278, 222] width 87 height 46
click at [294, 220] on td "JEMBIT02" at bounding box center [278, 222] width 87 height 46
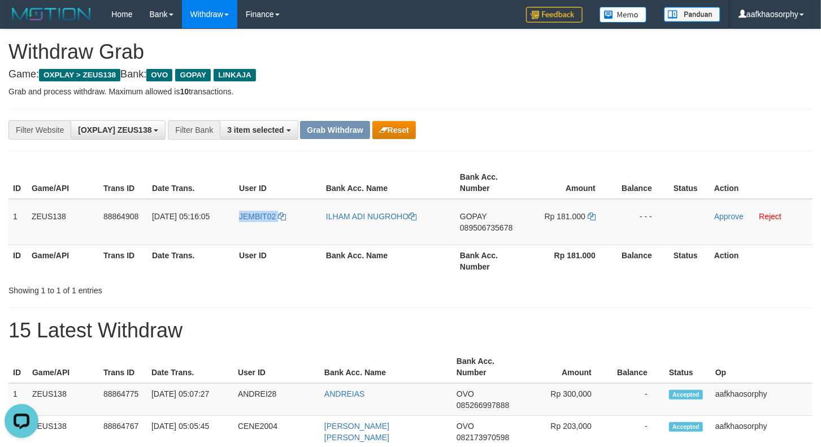
copy tr "JEMBIT02"
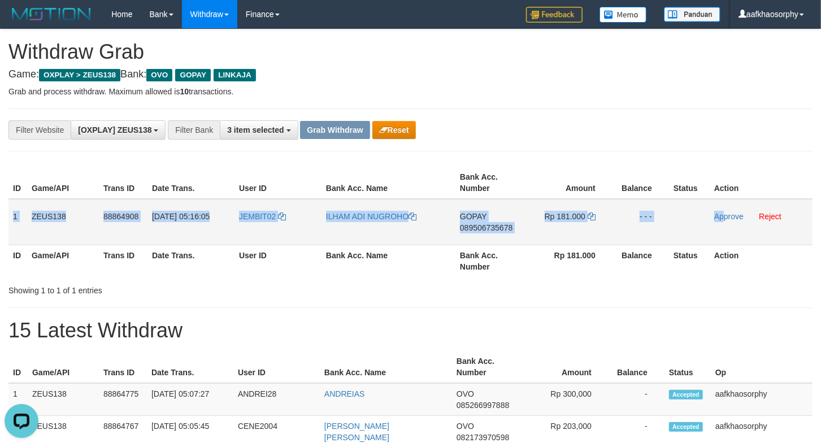
drag, startPoint x: 12, startPoint y: 210, endPoint x: 722, endPoint y: 230, distance: 710.1
click at [724, 232] on tr "1 ZEUS138 88864908 01/10/2025 05:16:05 JEMBIT02 ILHAM ADI NUGROHO GOPAY 0895067…" at bounding box center [410, 222] width 804 height 46
copy tr "1 ZEUS138 88864908 01/10/2025 05:16:05 JEMBIT02 ILHAM ADI NUGROHO GOPAY 0895067…"
click at [727, 217] on link "Approve" at bounding box center [728, 216] width 29 height 9
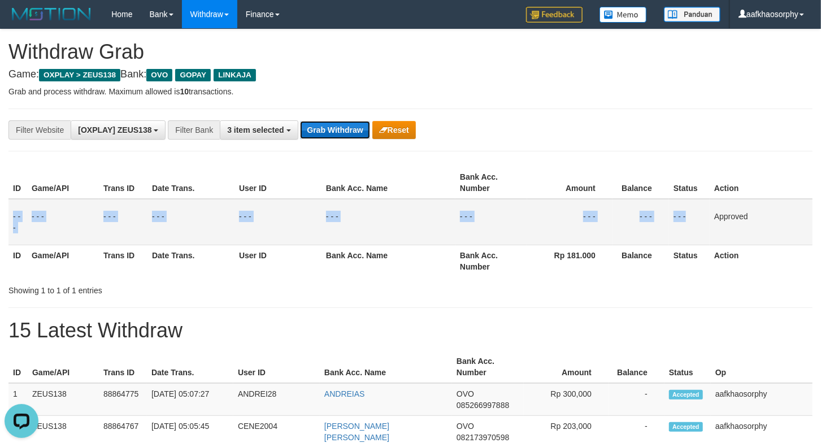
click at [340, 128] on button "Grab Withdraw" at bounding box center [335, 130] width 70 height 18
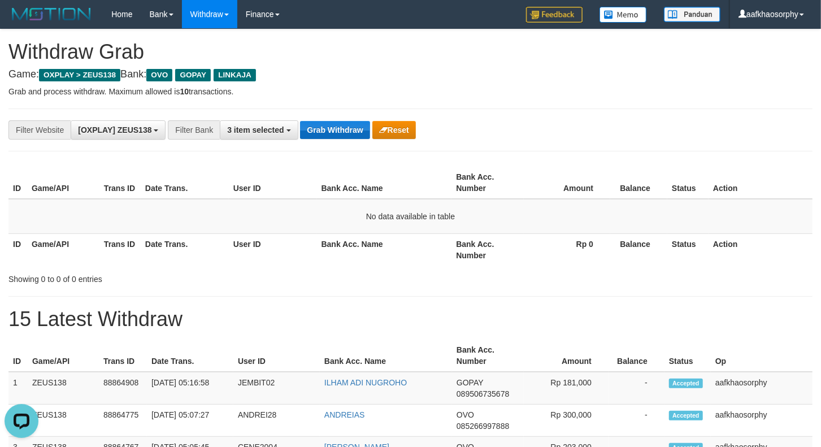
drag, startPoint x: 358, startPoint y: 148, endPoint x: 349, endPoint y: 136, distance: 15.7
click at [358, 148] on div "**********" at bounding box center [410, 130] width 804 height 43
click at [344, 128] on button "Grab Withdraw" at bounding box center [335, 130] width 70 height 18
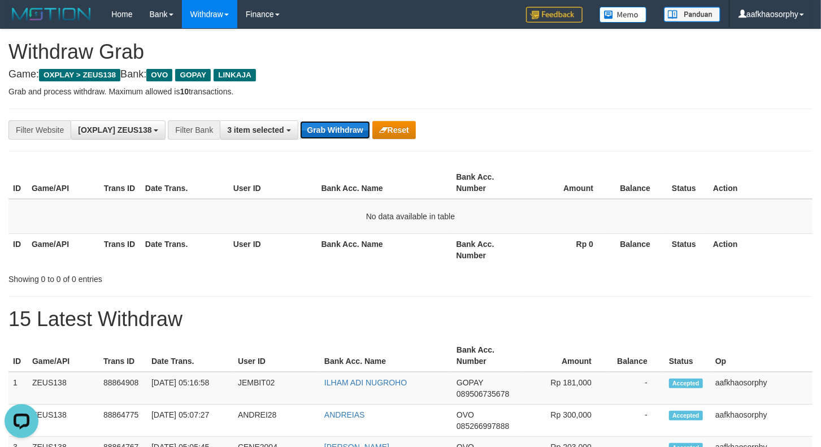
click at [344, 128] on button "Grab Withdraw" at bounding box center [335, 130] width 70 height 18
click at [328, 134] on button "Grab Withdraw" at bounding box center [335, 130] width 70 height 18
click at [335, 131] on button "Grab Withdraw" at bounding box center [335, 130] width 70 height 18
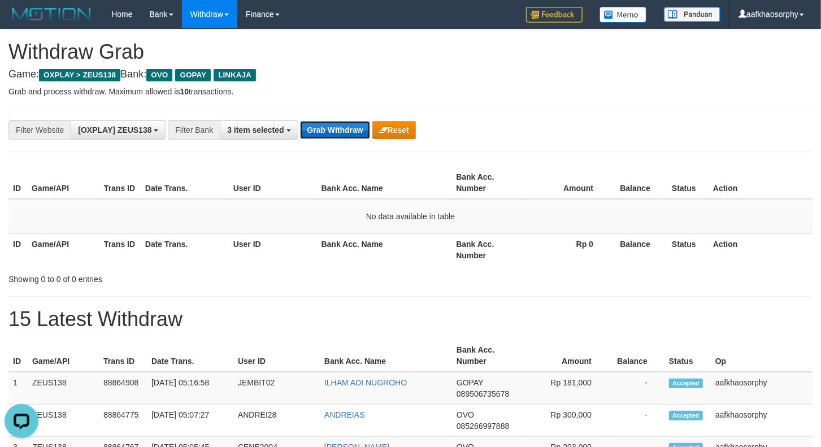
click at [346, 138] on button "Grab Withdraw" at bounding box center [335, 130] width 70 height 18
drag, startPoint x: 346, startPoint y: 138, endPoint x: 816, endPoint y: 155, distance: 470.5
click at [346, 138] on button "Grab Withdraw" at bounding box center [335, 130] width 70 height 18
click at [337, 140] on div "**********" at bounding box center [410, 130] width 804 height 43
click at [340, 127] on button "Grab Withdraw" at bounding box center [335, 130] width 70 height 18
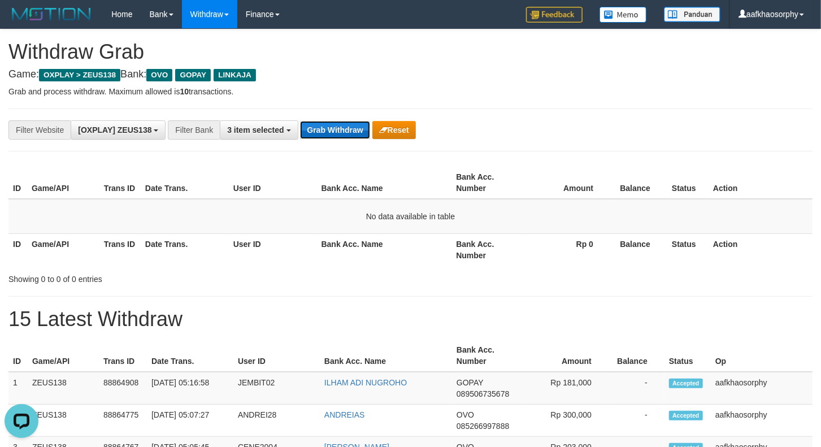
click at [340, 128] on button "Grab Withdraw" at bounding box center [335, 130] width 70 height 18
click at [318, 127] on button "Grab Withdraw" at bounding box center [335, 130] width 70 height 18
click at [359, 123] on button "Grab Withdraw" at bounding box center [335, 130] width 70 height 18
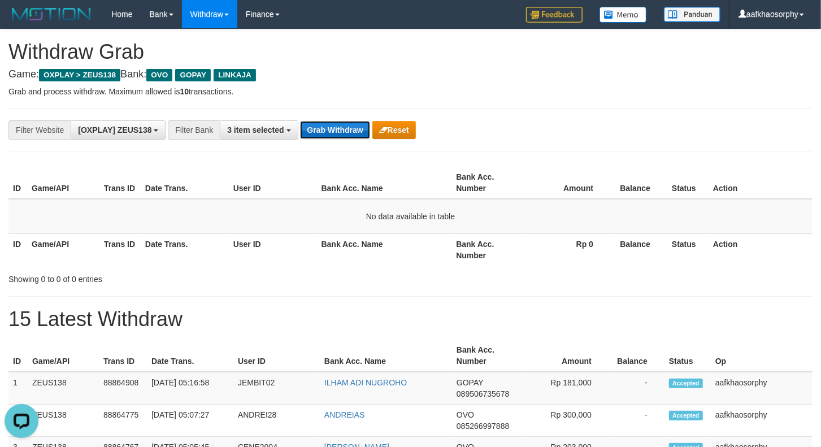
click at [359, 123] on button "Grab Withdraw" at bounding box center [335, 130] width 70 height 18
click at [352, 116] on div "**********" at bounding box center [410, 130] width 804 height 43
click at [346, 120] on div "**********" at bounding box center [342, 129] width 684 height 19
click at [346, 121] on button "Grab Withdraw" at bounding box center [335, 130] width 70 height 18
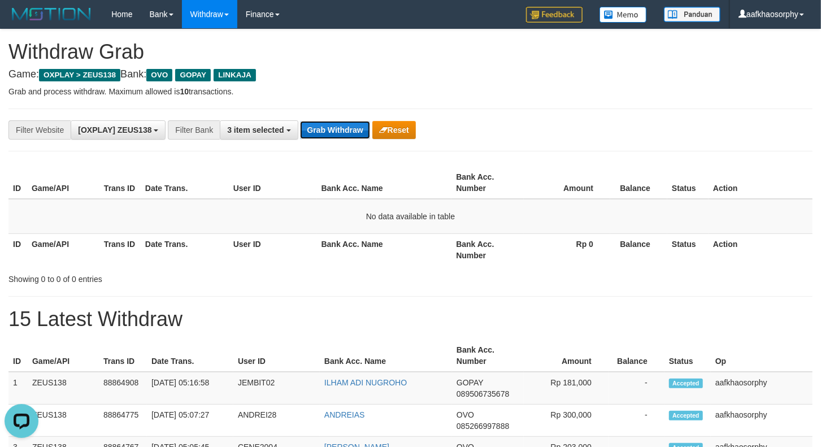
click at [346, 121] on button "Grab Withdraw" at bounding box center [335, 130] width 70 height 18
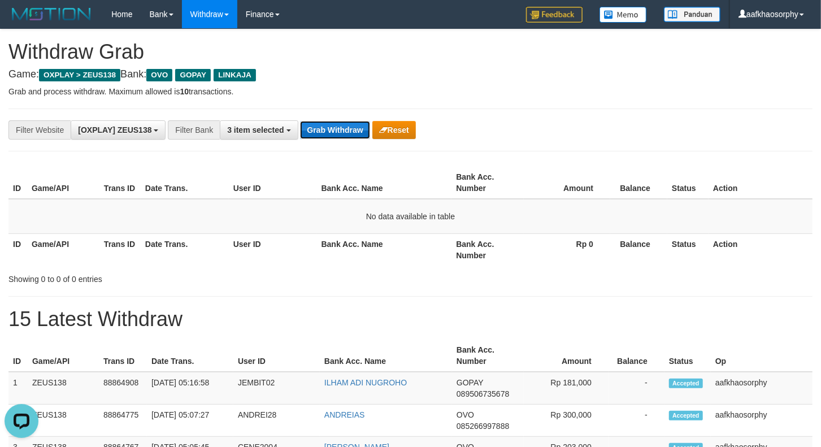
click at [346, 121] on button "Grab Withdraw" at bounding box center [335, 130] width 70 height 18
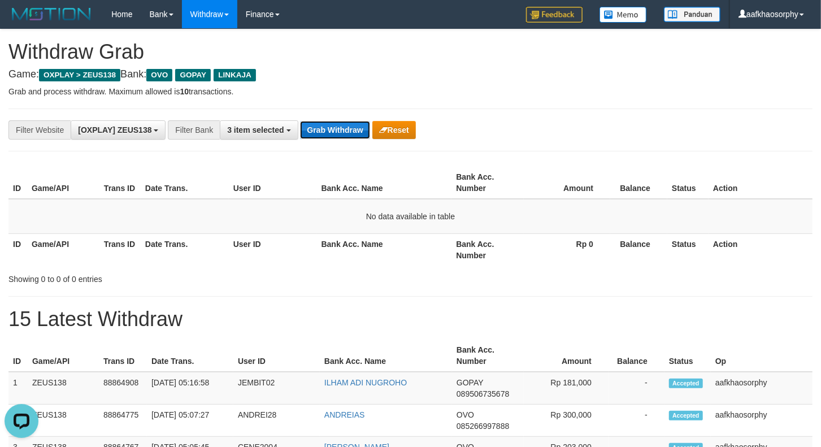
click at [346, 121] on button "Grab Withdraw" at bounding box center [335, 130] width 70 height 18
click at [358, 132] on button "Grab Withdraw" at bounding box center [335, 130] width 70 height 18
drag, startPoint x: 358, startPoint y: 132, endPoint x: 826, endPoint y: 155, distance: 468.5
click at [368, 132] on button "Grab Withdraw" at bounding box center [335, 130] width 70 height 18
click at [323, 124] on button "Grab Withdraw" at bounding box center [335, 130] width 70 height 18
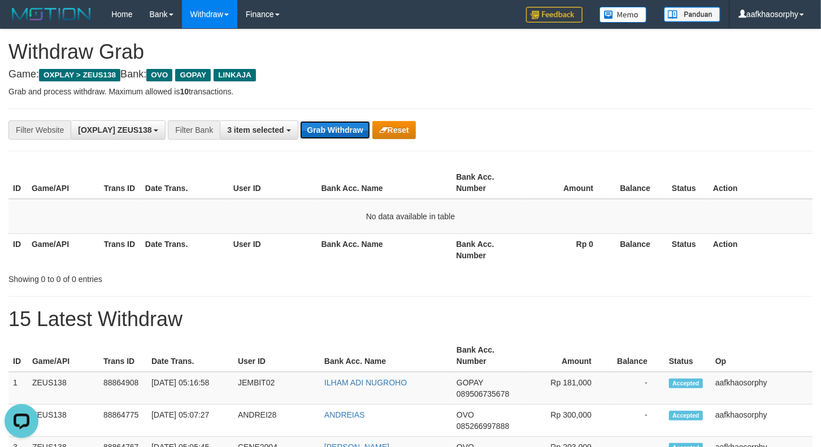
click at [323, 124] on button "Grab Withdraw" at bounding box center [335, 130] width 70 height 18
click at [323, 123] on button "Grab Withdraw" at bounding box center [335, 130] width 70 height 18
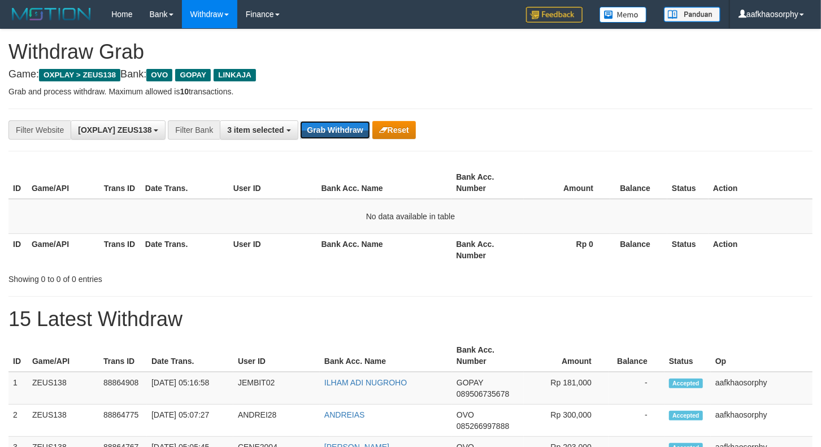
click at [323, 123] on button "Grab Withdraw" at bounding box center [335, 130] width 70 height 18
click at [349, 133] on button "Grab Withdraw" at bounding box center [335, 130] width 70 height 18
click at [303, 137] on button "Grab Withdraw" at bounding box center [335, 130] width 70 height 18
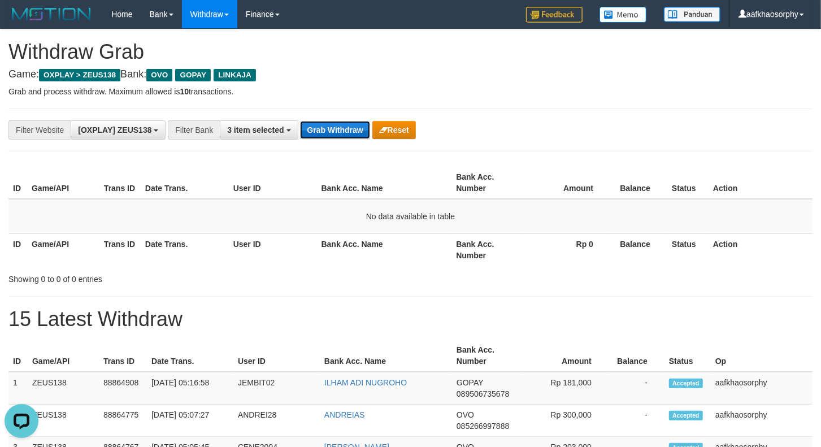
click at [305, 137] on button "Grab Withdraw" at bounding box center [335, 130] width 70 height 18
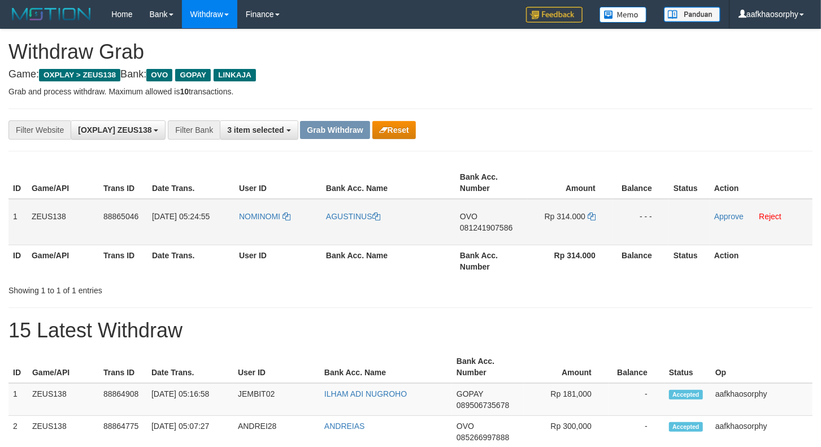
click at [497, 224] on span "081241907586" at bounding box center [486, 227] width 53 height 9
drag, startPoint x: 497, startPoint y: 224, endPoint x: 810, endPoint y: 268, distance: 316.2
click at [498, 224] on span "081241907586" at bounding box center [486, 227] width 53 height 9
click at [596, 211] on td "Rp 314.000" at bounding box center [569, 222] width 85 height 46
click at [590, 212] on icon at bounding box center [592, 216] width 8 height 8
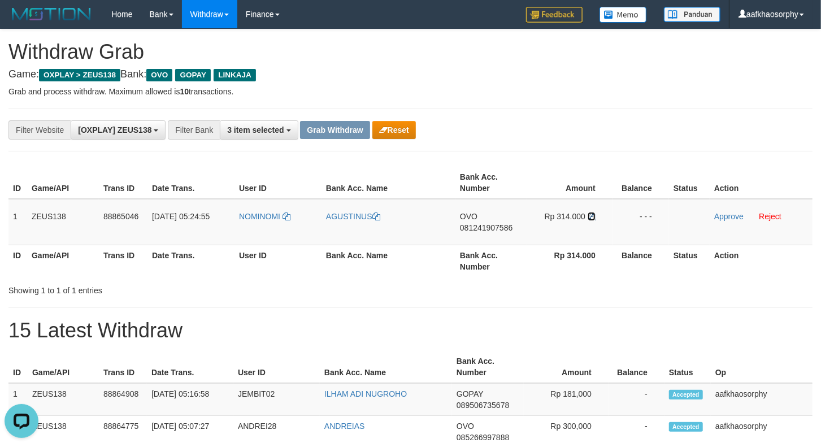
drag, startPoint x: 590, startPoint y: 212, endPoint x: 823, endPoint y: 229, distance: 233.4
click at [636, 216] on tr "1 ZEUS138 88865046 01/10/2025 05:24:55 NOMINOMI AGUSTINUS OVO 081241907586 Rp 3…" at bounding box center [410, 222] width 804 height 46
click at [238, 235] on td "NOMINOMI" at bounding box center [278, 222] width 87 height 46
click at [240, 234] on td "NOMINOMI" at bounding box center [278, 222] width 87 height 46
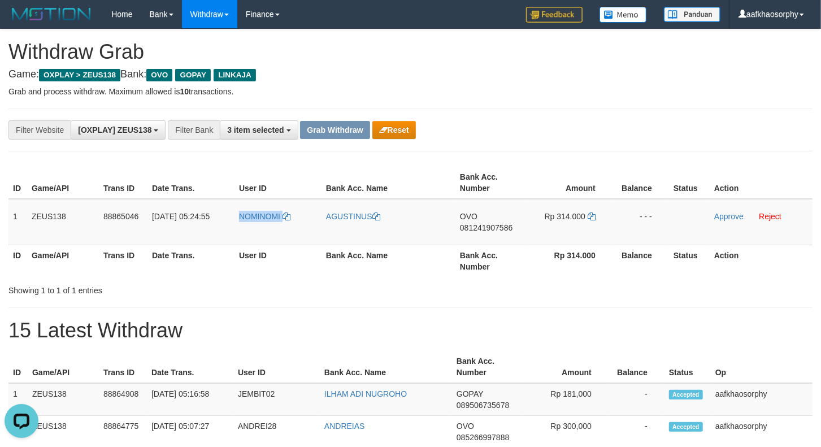
copy link "NOMINOMI"
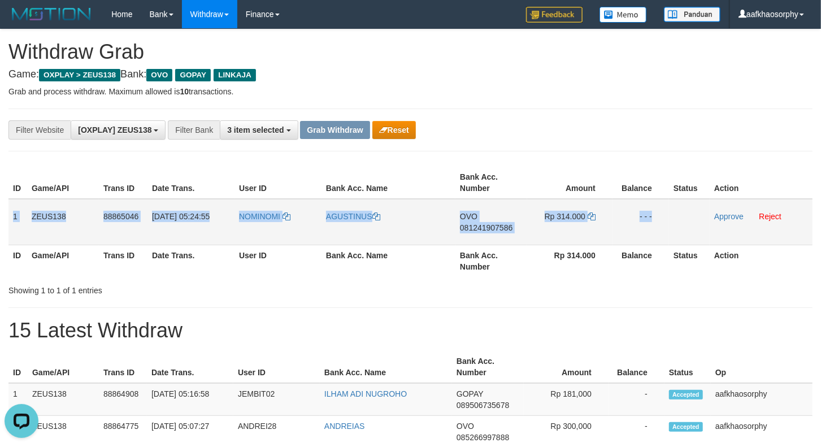
drag, startPoint x: 8, startPoint y: 205, endPoint x: 697, endPoint y: 212, distance: 688.4
click at [697, 212] on tr "1 ZEUS138 88865046 01/10/2025 05:24:55 NOMINOMI AGUSTINUS OVO 081241907586 Rp 3…" at bounding box center [410, 222] width 804 height 46
copy tr "1 ZEUS138 88865046 01/10/2025 05:24:55 NOMINOMI AGUSTINUS OVO 081241907586 Rp 3…"
drag, startPoint x: 722, startPoint y: 213, endPoint x: 533, endPoint y: 182, distance: 191.9
click at [722, 213] on link "Approve" at bounding box center [728, 216] width 29 height 9
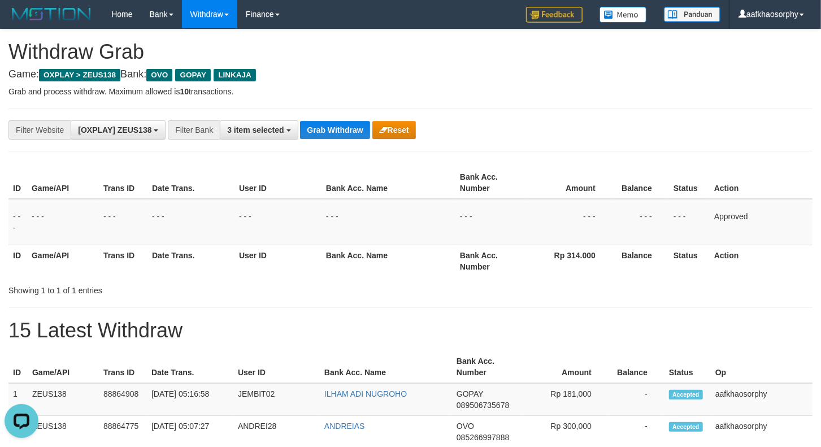
click at [349, 120] on div "**********" at bounding box center [342, 129] width 684 height 19
click at [402, 142] on div "**********" at bounding box center [410, 130] width 804 height 43
click at [329, 121] on button "Grab Withdraw" at bounding box center [335, 130] width 70 height 18
click at [329, 127] on button "Grab Withdraw" at bounding box center [335, 130] width 70 height 18
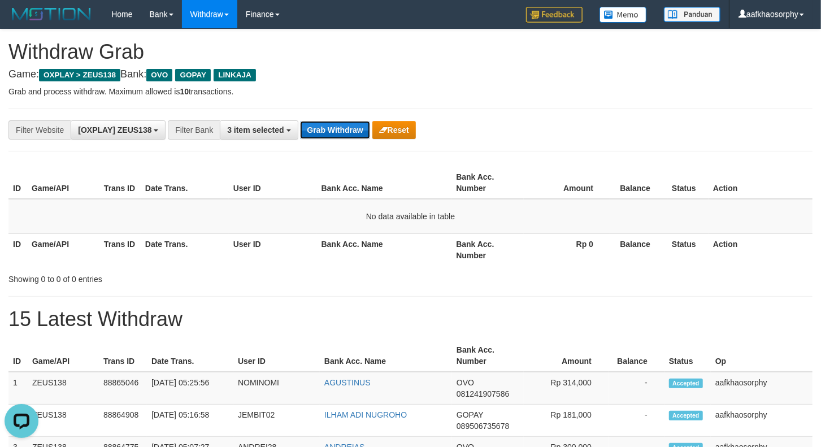
click at [349, 134] on button "Grab Withdraw" at bounding box center [335, 130] width 70 height 18
click at [350, 134] on button "Grab Withdraw" at bounding box center [335, 130] width 70 height 18
click at [348, 130] on button "Grab Withdraw" at bounding box center [335, 130] width 70 height 18
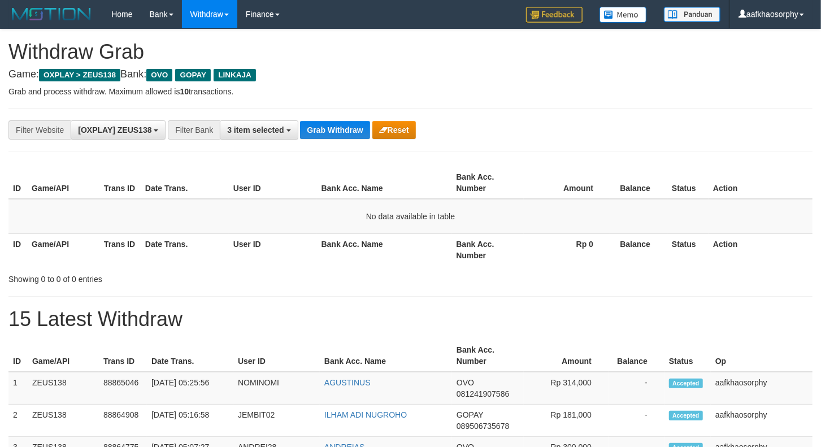
scroll to position [133, 0]
click at [339, 119] on div "**********" at bounding box center [410, 130] width 804 height 43
click at [337, 121] on button "Grab Withdraw" at bounding box center [335, 130] width 70 height 18
click at [328, 138] on button "Grab Withdraw" at bounding box center [335, 130] width 70 height 18
click at [328, 129] on button "Grab Withdraw" at bounding box center [335, 130] width 70 height 18
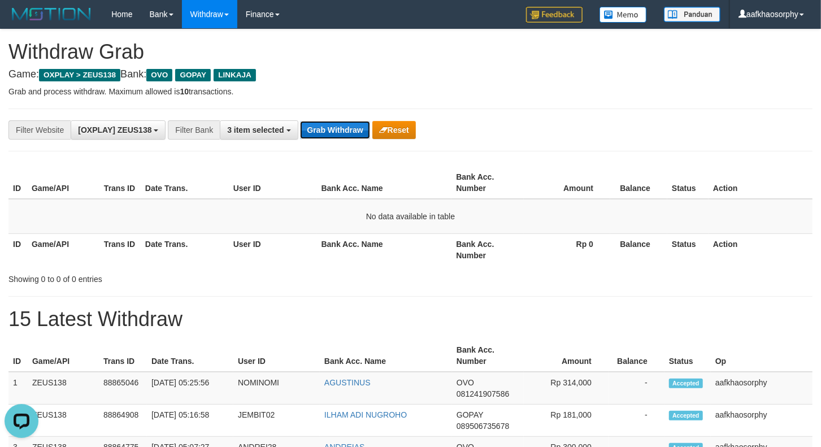
click at [328, 129] on button "Grab Withdraw" at bounding box center [335, 130] width 70 height 18
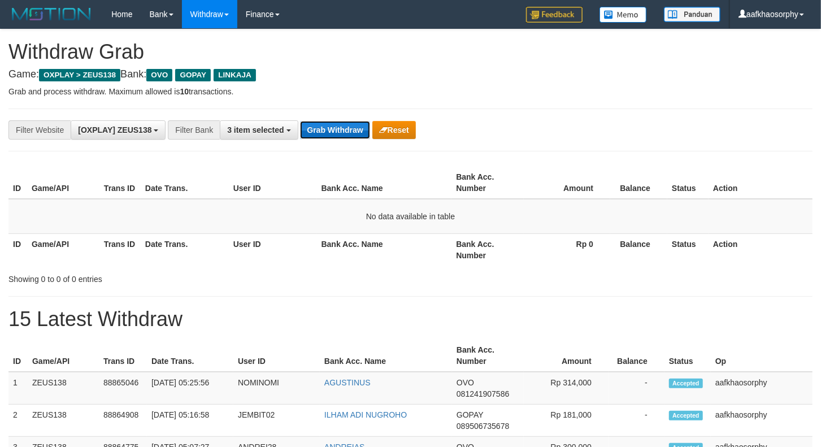
click at [341, 128] on button "Grab Withdraw" at bounding box center [335, 130] width 70 height 18
click at [338, 128] on button "Grab Withdraw" at bounding box center [335, 130] width 70 height 18
click at [362, 138] on button "Grab Withdraw" at bounding box center [335, 130] width 70 height 18
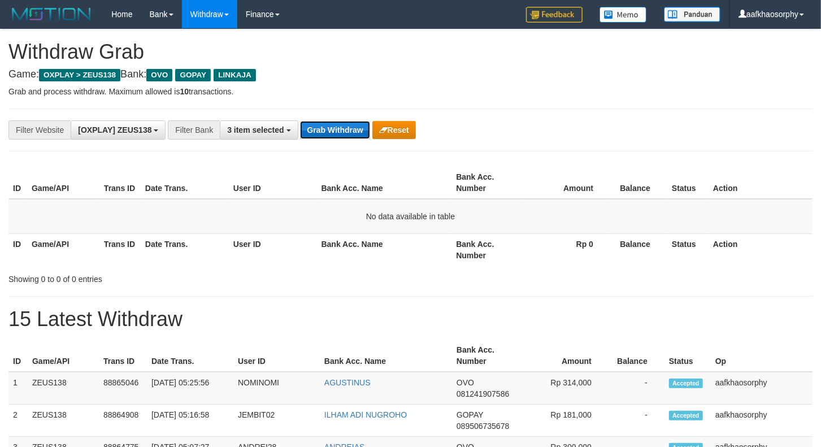
drag, startPoint x: 343, startPoint y: 129, endPoint x: 828, endPoint y: 165, distance: 486.2
click at [345, 129] on button "Grab Withdraw" at bounding box center [335, 130] width 70 height 18
click at [324, 125] on button "Grab Withdraw" at bounding box center [335, 130] width 70 height 18
click at [347, 131] on button "Grab Withdraw" at bounding box center [335, 130] width 70 height 18
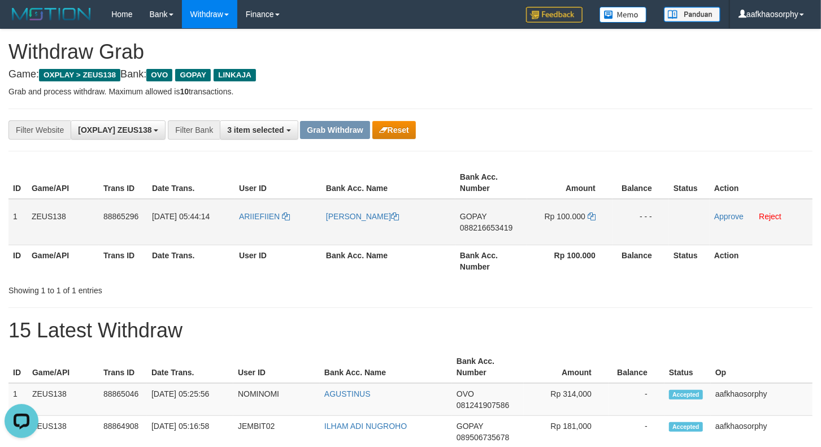
click at [469, 227] on span "088216653419" at bounding box center [486, 227] width 53 height 9
drag, startPoint x: 469, startPoint y: 227, endPoint x: 475, endPoint y: 227, distance: 6.2
click at [471, 227] on span "088216653419" at bounding box center [486, 227] width 53 height 9
click at [591, 213] on icon at bounding box center [592, 216] width 8 height 8
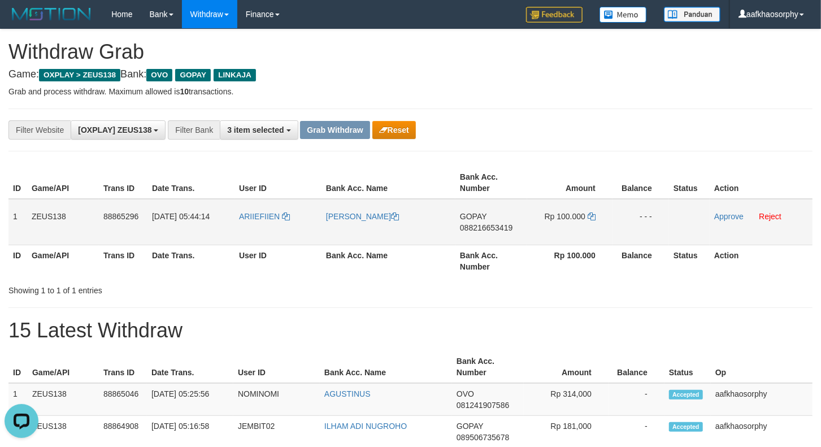
click at [267, 229] on td "ARIIEFIIEN" at bounding box center [278, 222] width 87 height 46
copy link "ARIIEFIIEN"
drag, startPoint x: 12, startPoint y: 208, endPoint x: 705, endPoint y: 221, distance: 692.4
click at [663, 219] on tr "1 ZEUS138 88865296 01/10/2025 05:44:14 ARIIEFIIEN SAIFUL ARIFIN GOPAY 088216653…" at bounding box center [410, 222] width 804 height 46
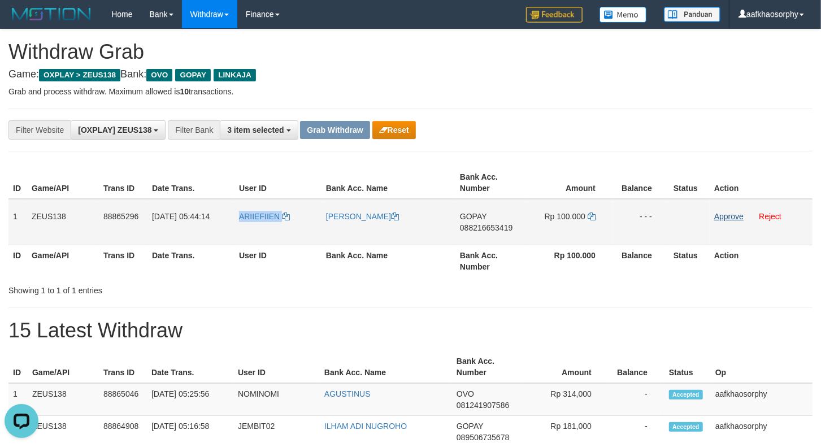
copy tr "1 ZEUS138 88865296 01/10/2025 05:44:14 ARIIEFIIEN SAIFUL ARIFIN GOPAY 088216653…"
click at [744, 211] on td "Approve Reject" at bounding box center [761, 222] width 103 height 46
click at [733, 212] on link "Approve" at bounding box center [728, 216] width 29 height 9
drag, startPoint x: 289, startPoint y: 128, endPoint x: 327, endPoint y: 123, distance: 37.6
click at [290, 128] on button "3 item selected" at bounding box center [259, 129] width 78 height 19
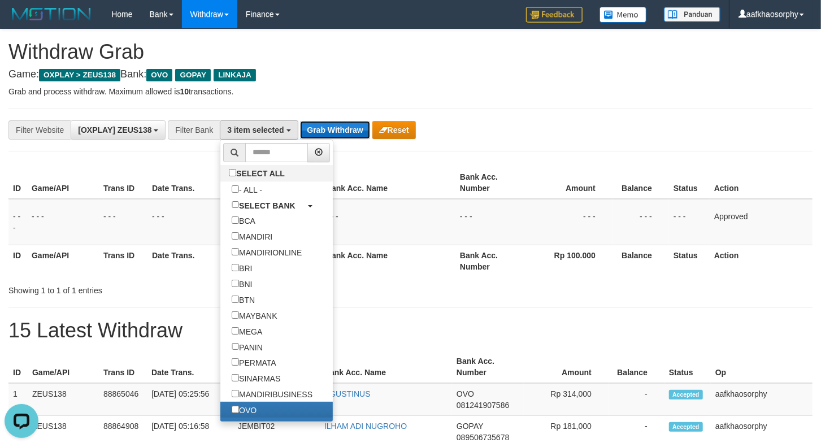
click at [328, 123] on button "Grab Withdraw" at bounding box center [335, 130] width 70 height 18
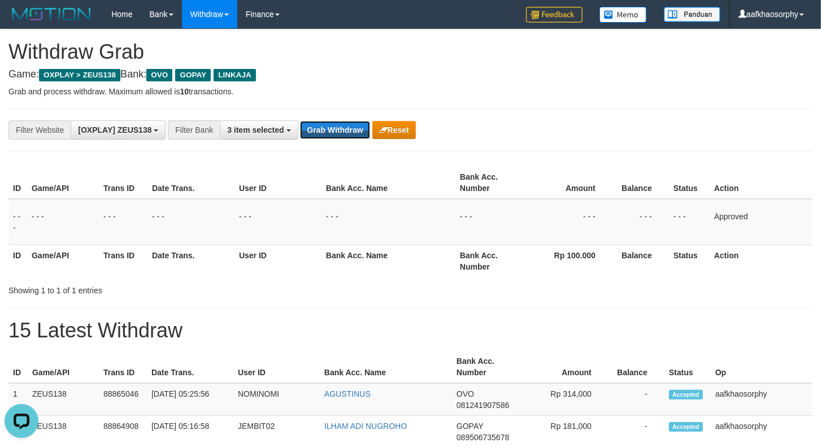
drag, startPoint x: 328, startPoint y: 123, endPoint x: 827, endPoint y: 229, distance: 510.1
click at [403, 137] on div "Grab Withdraw Reset" at bounding box center [357, 130] width 115 height 18
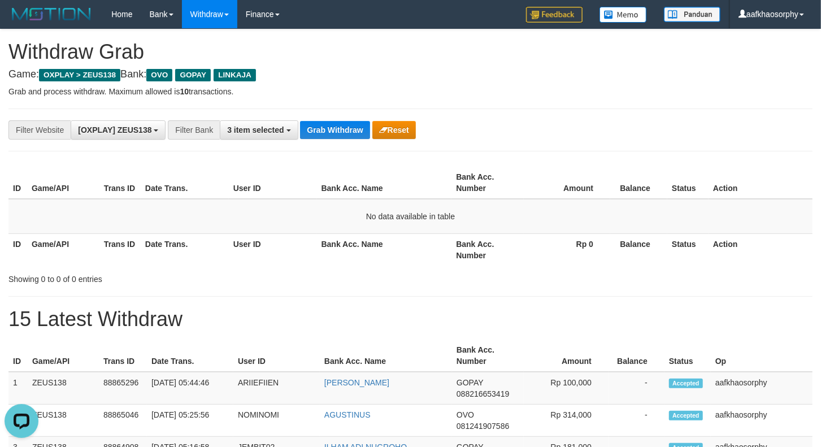
click at [315, 115] on div "**********" at bounding box center [410, 130] width 804 height 43
click at [328, 132] on button "Grab Withdraw" at bounding box center [335, 130] width 70 height 18
click at [300, 121] on button "Grab Withdraw" at bounding box center [335, 130] width 70 height 18
click at [328, 132] on button "Grab Withdraw" at bounding box center [335, 130] width 70 height 18
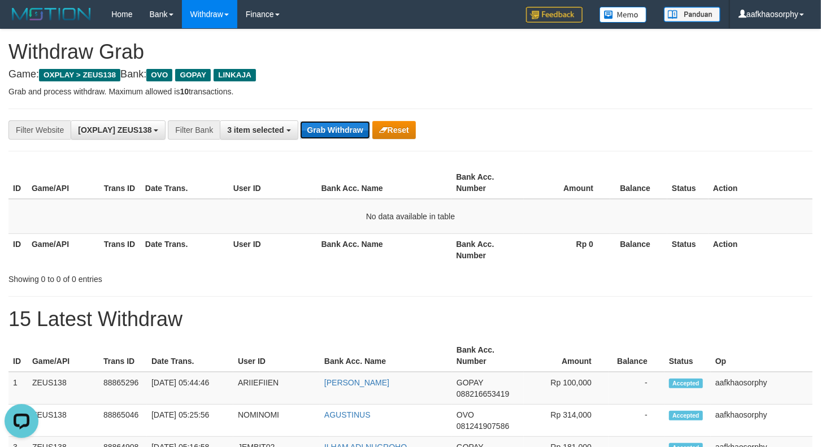
click at [329, 132] on button "Grab Withdraw" at bounding box center [335, 130] width 70 height 18
click at [300, 121] on button "Grab Withdraw" at bounding box center [335, 130] width 70 height 18
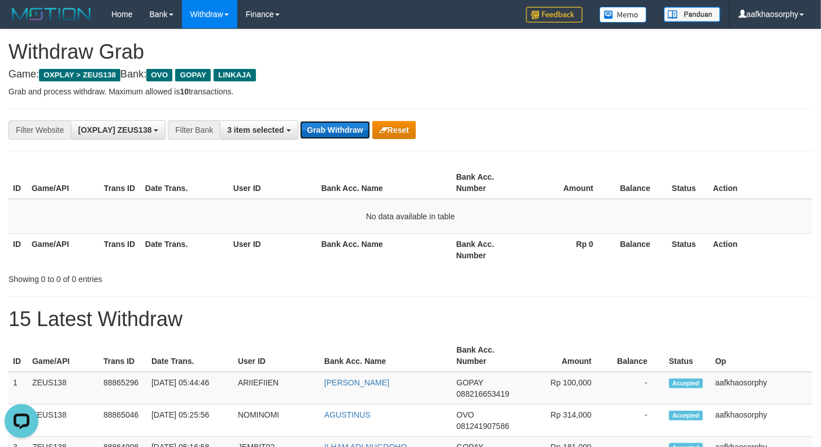
click at [300, 121] on button "Grab Withdraw" at bounding box center [335, 130] width 70 height 18
click at [329, 132] on button "Grab Withdraw" at bounding box center [335, 130] width 70 height 18
click at [300, 121] on button "Grab Withdraw" at bounding box center [335, 130] width 70 height 18
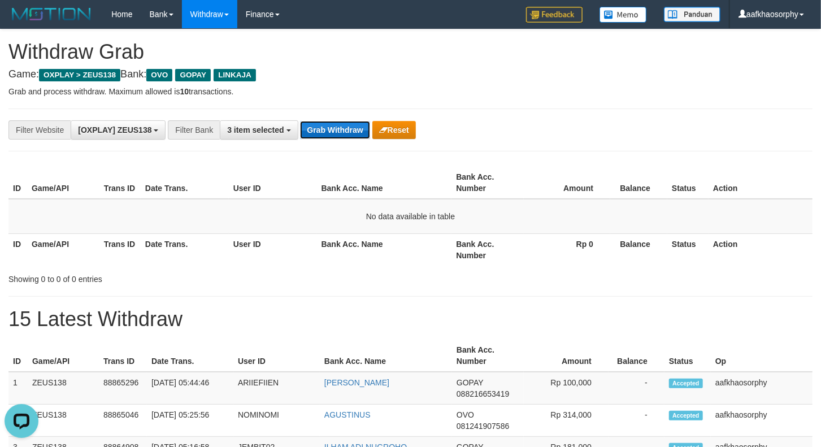
click at [300, 121] on button "Grab Withdraw" at bounding box center [335, 130] width 70 height 18
click at [329, 132] on button "Grab Withdraw" at bounding box center [335, 130] width 70 height 18
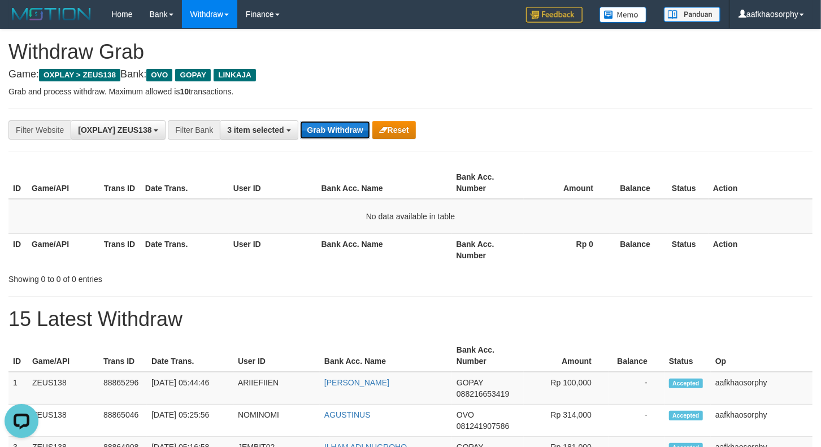
click at [300, 121] on button "Grab Withdraw" at bounding box center [335, 130] width 70 height 18
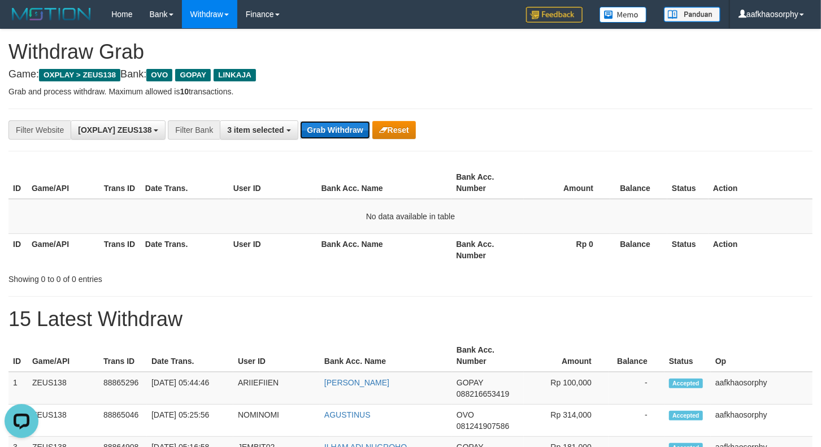
click at [332, 132] on button "Grab Withdraw" at bounding box center [335, 130] width 70 height 18
click at [300, 121] on button "Grab Withdraw" at bounding box center [335, 130] width 70 height 18
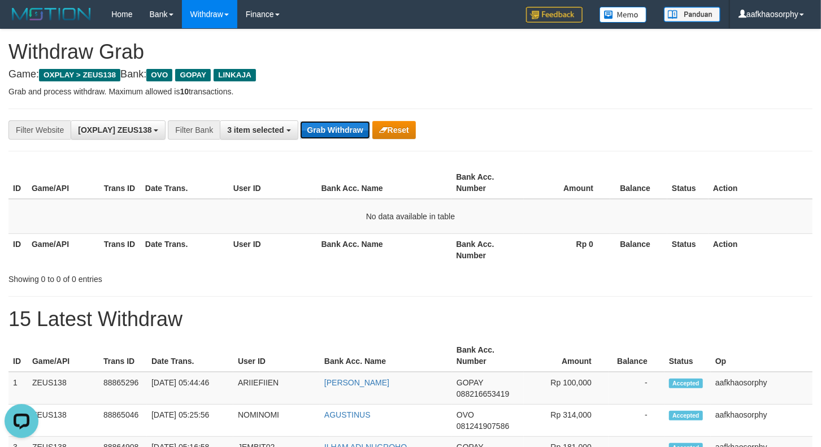
click at [300, 121] on button "Grab Withdraw" at bounding box center [335, 130] width 70 height 18
click at [332, 132] on button "Grab Withdraw" at bounding box center [335, 130] width 70 height 18
click at [300, 121] on button "Grab Withdraw" at bounding box center [335, 130] width 70 height 18
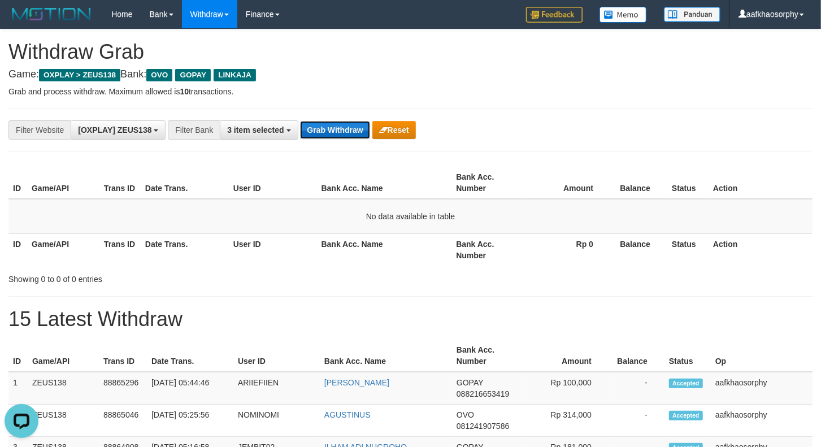
click at [300, 121] on button "Grab Withdraw" at bounding box center [335, 130] width 70 height 18
click at [332, 132] on button "Grab Withdraw" at bounding box center [335, 130] width 70 height 18
click at [300, 121] on button "Grab Withdraw" at bounding box center [335, 130] width 70 height 18
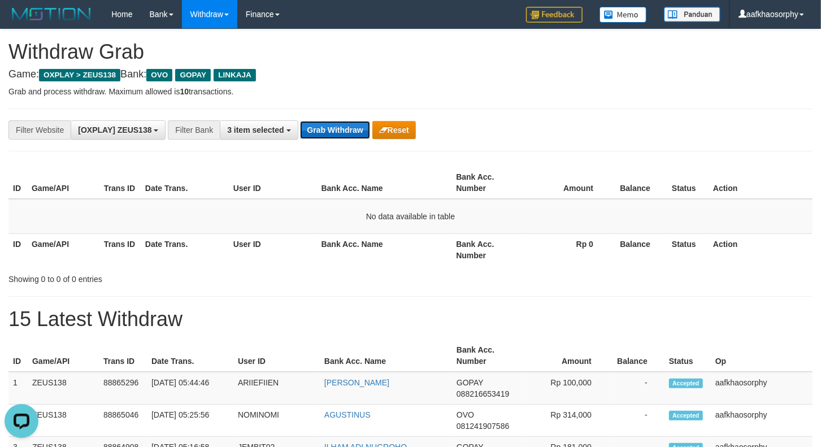
click at [300, 121] on button "Grab Withdraw" at bounding box center [335, 130] width 70 height 18
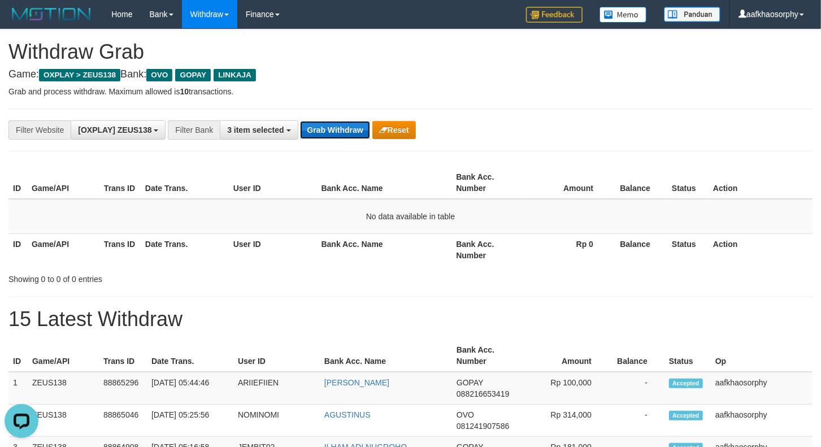
click at [332, 132] on button "Grab Withdraw" at bounding box center [335, 130] width 70 height 18
click at [300, 121] on button "Grab Withdraw" at bounding box center [335, 130] width 70 height 18
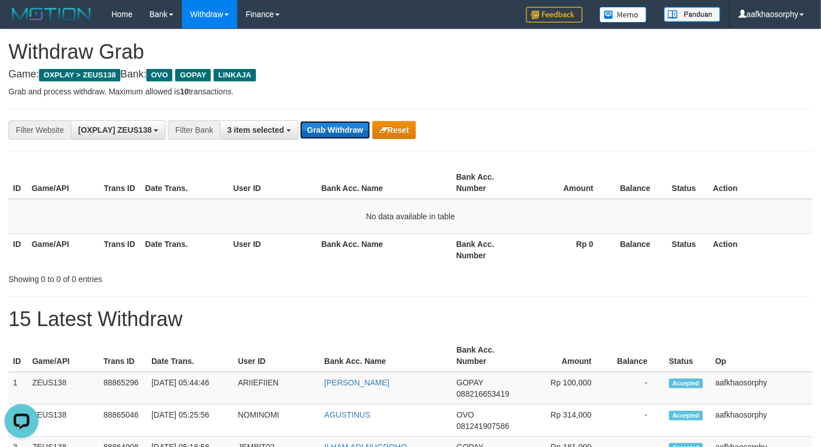
click at [332, 132] on button "Grab Withdraw" at bounding box center [335, 130] width 70 height 18
click at [300, 121] on button "Grab Withdraw" at bounding box center [335, 130] width 70 height 18
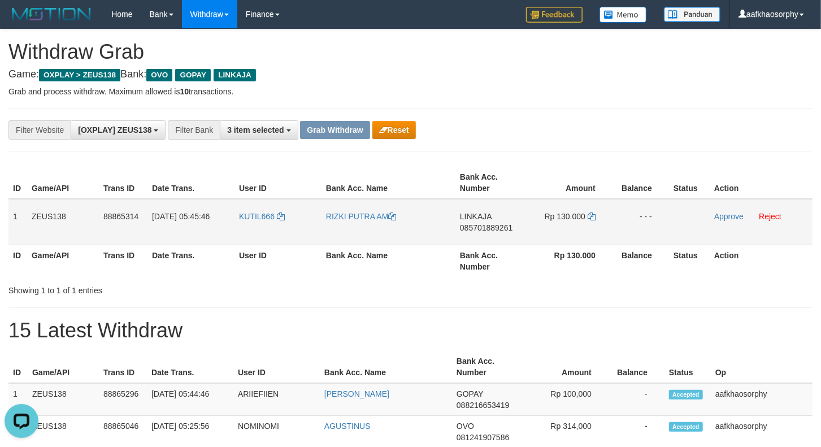
click at [512, 223] on span "085701889261" at bounding box center [486, 227] width 53 height 9
click at [587, 214] on td "Rp 130.000" at bounding box center [569, 222] width 85 height 46
click at [589, 215] on icon at bounding box center [592, 216] width 8 height 8
drag, startPoint x: 589, startPoint y: 215, endPoint x: 828, endPoint y: 232, distance: 240.2
click at [682, 224] on tr "1 ZEUS138 88865314 01/10/2025 05:45:46 KUTIL666 RIZKI PUTRA AM LINKAJA 08570188…" at bounding box center [410, 222] width 804 height 46
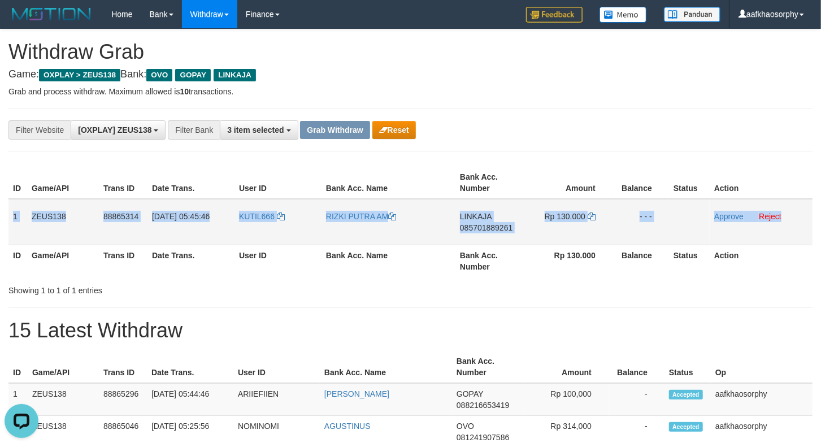
drag, startPoint x: 10, startPoint y: 210, endPoint x: 807, endPoint y: 224, distance: 797.0
click at [807, 224] on tr "1 ZEUS138 88865314 01/10/2025 05:45:46 KUTIL666 RIZKI PUTRA AM LINKAJA 08570188…" at bounding box center [410, 222] width 804 height 46
copy tr "1 ZEUS138 88865314 01/10/2025 05:45:46 KUTIL666 RIZKI PUTRA AM LINKAJA 08570188…"
click at [240, 214] on span "KUTIL666" at bounding box center [257, 216] width 36 height 9
copy tr "1 ZEUS138 88865314 01/10/2025 05:45:46 KUTIL666 RIZKI PUTRA AM LINKAJA 08570188…"
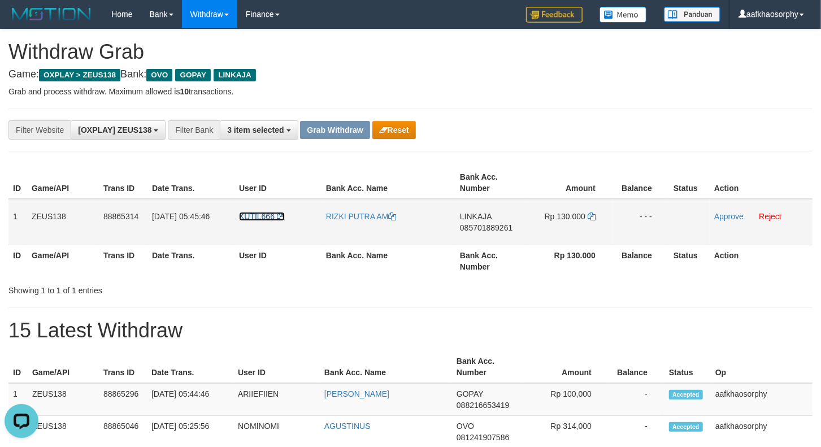
drag, startPoint x: 240, startPoint y: 214, endPoint x: 245, endPoint y: 217, distance: 6.1
click at [243, 215] on span "KUTIL666" at bounding box center [257, 216] width 36 height 9
click at [266, 224] on td "KUTIL666" at bounding box center [278, 222] width 87 height 46
copy link "KUTIL666"
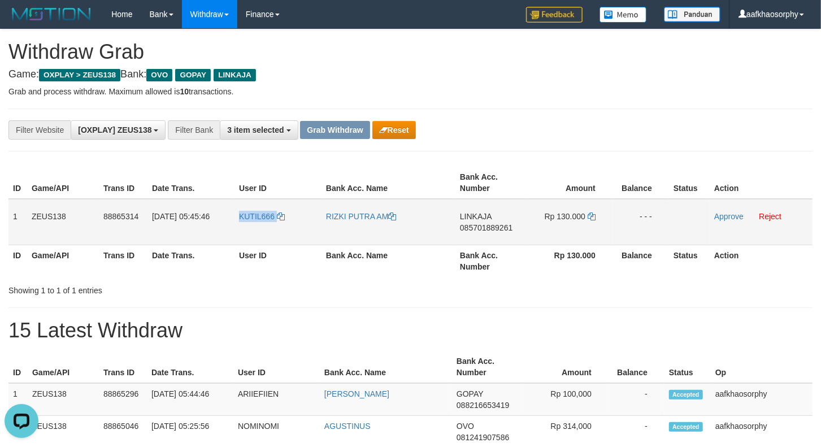
click at [266, 224] on td "KUTIL666" at bounding box center [278, 222] width 87 height 46
click at [732, 215] on link "Approve" at bounding box center [728, 216] width 29 height 9
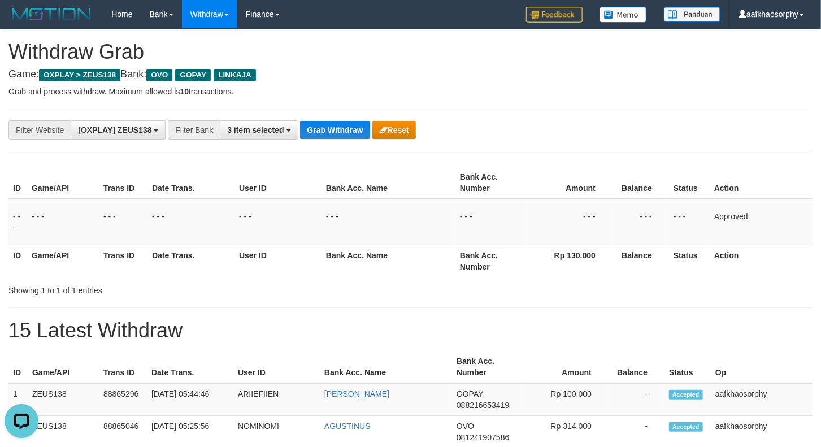
click at [320, 119] on div "**********" at bounding box center [410, 130] width 804 height 43
click at [333, 132] on button "Grab Withdraw" at bounding box center [335, 130] width 70 height 18
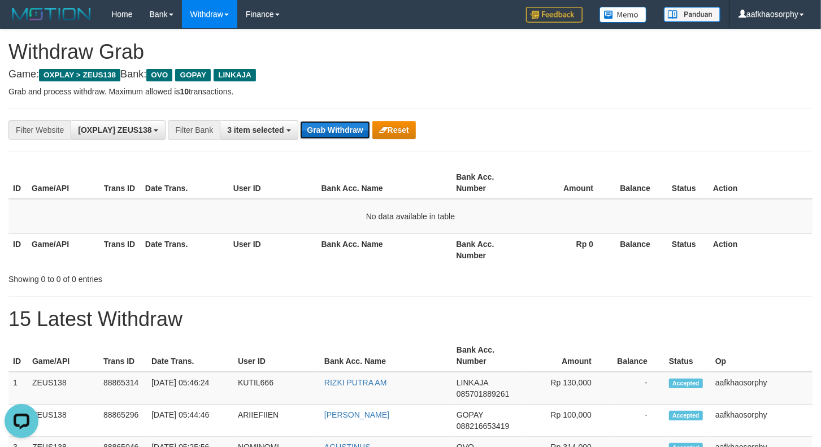
click at [315, 130] on button "Grab Withdraw" at bounding box center [335, 130] width 70 height 18
click at [321, 134] on button "Grab Withdraw" at bounding box center [335, 130] width 70 height 18
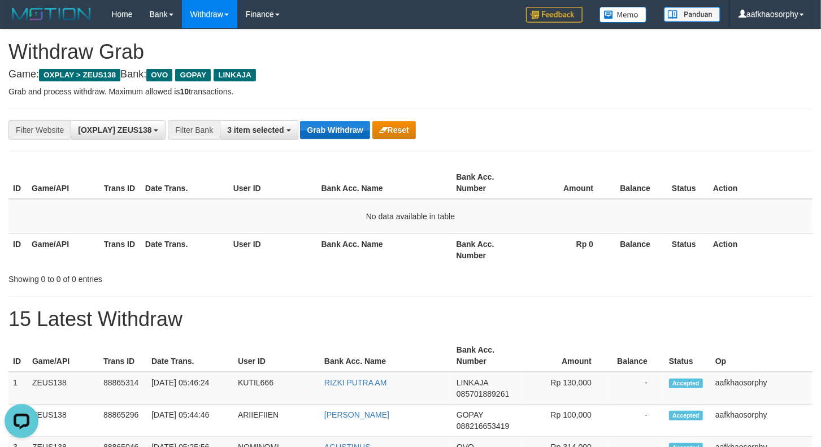
click at [355, 119] on div "**********" at bounding box center [410, 130] width 804 height 43
click at [354, 127] on button "Grab Withdraw" at bounding box center [335, 130] width 70 height 18
drag, startPoint x: 0, startPoint y: 0, endPoint x: 354, endPoint y: 123, distance: 375.0
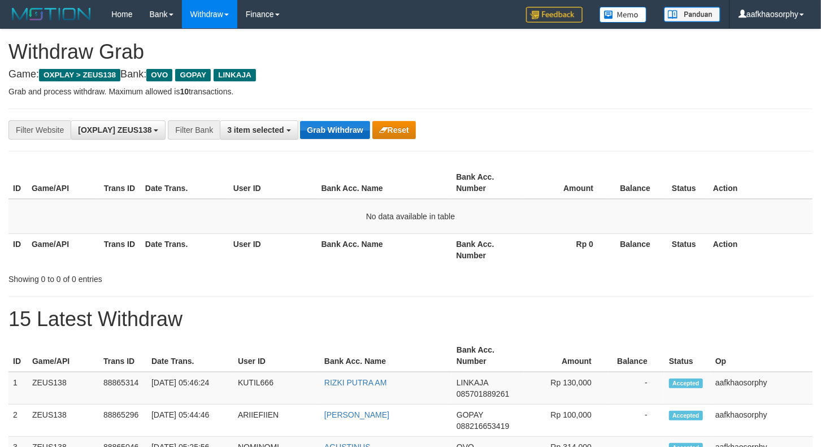
click at [354, 124] on button "Grab Withdraw" at bounding box center [335, 130] width 70 height 18
click at [354, 123] on button "Grab Withdraw" at bounding box center [335, 130] width 70 height 18
click at [346, 129] on button "Grab Withdraw" at bounding box center [335, 130] width 70 height 18
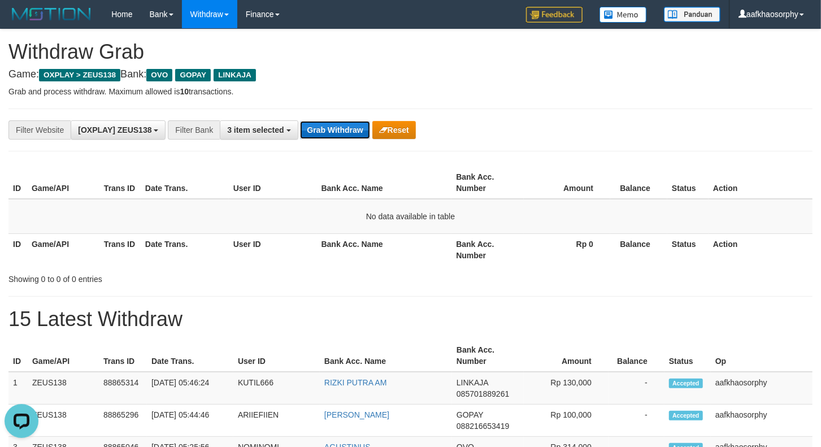
click at [346, 129] on button "Grab Withdraw" at bounding box center [335, 130] width 70 height 18
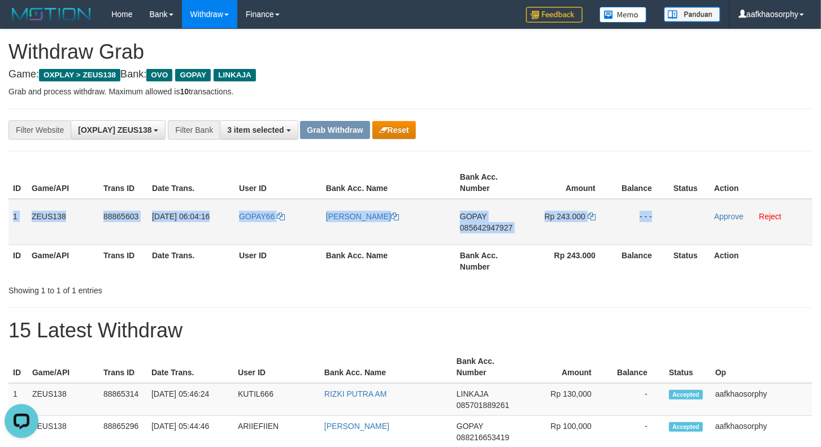
drag, startPoint x: 8, startPoint y: 211, endPoint x: 704, endPoint y: 216, distance: 695.1
click at [704, 216] on tr "1 ZEUS138 88865603 01/10/2025 06:04:16 GOPAY66 MUHAMAD FITRIANTO GOPAY 08564294…" at bounding box center [410, 222] width 804 height 46
copy tr "1 ZEUS138 88865603 01/10/2025 06:04:16 GOPAY66 MUHAMAD FITRIANTO GOPAY 08564294…"
click at [478, 227] on span "085642947927" at bounding box center [486, 227] width 53 height 9
copy tr "1 ZEUS138 88865603 01/10/2025 06:04:16 GOPAY66 MUHAMAD FITRIANTO GOPAY 08564294…"
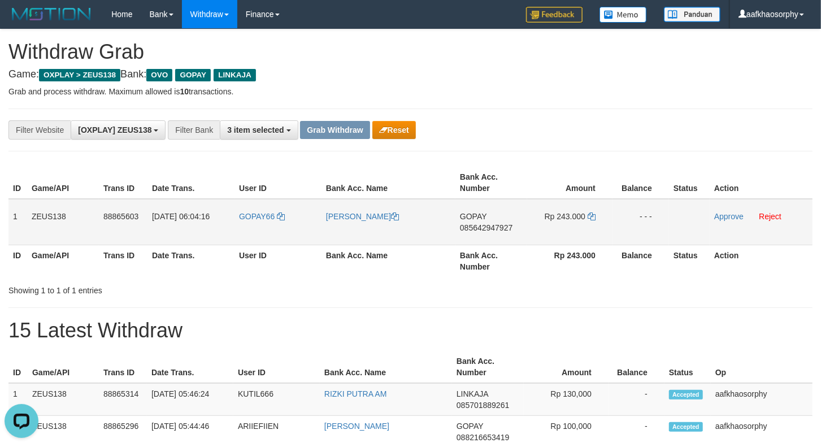
click at [478, 227] on span "085642947927" at bounding box center [486, 227] width 53 height 9
click at [598, 211] on td "Rp 243.000" at bounding box center [569, 222] width 85 height 46
click at [593, 215] on td "Rp 243.000" at bounding box center [569, 222] width 85 height 46
click at [593, 215] on icon at bounding box center [592, 216] width 8 height 8
click at [588, 212] on link at bounding box center [592, 216] width 8 height 9
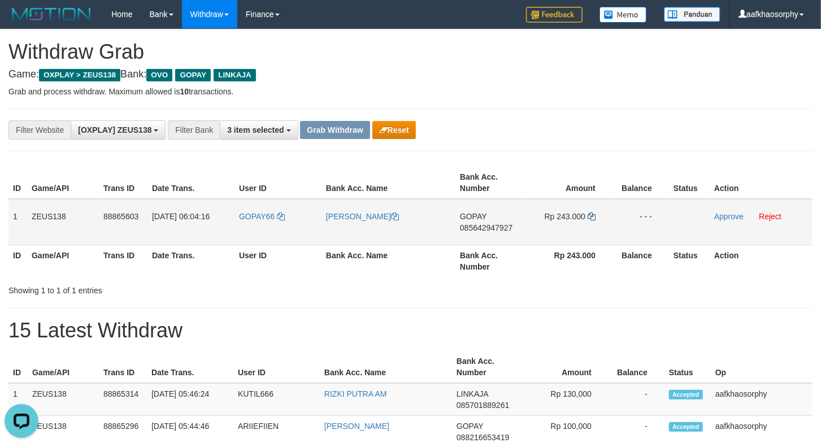
click at [592, 214] on icon at bounding box center [592, 216] width 8 height 8
click at [226, 228] on td "01/10/2025 06:04:16" at bounding box center [190, 222] width 87 height 46
click at [262, 227] on td "GOPAY66" at bounding box center [278, 222] width 87 height 46
click at [264, 225] on td "GOPAY66" at bounding box center [278, 222] width 87 height 46
click at [243, 222] on td "GOPAY66" at bounding box center [278, 222] width 87 height 46
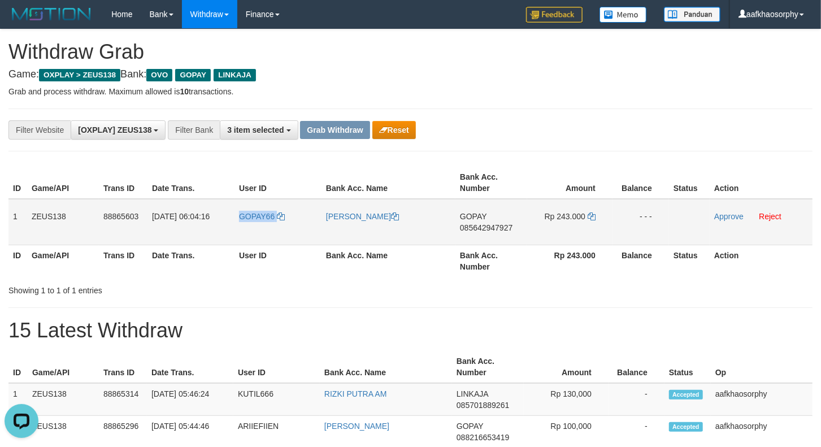
click at [243, 222] on td "GOPAY66" at bounding box center [278, 222] width 87 height 46
copy link "GOPAY66"
click at [728, 210] on td "Approve Reject" at bounding box center [761, 222] width 103 height 46
click at [710, 206] on td "Approve Reject" at bounding box center [761, 222] width 103 height 46
click at [722, 212] on link "Approve" at bounding box center [728, 216] width 29 height 9
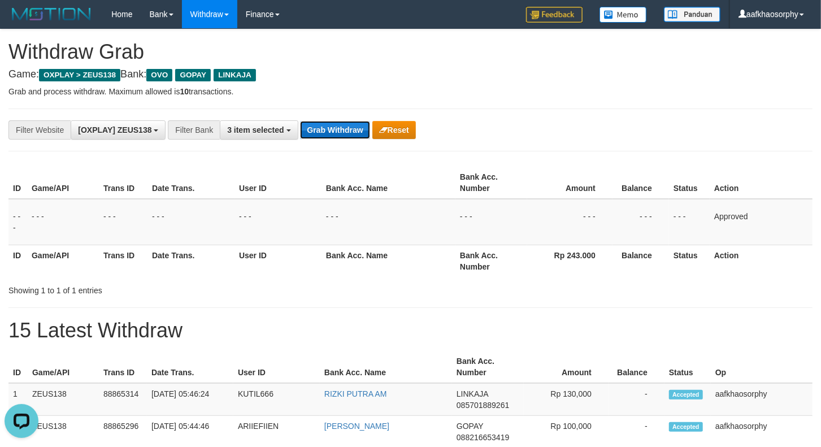
click at [367, 136] on button "Grab Withdraw" at bounding box center [335, 130] width 70 height 18
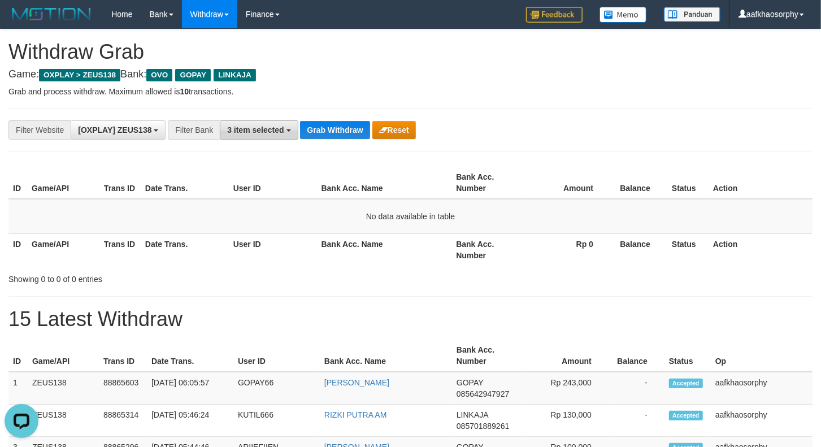
click at [293, 126] on button "3 item selected" at bounding box center [259, 129] width 78 height 19
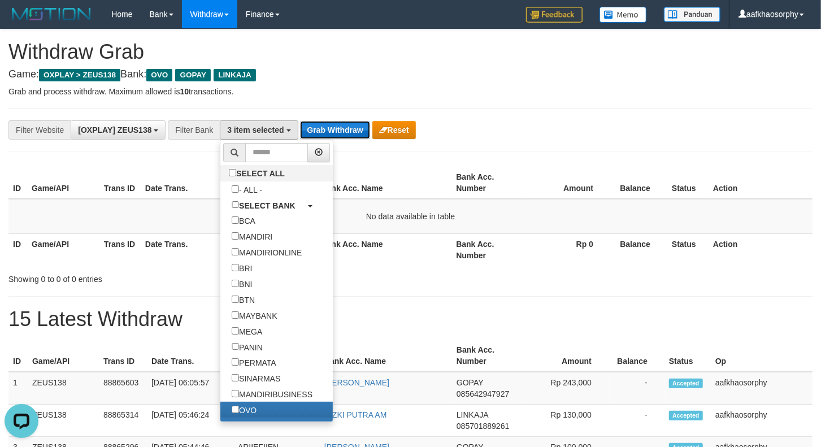
click at [322, 129] on button "Grab Withdraw" at bounding box center [335, 130] width 70 height 18
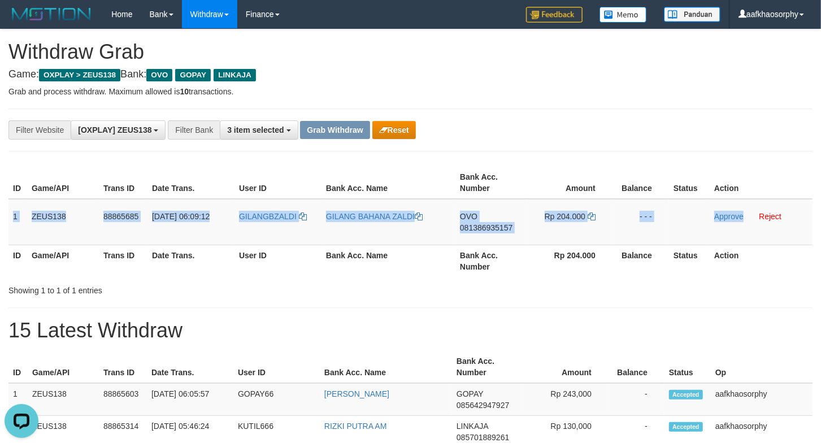
drag, startPoint x: 26, startPoint y: 210, endPoint x: 828, endPoint y: 244, distance: 803.2
click at [744, 226] on tr "1 ZEUS138 88865685 [DATE] 06:09:12 [GEOGRAPHIC_DATA] GILANG BAHANA ZALDI OVO 08…" at bounding box center [410, 222] width 804 height 46
copy tr "1 ZEUS138 88865685 [DATE] 06:09:12 GILANGBZALDI GILANG BAHANA ZALDI OVO 0813869…"
drag, startPoint x: 523, startPoint y: 257, endPoint x: 511, endPoint y: 248, distance: 14.9
click at [523, 257] on th "Bank Acc. Number" at bounding box center [491, 261] width 72 height 32
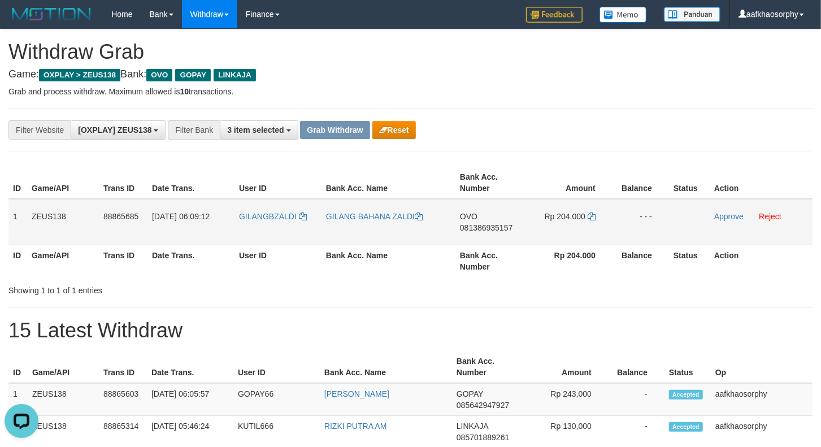
click at [487, 230] on span "081386935157" at bounding box center [486, 227] width 53 height 9
drag, startPoint x: 487, startPoint y: 230, endPoint x: 561, endPoint y: 240, distance: 74.7
click at [488, 230] on span "081386935157" at bounding box center [486, 227] width 53 height 9
click at [588, 210] on td "Rp 204.000" at bounding box center [569, 222] width 85 height 46
click at [588, 211] on td "Rp 204.000" at bounding box center [569, 222] width 85 height 46
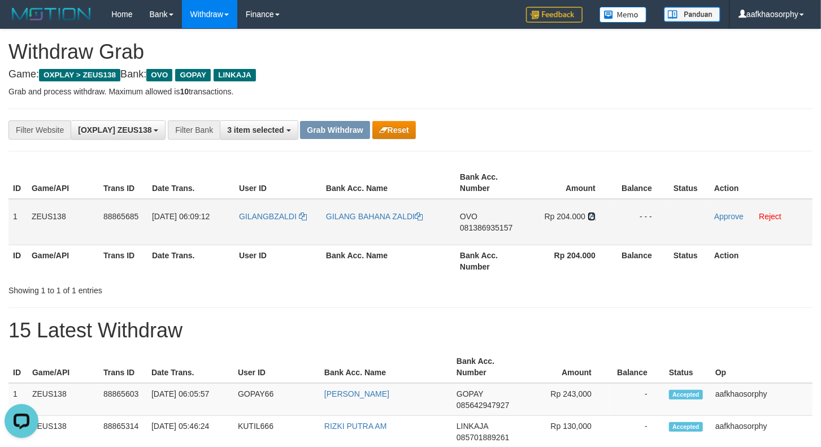
click at [588, 212] on icon at bounding box center [592, 216] width 8 height 8
drag, startPoint x: 249, startPoint y: 232, endPoint x: 268, endPoint y: 232, distance: 19.2
click at [249, 232] on td "GILANGBZALDI" at bounding box center [278, 222] width 87 height 46
click at [273, 232] on td "GILANGBZALDI" at bounding box center [278, 222] width 87 height 46
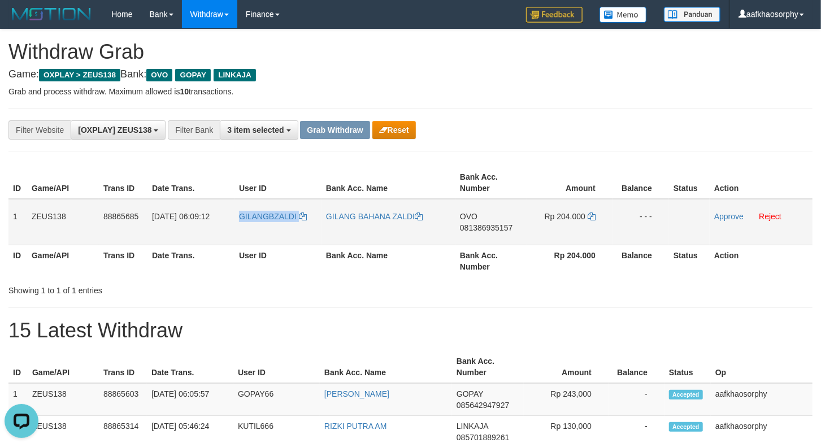
click at [273, 232] on td "GILANGBZALDI" at bounding box center [278, 222] width 87 height 46
copy link "GILANGBZALDI"
click at [537, 322] on h1 "15 Latest Withdraw" at bounding box center [410, 330] width 804 height 23
click at [737, 216] on link "Approve" at bounding box center [728, 216] width 29 height 9
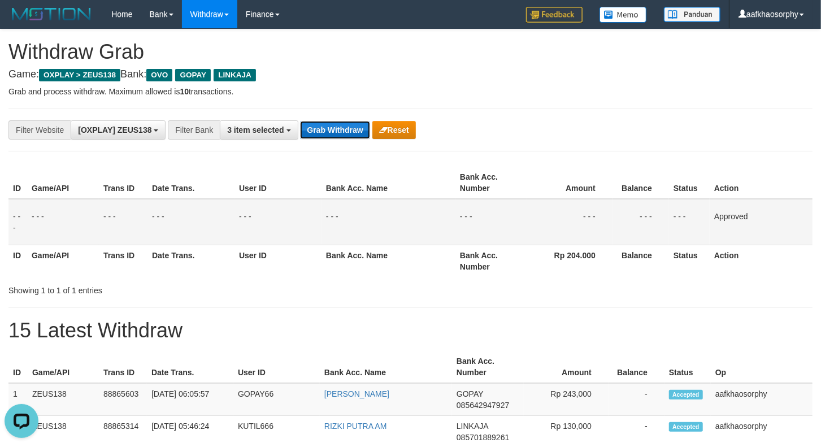
click at [316, 128] on button "Grab Withdraw" at bounding box center [335, 130] width 70 height 18
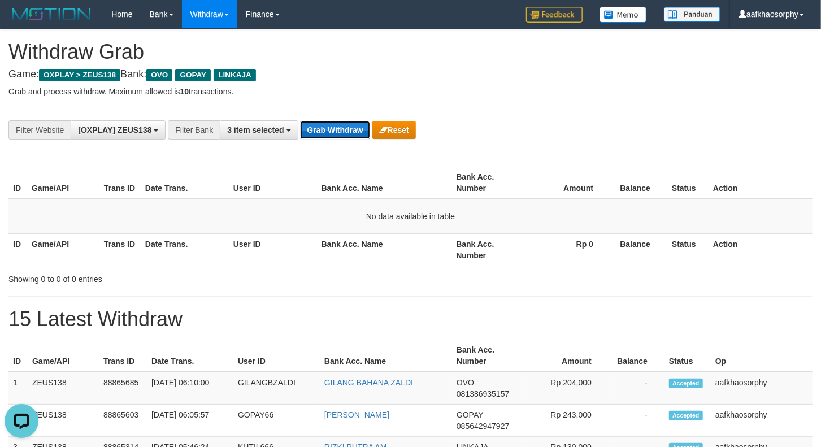
click at [332, 128] on button "Grab Withdraw" at bounding box center [335, 130] width 70 height 18
click at [341, 126] on button "Grab Withdraw" at bounding box center [335, 130] width 70 height 18
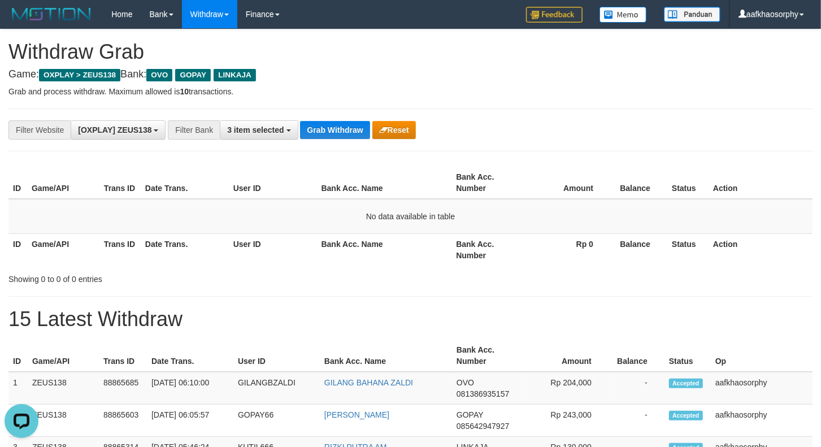
click at [328, 126] on button "Grab Withdraw" at bounding box center [335, 130] width 70 height 18
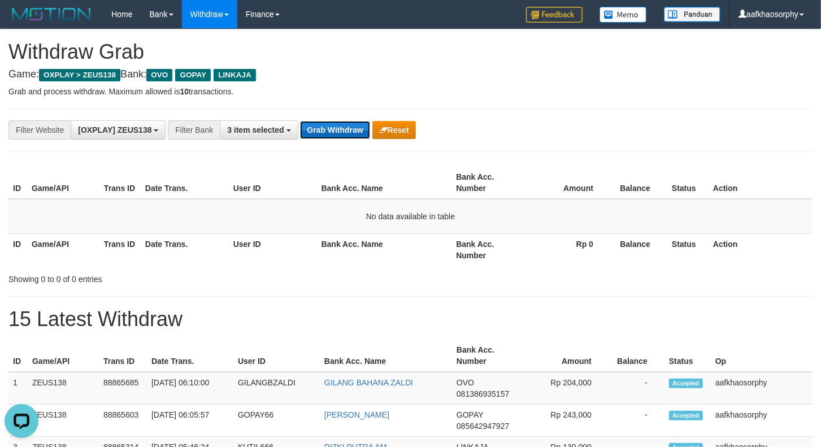
click at [328, 126] on button "Grab Withdraw" at bounding box center [335, 130] width 70 height 18
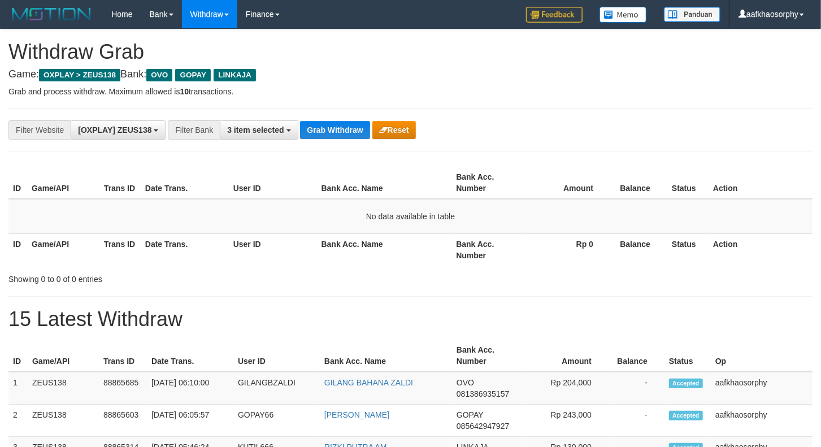
click at [328, 126] on button "Grab Withdraw" at bounding box center [335, 130] width 70 height 18
drag, startPoint x: 0, startPoint y: 0, endPoint x: 328, endPoint y: 127, distance: 351.6
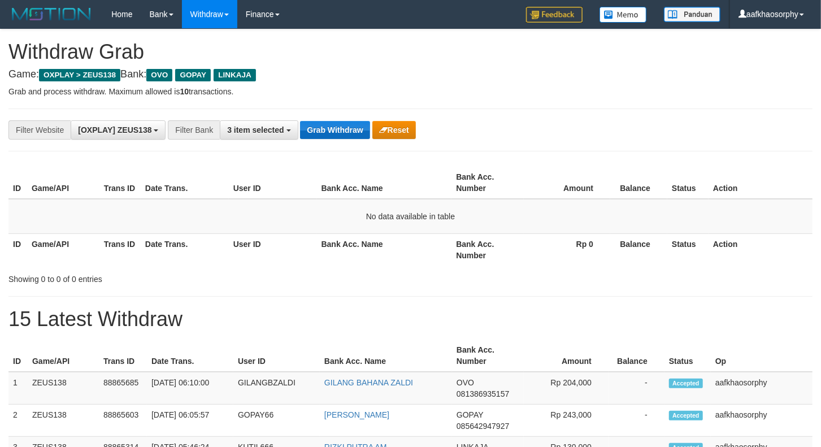
click at [328, 127] on button "Grab Withdraw" at bounding box center [335, 130] width 70 height 18
click at [313, 127] on button "Grab Withdraw" at bounding box center [335, 130] width 70 height 18
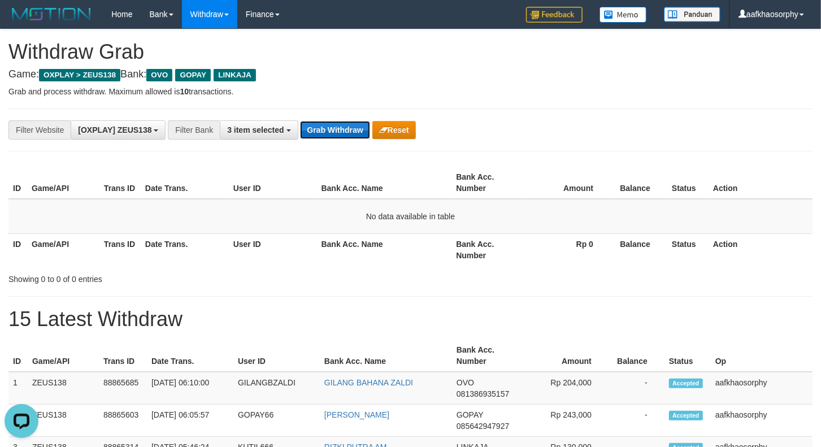
click at [313, 127] on button "Grab Withdraw" at bounding box center [335, 130] width 70 height 18
click at [313, 131] on button "Grab Withdraw" at bounding box center [335, 130] width 70 height 18
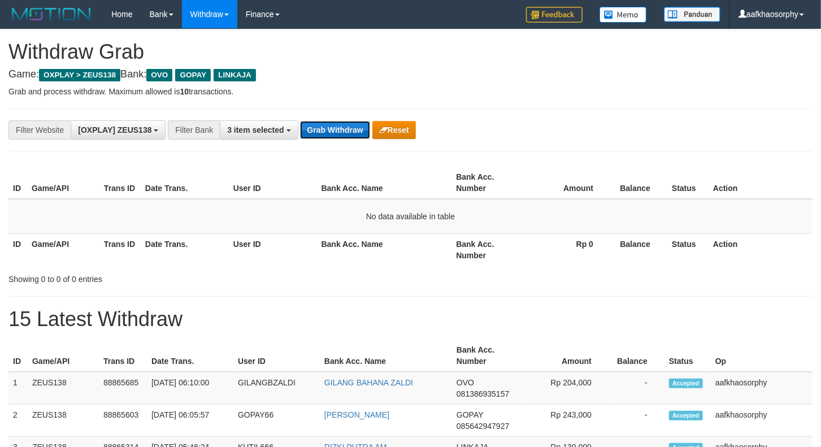
click at [311, 131] on button "Grab Withdraw" at bounding box center [335, 130] width 70 height 18
click at [300, 121] on button "Grab Withdraw" at bounding box center [335, 130] width 70 height 18
click at [311, 131] on button "Grab Withdraw" at bounding box center [335, 130] width 70 height 18
click at [344, 134] on button "Grab Withdraw" at bounding box center [335, 130] width 70 height 18
click at [329, 134] on button "Grab Withdraw" at bounding box center [335, 130] width 70 height 18
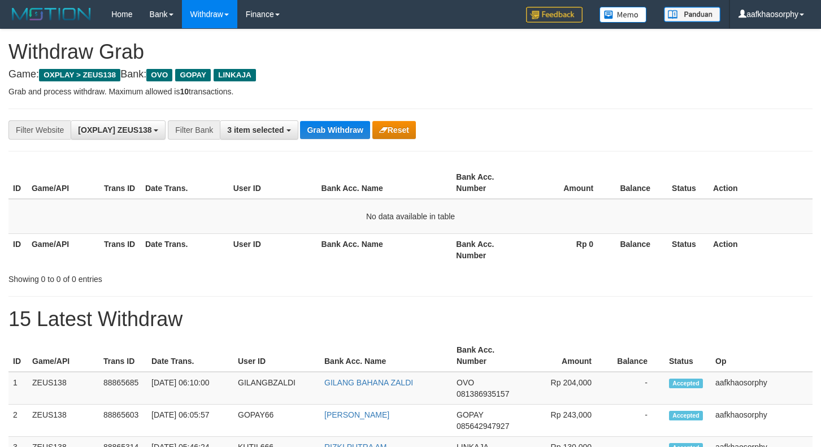
click at [328, 133] on button "Grab Withdraw" at bounding box center [335, 130] width 70 height 18
click at [327, 134] on button "Grab Withdraw" at bounding box center [335, 130] width 70 height 18
click at [322, 125] on button "Grab Withdraw" at bounding box center [335, 130] width 70 height 18
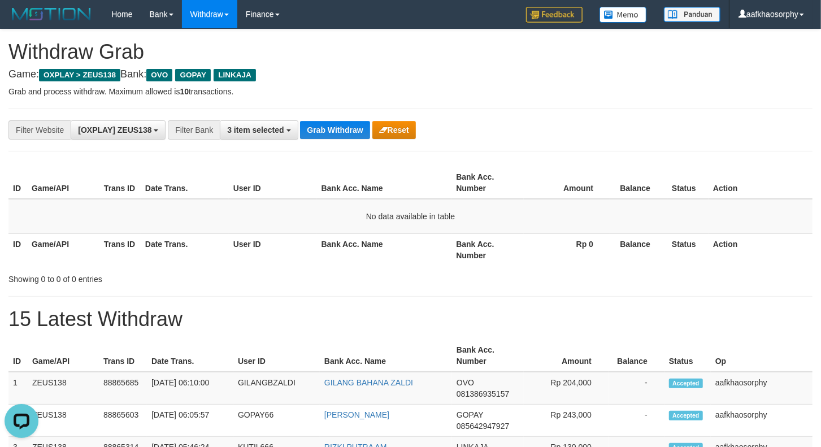
click at [347, 140] on div "**********" at bounding box center [410, 130] width 804 height 43
click at [347, 137] on button "Grab Withdraw" at bounding box center [335, 130] width 70 height 18
click at [336, 120] on div "**********" at bounding box center [342, 129] width 684 height 19
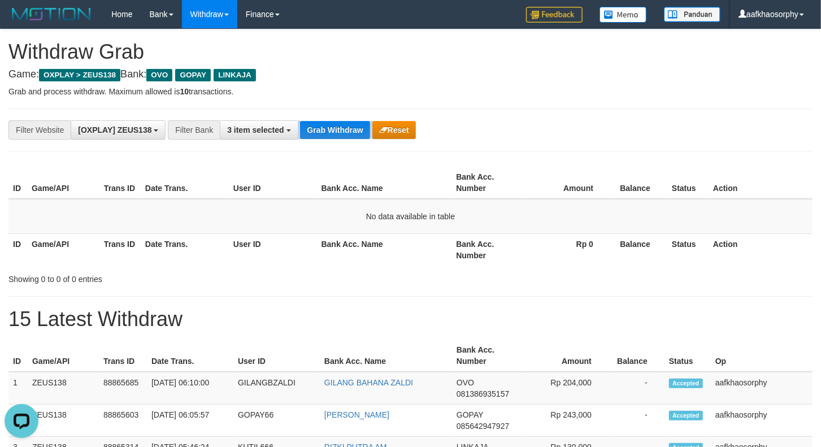
click at [336, 120] on div "**********" at bounding box center [342, 129] width 684 height 19
click at [336, 133] on button "Grab Withdraw" at bounding box center [335, 130] width 70 height 18
click at [300, 121] on button "Grab Withdraw" at bounding box center [335, 130] width 70 height 18
click at [336, 133] on button "Grab Withdraw" at bounding box center [335, 130] width 70 height 18
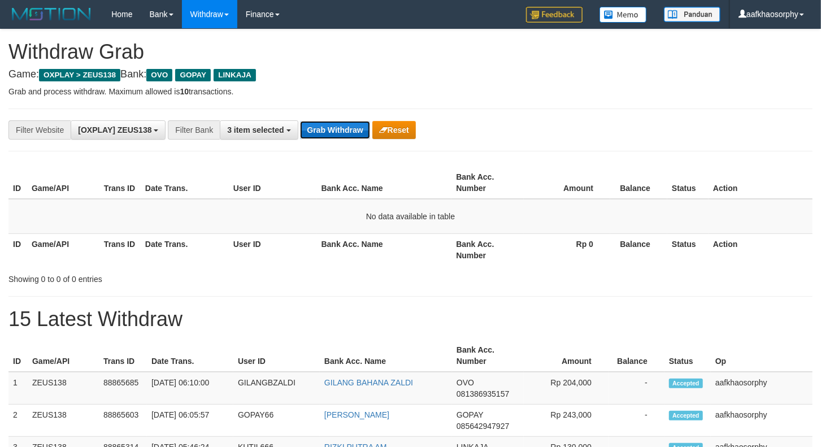
click at [321, 136] on button "Grab Withdraw" at bounding box center [335, 130] width 70 height 18
click at [330, 132] on button "Grab Withdraw" at bounding box center [335, 130] width 70 height 18
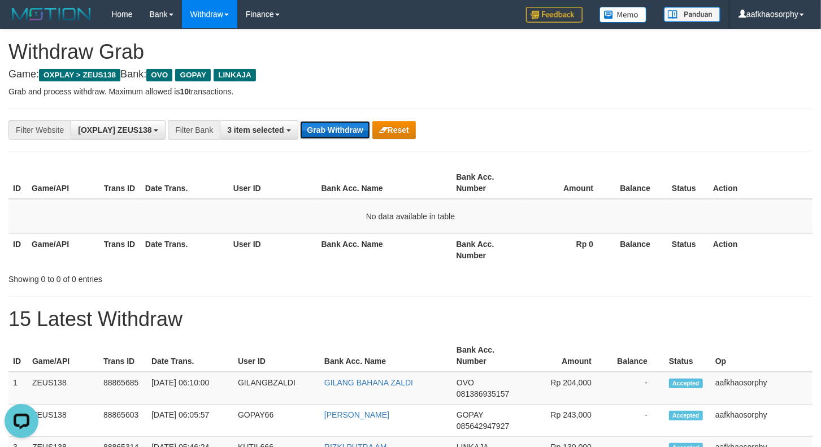
click at [330, 132] on button "Grab Withdraw" at bounding box center [335, 130] width 70 height 18
click at [329, 126] on button "Grab Withdraw" at bounding box center [335, 130] width 70 height 18
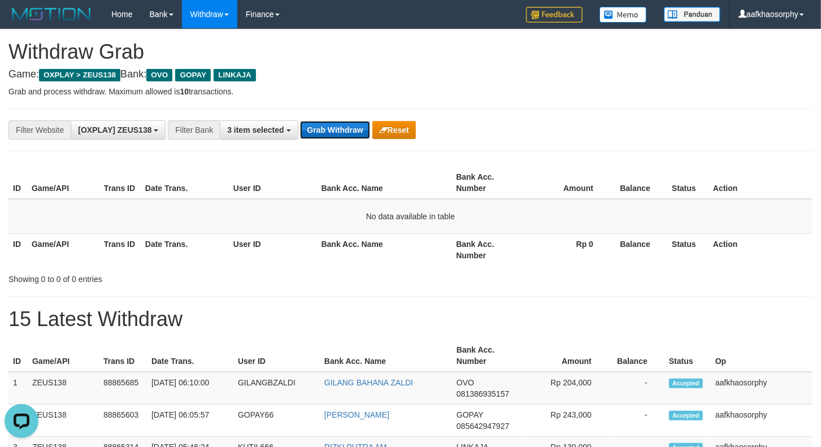
click at [329, 126] on button "Grab Withdraw" at bounding box center [335, 130] width 70 height 18
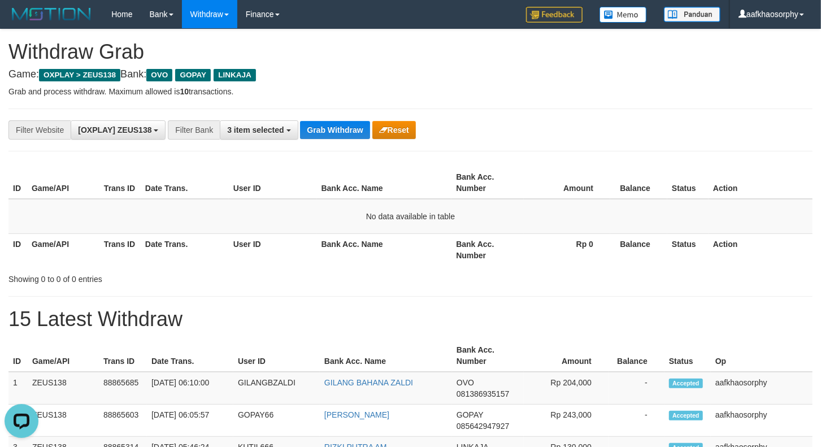
click at [320, 143] on div "**********" at bounding box center [410, 130] width 804 height 43
click at [319, 144] on div "**********" at bounding box center [410, 130] width 804 height 43
click at [321, 143] on div "**********" at bounding box center [410, 130] width 804 height 43
click at [327, 137] on button "Grab Withdraw" at bounding box center [335, 130] width 70 height 18
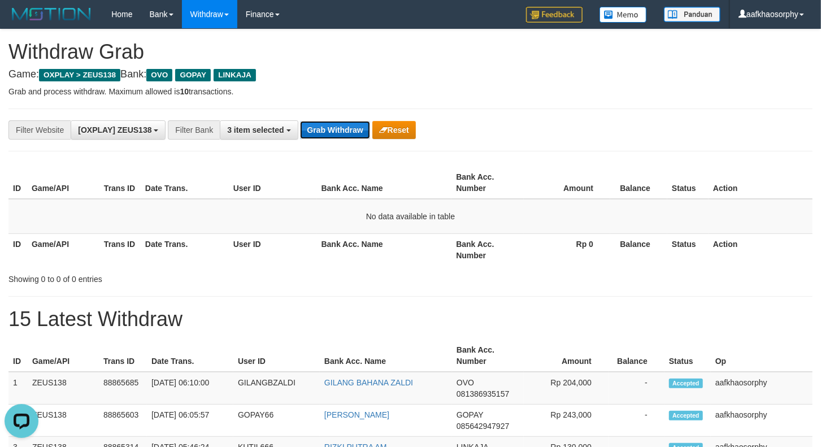
click at [327, 137] on button "Grab Withdraw" at bounding box center [335, 130] width 70 height 18
click at [368, 129] on button "Grab Withdraw" at bounding box center [335, 130] width 70 height 18
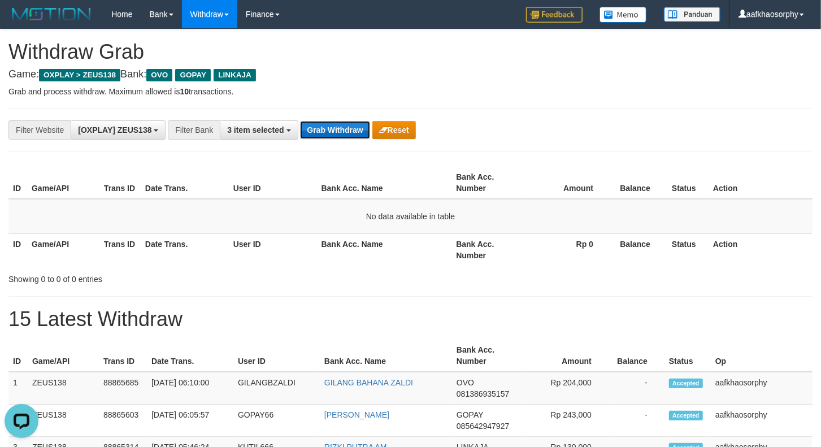
click at [368, 129] on button "Grab Withdraw" at bounding box center [335, 130] width 70 height 18
click at [358, 121] on button "Grab Withdraw" at bounding box center [335, 130] width 70 height 18
click at [351, 126] on button "Grab Withdraw" at bounding box center [335, 130] width 70 height 18
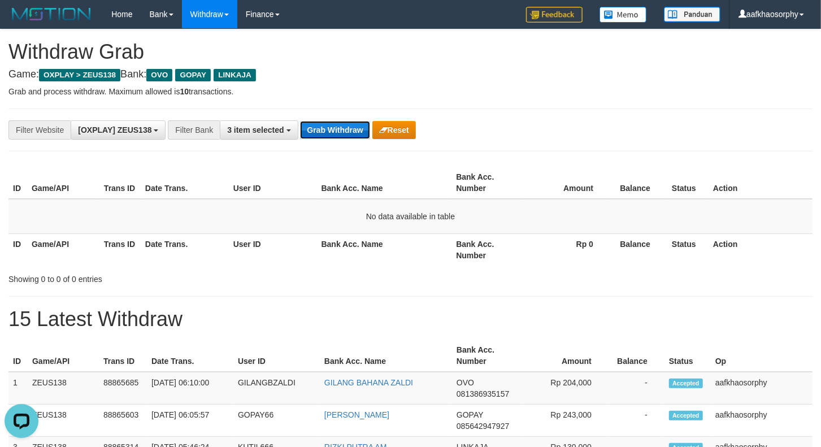
click at [351, 126] on button "Grab Withdraw" at bounding box center [335, 130] width 70 height 18
click at [350, 126] on button "Grab Withdraw" at bounding box center [335, 130] width 70 height 18
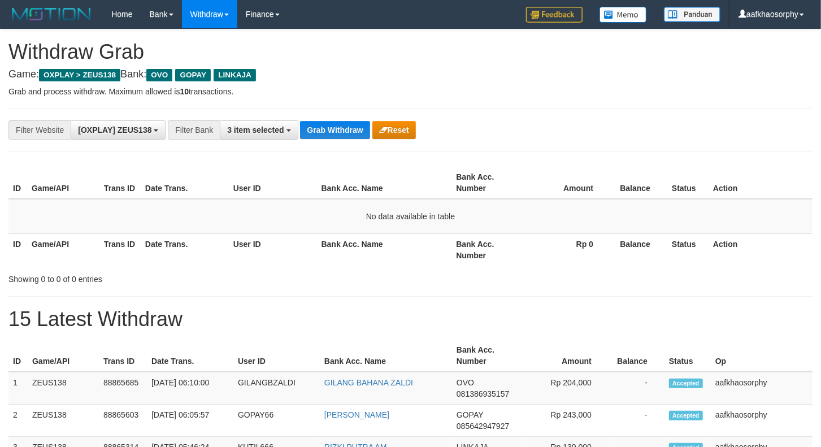
click at [350, 126] on button "Grab Withdraw" at bounding box center [335, 130] width 70 height 18
click at [335, 134] on button "Grab Withdraw" at bounding box center [335, 130] width 70 height 18
click at [321, 124] on button "Grab Withdraw" at bounding box center [335, 130] width 70 height 18
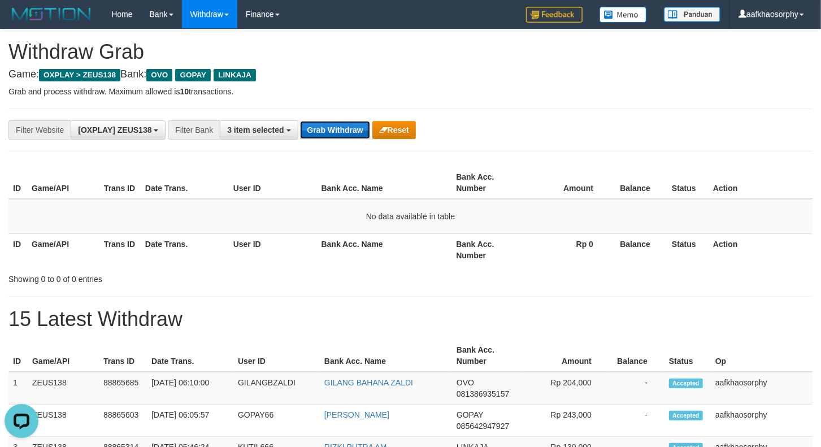
click at [321, 124] on button "Grab Withdraw" at bounding box center [335, 130] width 70 height 18
click at [322, 124] on button "Grab Withdraw" at bounding box center [335, 130] width 70 height 18
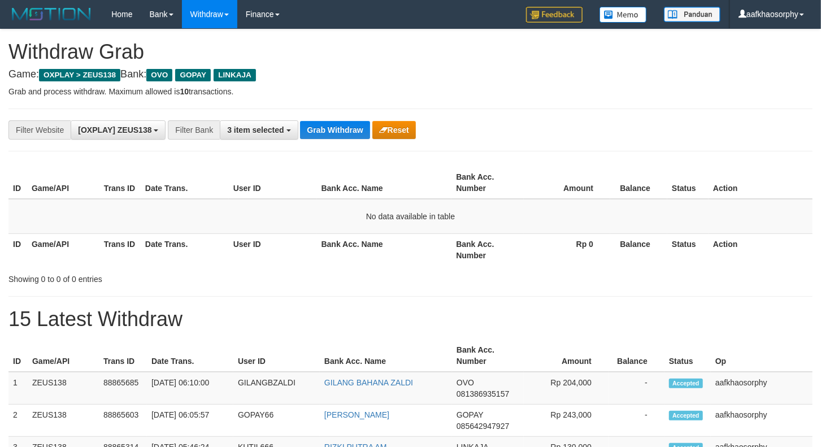
click at [300, 121] on button "Grab Withdraw" at bounding box center [335, 130] width 70 height 18
drag, startPoint x: 0, startPoint y: 0, endPoint x: 322, endPoint y: 124, distance: 345.3
click at [322, 124] on button "Grab Withdraw" at bounding box center [335, 130] width 70 height 18
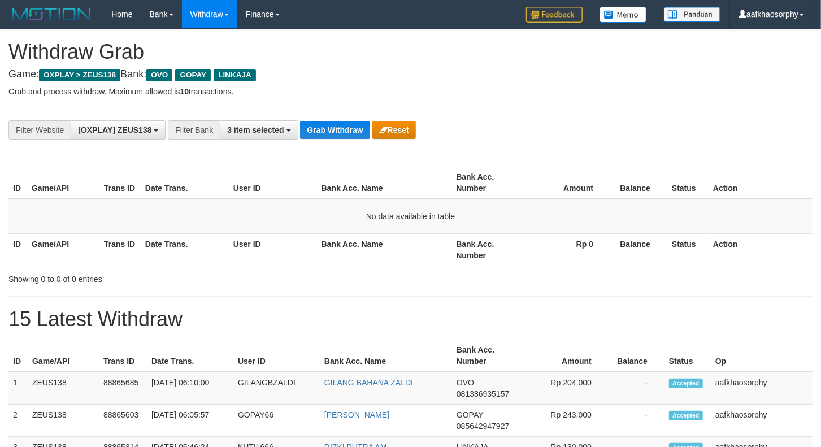
click at [322, 124] on button "Grab Withdraw" at bounding box center [335, 130] width 70 height 18
click at [328, 125] on button "Grab Withdraw" at bounding box center [335, 130] width 70 height 18
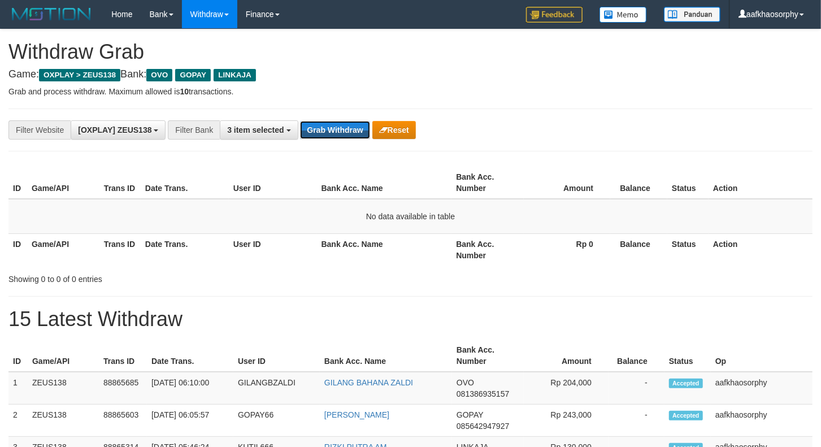
click at [328, 125] on button "Grab Withdraw" at bounding box center [335, 130] width 70 height 18
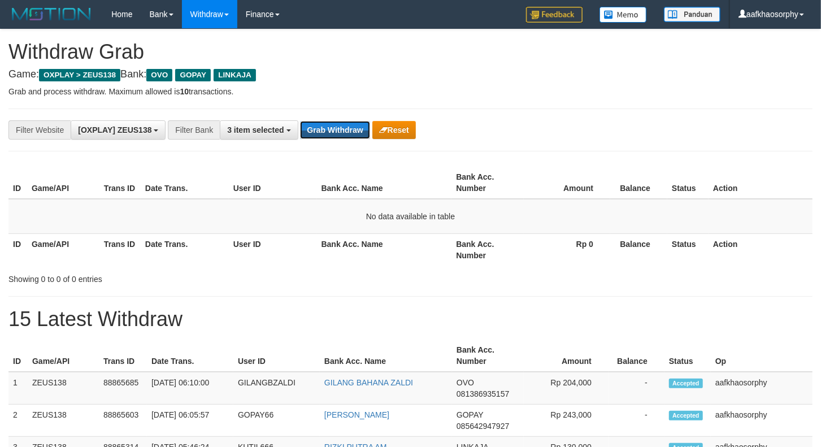
click at [328, 125] on button "Grab Withdraw" at bounding box center [335, 130] width 70 height 18
click at [331, 131] on button "Grab Withdraw" at bounding box center [335, 130] width 70 height 18
click at [300, 121] on button "Grab Withdraw" at bounding box center [335, 130] width 70 height 18
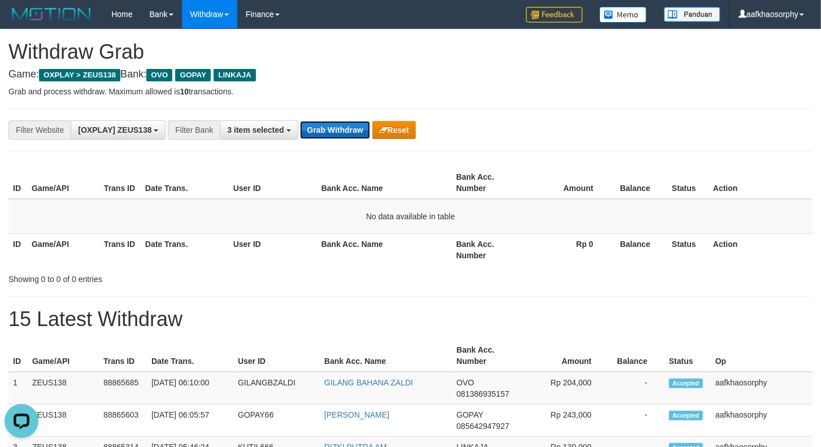
click at [331, 131] on button "Grab Withdraw" at bounding box center [335, 130] width 70 height 18
click at [300, 121] on button "Grab Withdraw" at bounding box center [335, 130] width 70 height 18
click at [331, 131] on button "Grab Withdraw" at bounding box center [335, 130] width 70 height 18
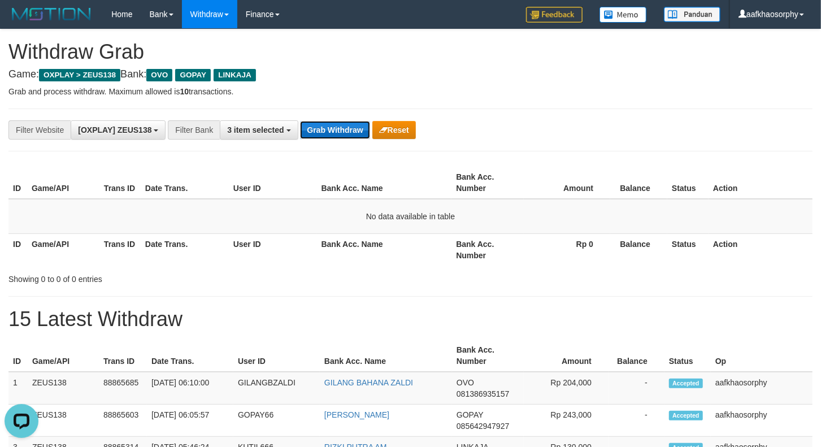
click at [331, 131] on button "Grab Withdraw" at bounding box center [335, 130] width 70 height 18
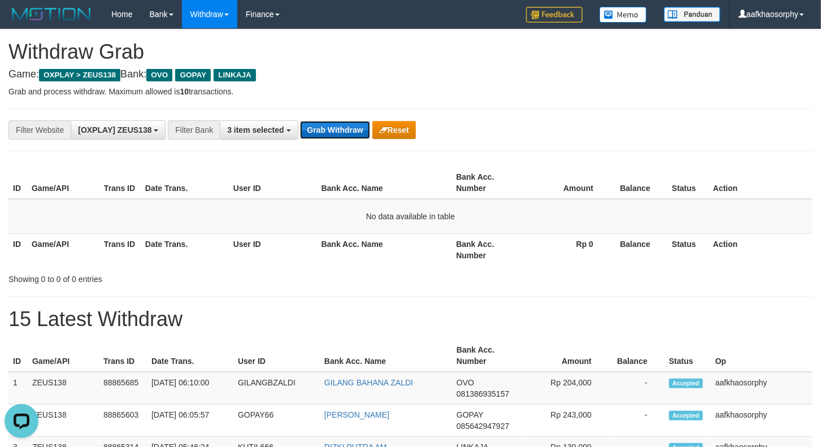
click at [332, 132] on button "Grab Withdraw" at bounding box center [335, 130] width 70 height 18
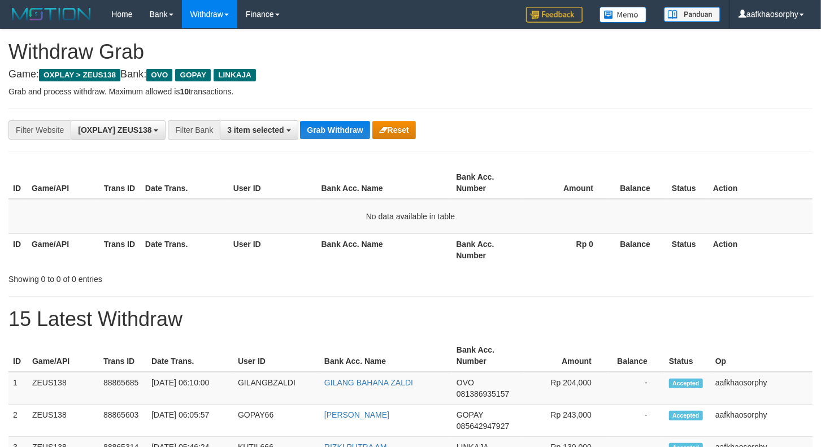
click at [332, 132] on button "Grab Withdraw" at bounding box center [335, 130] width 70 height 18
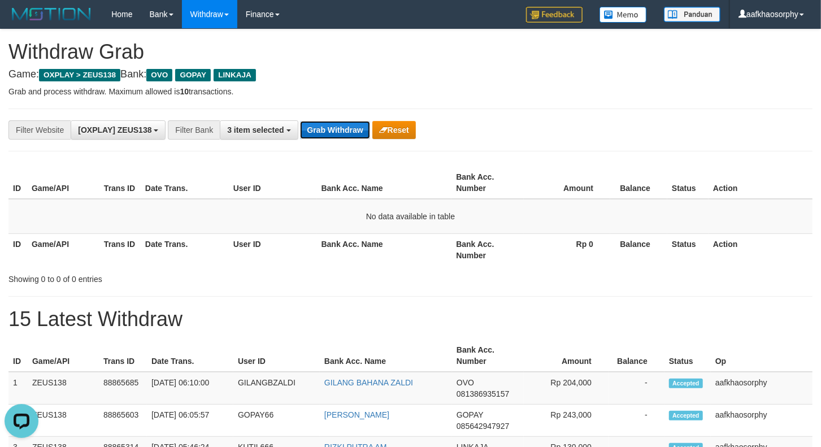
click at [329, 128] on button "Grab Withdraw" at bounding box center [335, 130] width 70 height 18
click at [300, 121] on button "Grab Withdraw" at bounding box center [335, 130] width 70 height 18
click at [329, 128] on button "Grab Withdraw" at bounding box center [335, 130] width 70 height 18
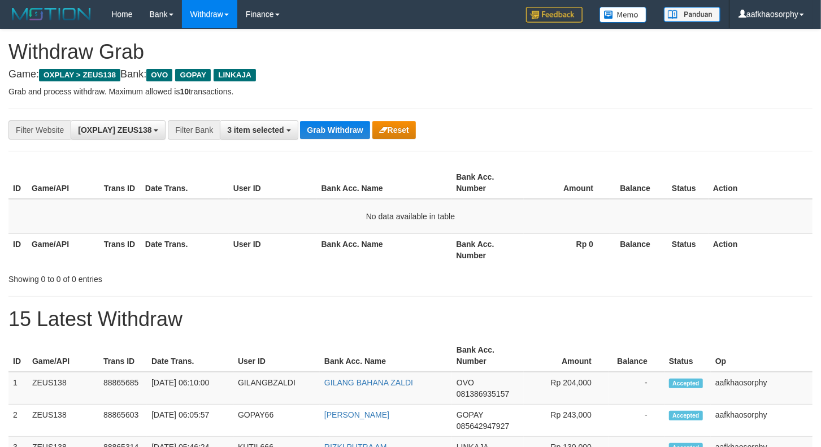
click at [300, 121] on button "Grab Withdraw" at bounding box center [335, 130] width 70 height 18
click at [329, 128] on button "Grab Withdraw" at bounding box center [335, 130] width 70 height 18
click at [347, 124] on button "Grab Withdraw" at bounding box center [335, 130] width 70 height 18
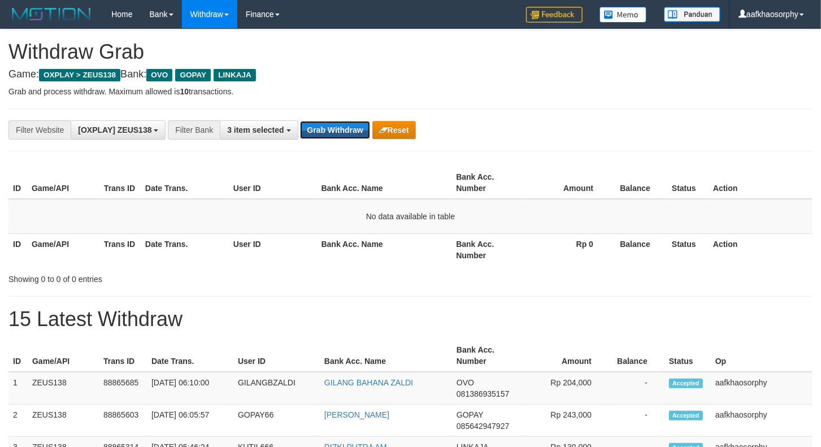
click at [347, 124] on button "Grab Withdraw" at bounding box center [335, 130] width 70 height 18
click at [346, 124] on button "Grab Withdraw" at bounding box center [335, 130] width 70 height 18
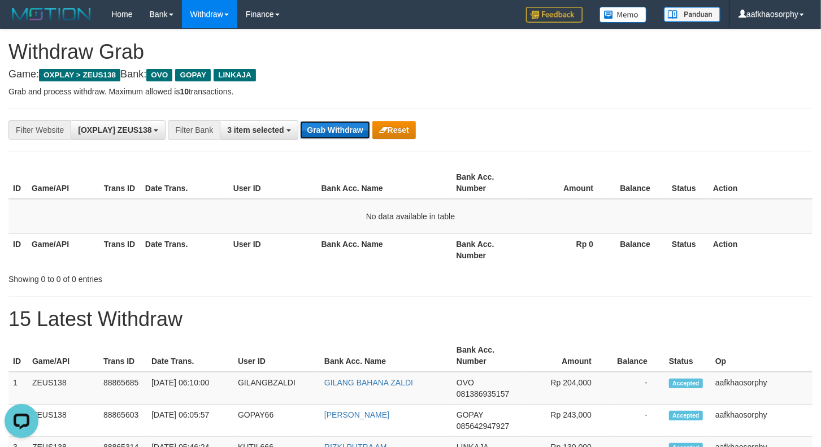
click at [337, 136] on button "Grab Withdraw" at bounding box center [335, 130] width 70 height 18
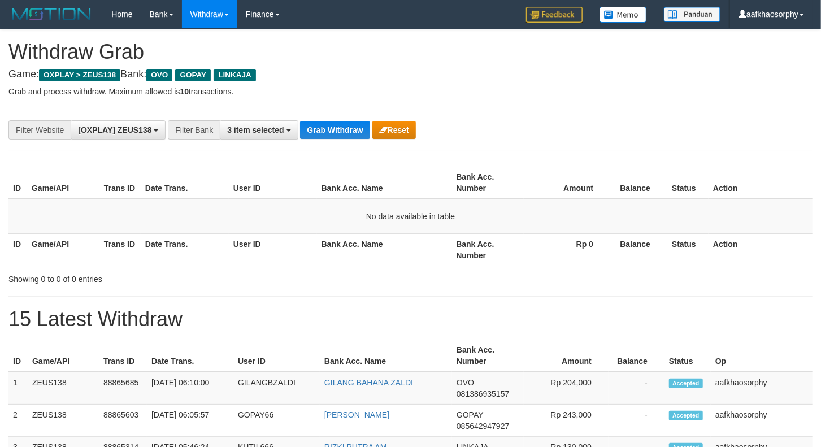
click at [337, 136] on button "Grab Withdraw" at bounding box center [335, 130] width 70 height 18
click at [340, 142] on div "**********" at bounding box center [410, 130] width 804 height 43
click at [340, 136] on button "Grab Withdraw" at bounding box center [335, 130] width 70 height 18
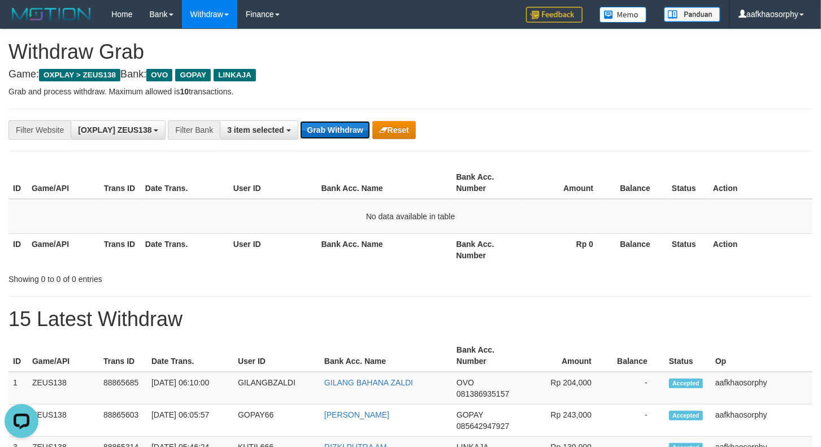
click at [340, 136] on button "Grab Withdraw" at bounding box center [335, 130] width 70 height 18
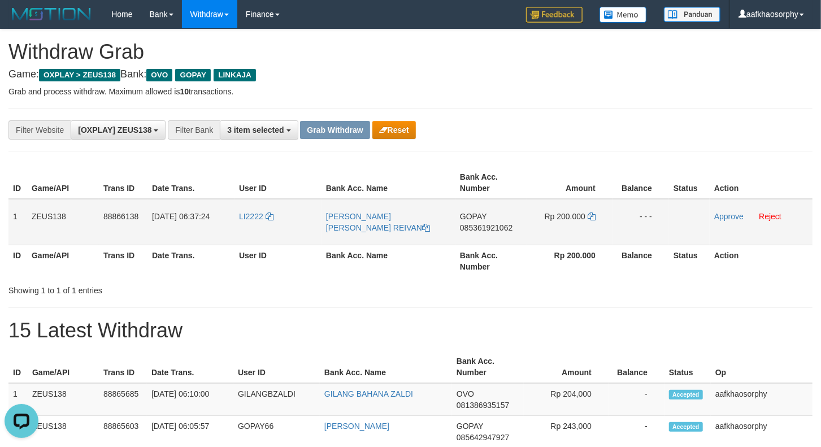
click at [17, 211] on td "1" at bounding box center [17, 222] width 19 height 46
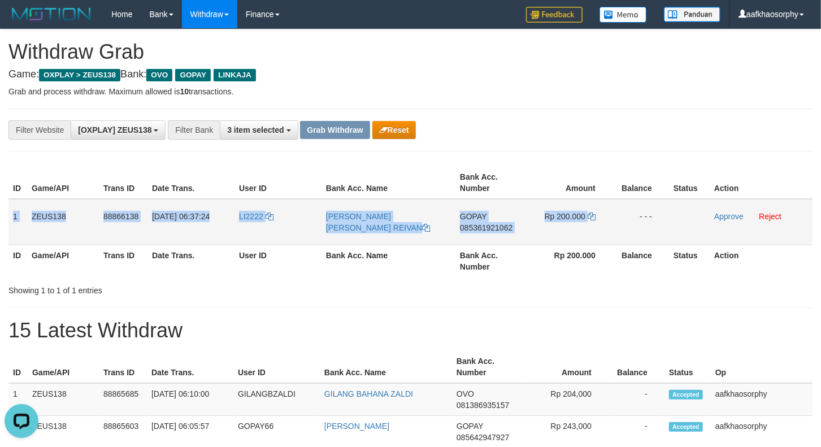
drag, startPoint x: 12, startPoint y: 210, endPoint x: 632, endPoint y: 204, distance: 619.4
click at [632, 204] on tr "1 ZEUS138 88866138 01/10/2025 06:37:24 LI2222 GERYL RASYA REIVAN GOPAY 08536192…" at bounding box center [410, 222] width 804 height 46
copy tr "1 ZEUS138 88866138 01/10/2025 06:37:24 LI2222 GERYL RASYA REIVAN GOPAY 08536192…"
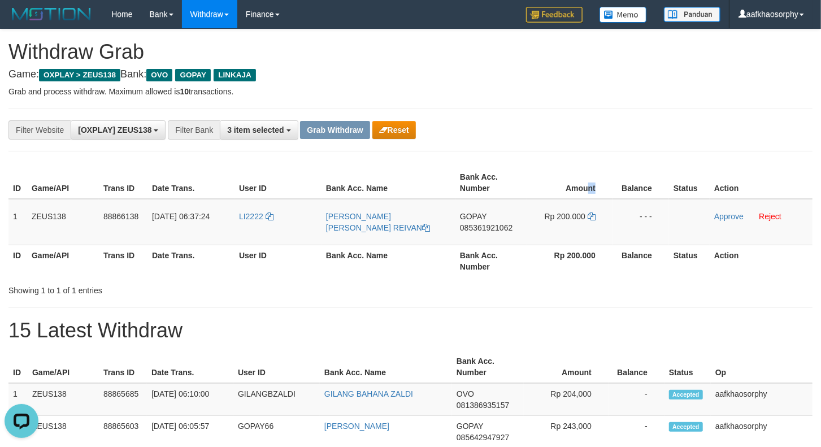
drag, startPoint x: 591, startPoint y: 184, endPoint x: 567, endPoint y: 196, distance: 27.0
click at [584, 189] on th "Amount" at bounding box center [569, 183] width 85 height 32
click at [480, 223] on span "085361921062" at bounding box center [486, 227] width 53 height 9
drag, startPoint x: 481, startPoint y: 223, endPoint x: 501, endPoint y: 218, distance: 19.9
click at [489, 221] on td "GOPAY 085361921062" at bounding box center [491, 222] width 72 height 46
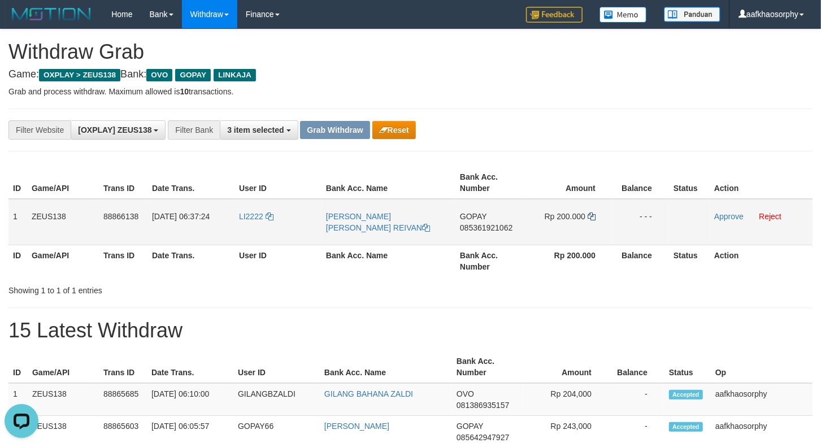
click at [596, 218] on td "Rp 200.000" at bounding box center [569, 222] width 85 height 46
click at [591, 216] on icon at bounding box center [592, 216] width 8 height 8
drag, startPoint x: 591, startPoint y: 216, endPoint x: 825, endPoint y: 240, distance: 235.2
click at [592, 216] on icon at bounding box center [592, 216] width 8 height 8
click at [232, 228] on td "01/10/2025 06:37:24" at bounding box center [190, 222] width 87 height 46
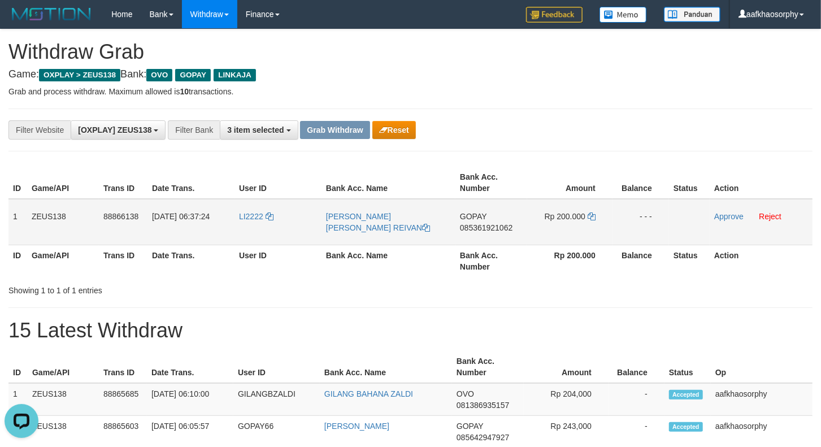
click at [232, 228] on td "01/10/2025 06:37:24" at bounding box center [190, 222] width 87 height 46
click at [240, 227] on td "LI2222" at bounding box center [278, 222] width 87 height 46
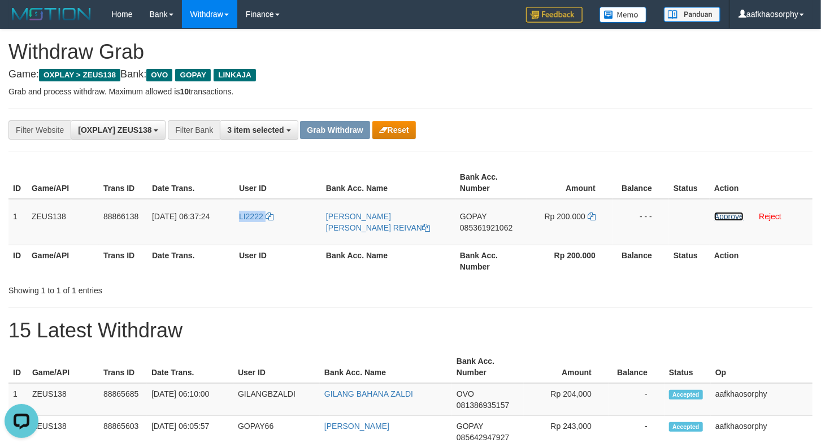
drag, startPoint x: 728, startPoint y: 212, endPoint x: 479, endPoint y: 129, distance: 262.3
click at [728, 212] on link "Approve" at bounding box center [728, 216] width 29 height 9
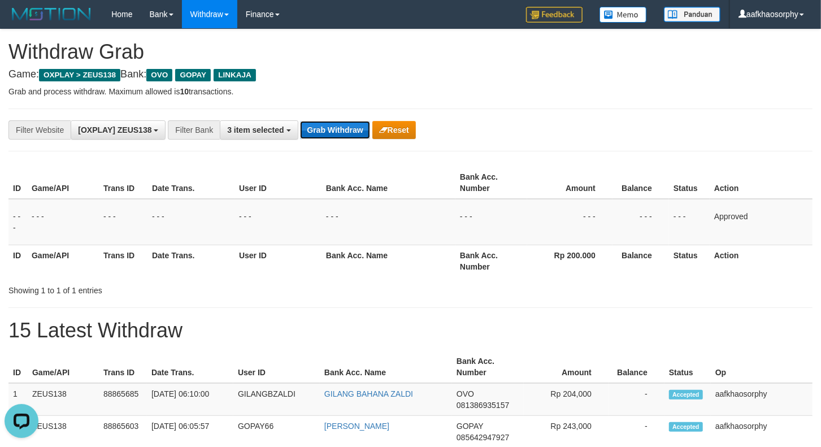
click at [352, 138] on button "Grab Withdraw" at bounding box center [335, 130] width 70 height 18
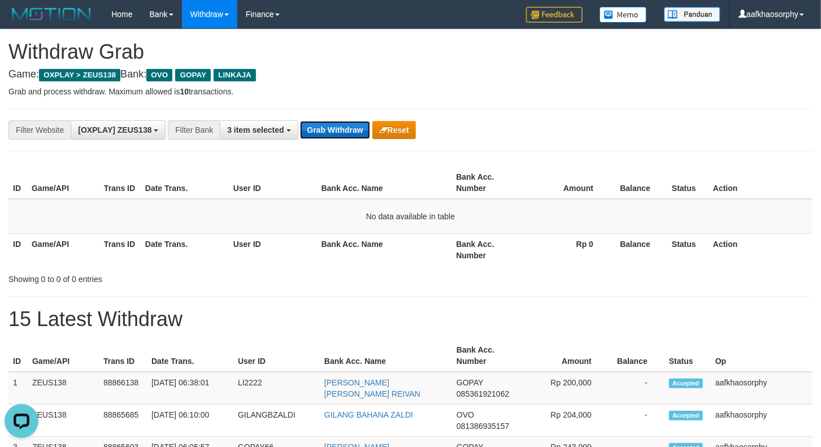
click at [337, 133] on button "Grab Withdraw" at bounding box center [335, 130] width 70 height 18
click at [300, 121] on button "Grab Withdraw" at bounding box center [335, 130] width 70 height 18
drag, startPoint x: 337, startPoint y: 133, endPoint x: 441, endPoint y: 151, distance: 105.5
click at [339, 133] on button "Grab Withdraw" at bounding box center [335, 130] width 70 height 18
drag, startPoint x: 355, startPoint y: 143, endPoint x: 351, endPoint y: 131, distance: 13.0
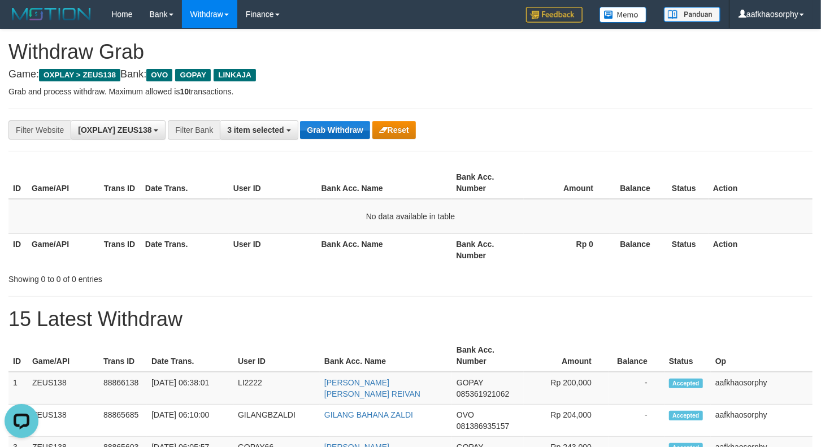
click at [355, 140] on div "**********" at bounding box center [410, 130] width 804 height 43
click at [351, 131] on button "Grab Withdraw" at bounding box center [335, 130] width 70 height 18
click at [300, 121] on button "Grab Withdraw" at bounding box center [335, 130] width 70 height 18
click at [351, 131] on button "Grab Withdraw" at bounding box center [335, 130] width 70 height 18
click at [363, 132] on button "Grab Withdraw" at bounding box center [335, 130] width 70 height 18
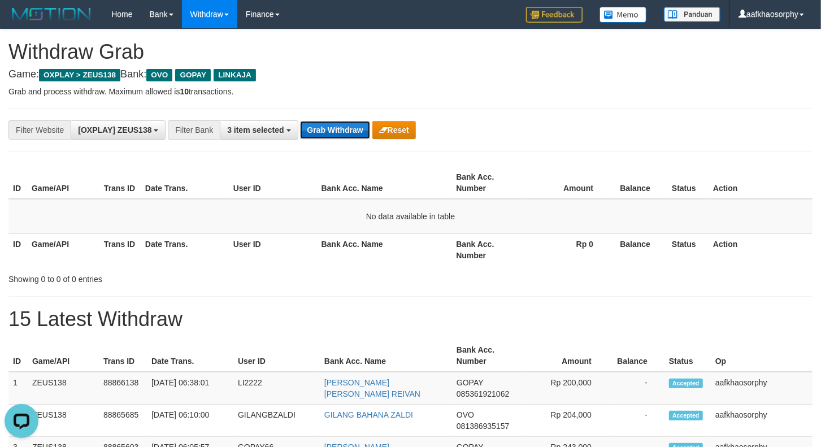
click at [311, 124] on button "Grab Withdraw" at bounding box center [335, 130] width 70 height 18
click at [300, 121] on button "Grab Withdraw" at bounding box center [335, 130] width 70 height 18
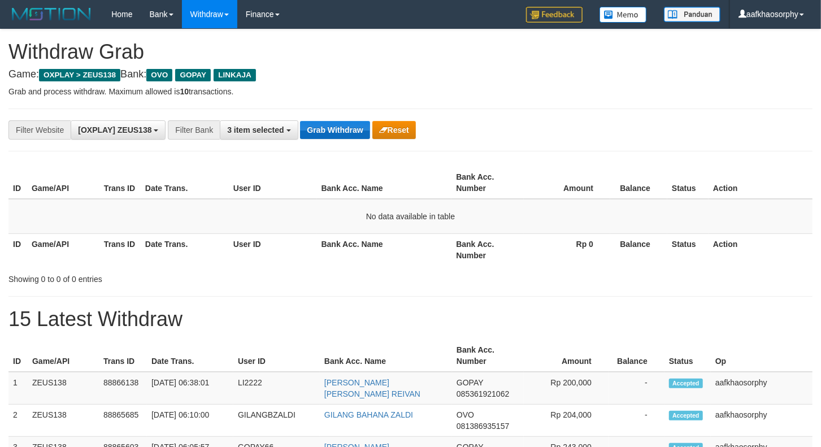
click at [311, 124] on button "Grab Withdraw" at bounding box center [335, 130] width 70 height 18
click at [350, 123] on button "Grab Withdraw" at bounding box center [335, 130] width 70 height 18
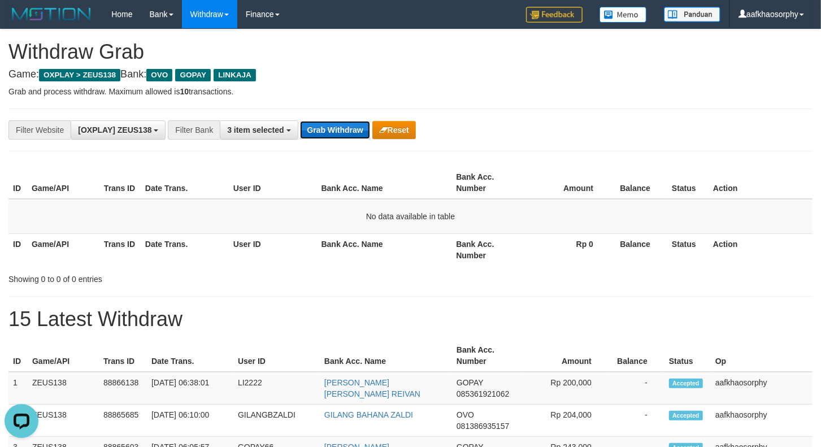
click at [350, 123] on button "Grab Withdraw" at bounding box center [335, 130] width 70 height 18
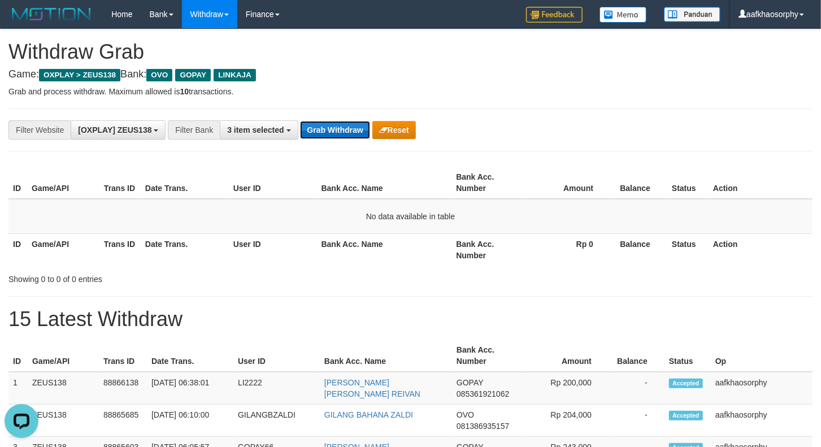
click at [316, 130] on button "Grab Withdraw" at bounding box center [335, 130] width 70 height 18
drag, startPoint x: 316, startPoint y: 130, endPoint x: 810, endPoint y: 239, distance: 505.8
click at [319, 131] on button "Grab Withdraw" at bounding box center [335, 130] width 70 height 18
click at [341, 132] on button "Grab Withdraw" at bounding box center [335, 130] width 70 height 18
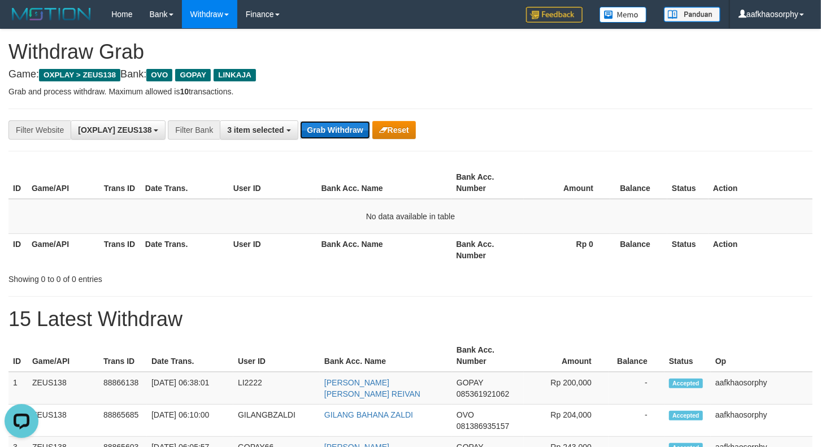
click at [341, 132] on button "Grab Withdraw" at bounding box center [335, 130] width 70 height 18
click at [306, 132] on button "Grab Withdraw" at bounding box center [335, 130] width 70 height 18
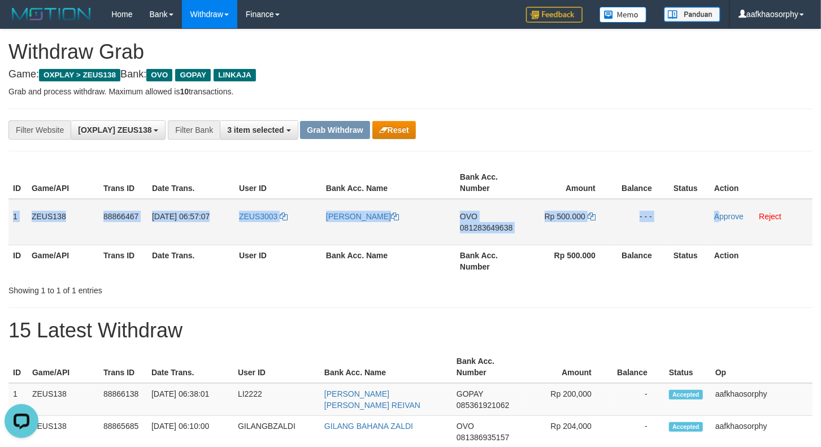
drag, startPoint x: 12, startPoint y: 216, endPoint x: 721, endPoint y: 227, distance: 709.3
click at [721, 227] on tr "1 ZEUS138 88866467 01/10/2025 06:57:07 ZEUS3003 ABDUL PATAH OVO 081283649638 Rp…" at bounding box center [410, 222] width 804 height 46
copy tr "1 ZEUS138 88866467 01/10/2025 06:57:07 ZEUS3003 ABDUL PATAH OVO 081283649638 Rp…"
click at [488, 223] on span "081283649638" at bounding box center [486, 227] width 53 height 9
copy tr "1 ZEUS138 88866467 01/10/2025 06:57:07 ZEUS3003 ABDUL PATAH OVO 081283649638 Rp…"
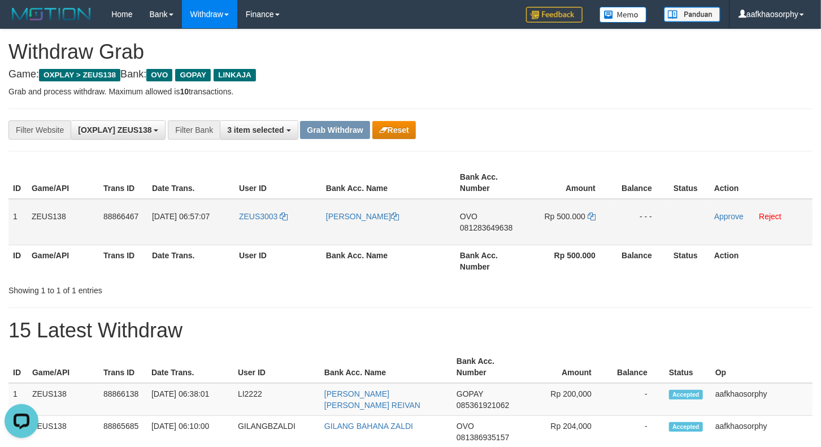
click at [488, 223] on span "081283649638" at bounding box center [486, 227] width 53 height 9
click at [593, 212] on icon at bounding box center [592, 216] width 8 height 8
drag, startPoint x: 593, startPoint y: 211, endPoint x: 828, endPoint y: 236, distance: 236.4
click at [602, 212] on td "Rp 500.000" at bounding box center [569, 222] width 85 height 46
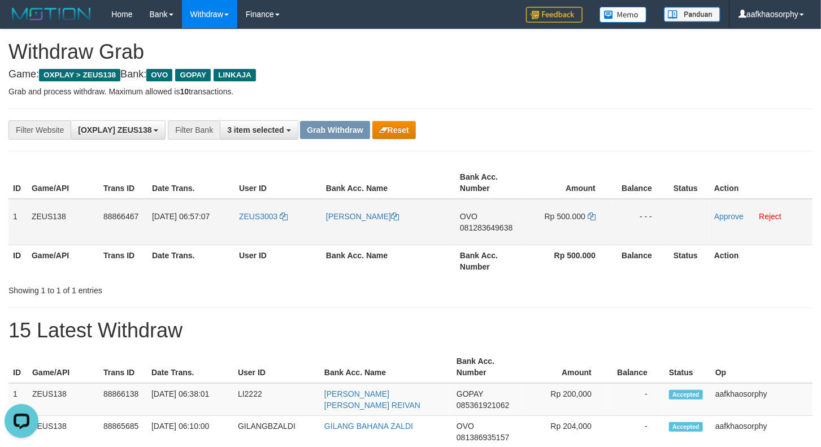
click at [270, 235] on td "ZEUS3003" at bounding box center [278, 222] width 87 height 46
copy link "ZEUS3003"
drag, startPoint x: 38, startPoint y: 233, endPoint x: 1, endPoint y: 216, distance: 41.7
click at [37, 232] on td "ZEUS138" at bounding box center [63, 222] width 72 height 46
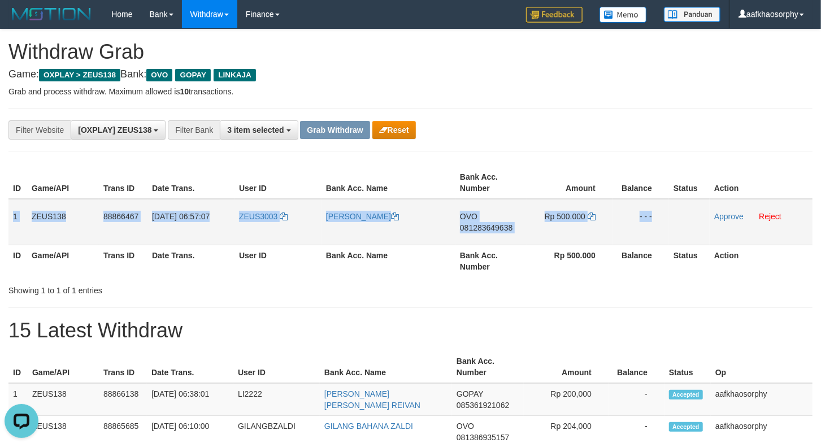
drag, startPoint x: 10, startPoint y: 210, endPoint x: 676, endPoint y: 211, distance: 665.7
click at [676, 211] on tr "1 ZEUS138 88866467 01/10/2025 06:57:07 ZEUS3003 ABDUL PATAH OVO 081283649638 Rp…" at bounding box center [410, 222] width 804 height 46
copy tr "1 ZEUS138 88866467 01/10/2025 06:57:07 ZEUS3003 ABDUL PATAH OVO 081283649638 Rp…"
click at [271, 227] on td "ZEUS3003" at bounding box center [278, 222] width 87 height 46
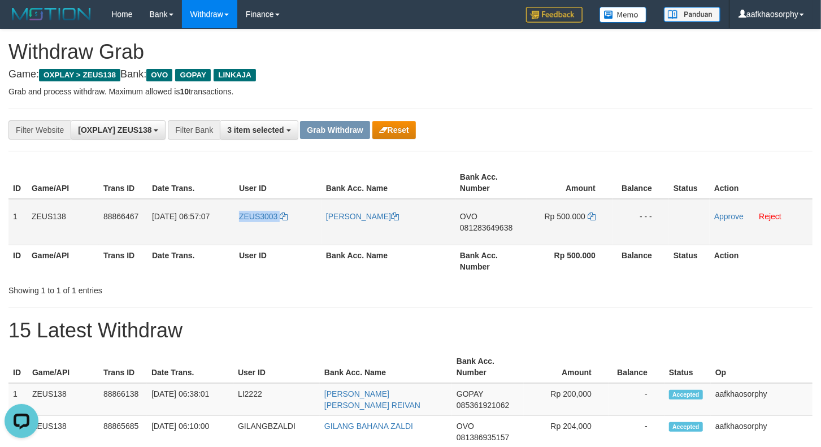
click at [271, 227] on td "ZEUS3003" at bounding box center [278, 222] width 87 height 46
drag, startPoint x: 719, startPoint y: 216, endPoint x: 460, endPoint y: 131, distance: 273.1
click at [719, 216] on link "Approve" at bounding box center [728, 216] width 29 height 9
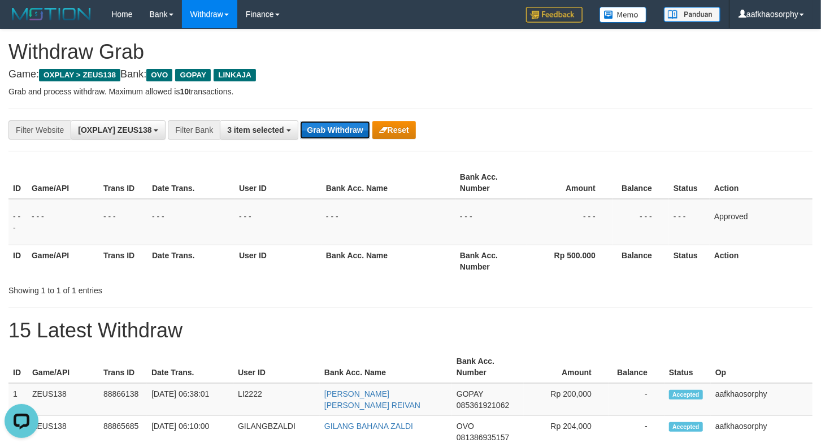
click at [354, 131] on button "Grab Withdraw" at bounding box center [335, 130] width 70 height 18
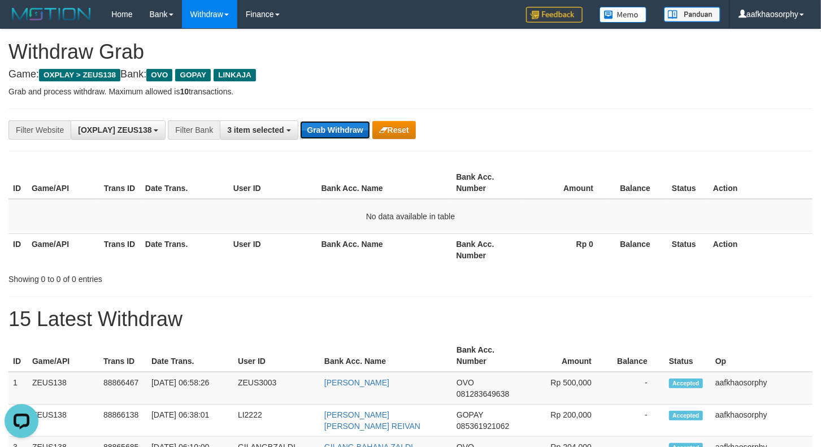
click at [342, 131] on button "Grab Withdraw" at bounding box center [335, 130] width 70 height 18
click at [329, 134] on button "Grab Withdraw" at bounding box center [335, 130] width 70 height 18
click at [300, 121] on button "Grab Withdraw" at bounding box center [335, 130] width 70 height 18
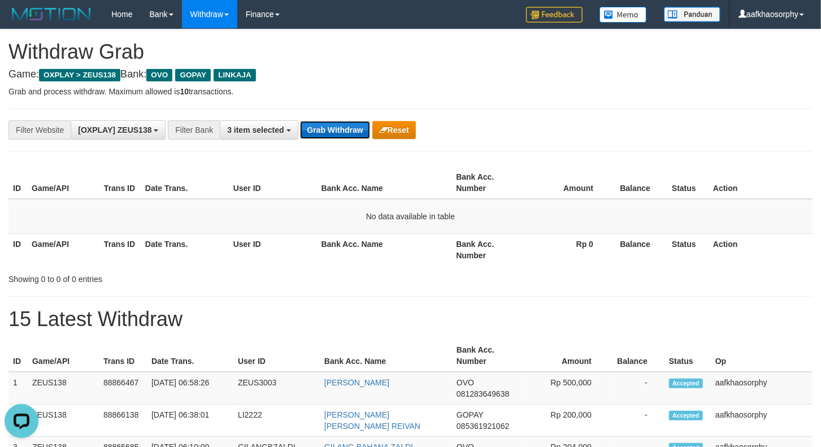
click at [329, 134] on button "Grab Withdraw" at bounding box center [335, 130] width 70 height 18
click at [300, 121] on button "Grab Withdraw" at bounding box center [335, 130] width 70 height 18
drag, startPoint x: 0, startPoint y: 0, endPoint x: 329, endPoint y: 134, distance: 355.1
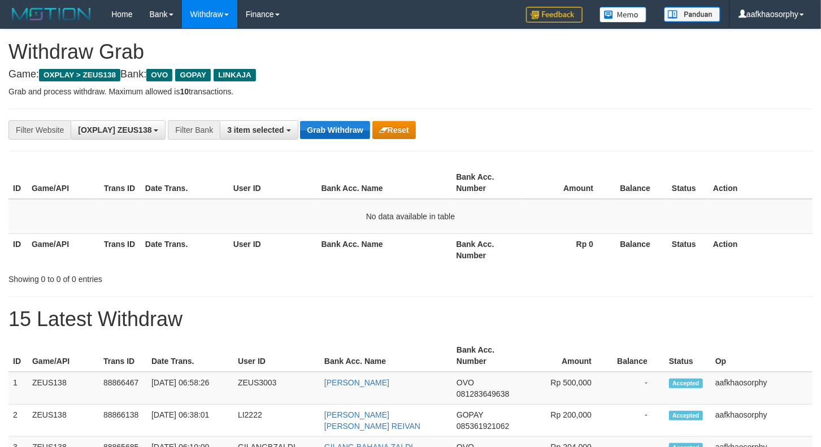
click at [329, 134] on button "Grab Withdraw" at bounding box center [335, 130] width 70 height 18
drag, startPoint x: 0, startPoint y: 0, endPoint x: 329, endPoint y: 136, distance: 356.3
click at [329, 136] on button "Grab Withdraw" at bounding box center [335, 130] width 70 height 18
click at [300, 121] on button "Grab Withdraw" at bounding box center [335, 130] width 70 height 18
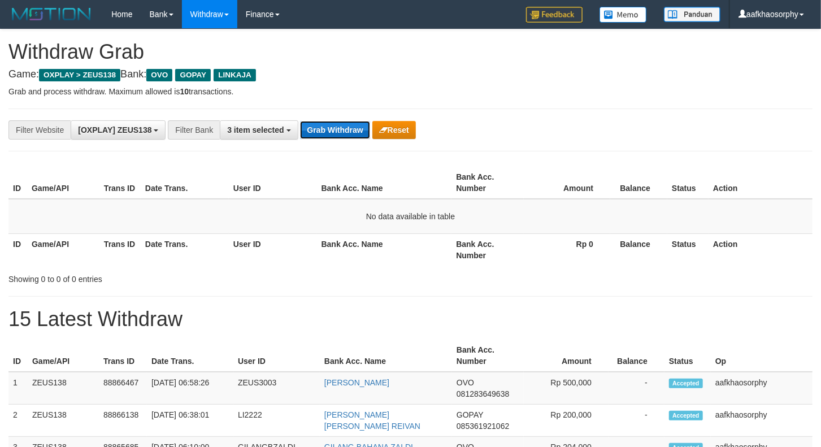
click at [329, 136] on button "Grab Withdraw" at bounding box center [335, 130] width 70 height 18
click at [300, 121] on button "Grab Withdraw" at bounding box center [335, 130] width 70 height 18
click at [329, 138] on button "Grab Withdraw" at bounding box center [335, 130] width 70 height 18
drag, startPoint x: 0, startPoint y: 0, endPoint x: 329, endPoint y: 140, distance: 357.3
click at [329, 140] on div "**********" at bounding box center [410, 130] width 804 height 43
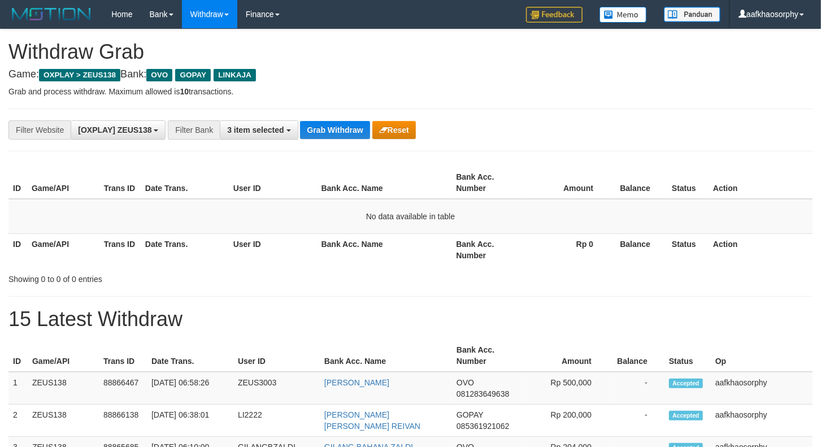
click at [329, 141] on div "**********" at bounding box center [410, 130] width 804 height 43
click at [328, 142] on div "**********" at bounding box center [410, 130] width 804 height 43
click at [328, 143] on div "**********" at bounding box center [410, 130] width 804 height 43
click at [328, 145] on div "**********" at bounding box center [410, 130] width 804 height 43
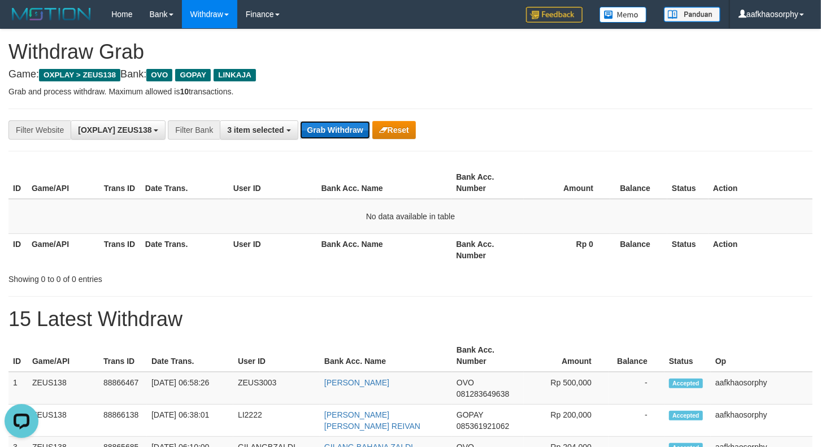
click at [349, 137] on button "Grab Withdraw" at bounding box center [335, 130] width 70 height 18
drag, startPoint x: 335, startPoint y: 129, endPoint x: 350, endPoint y: 131, distance: 15.9
click at [335, 129] on button "Grab Withdraw" at bounding box center [335, 130] width 70 height 18
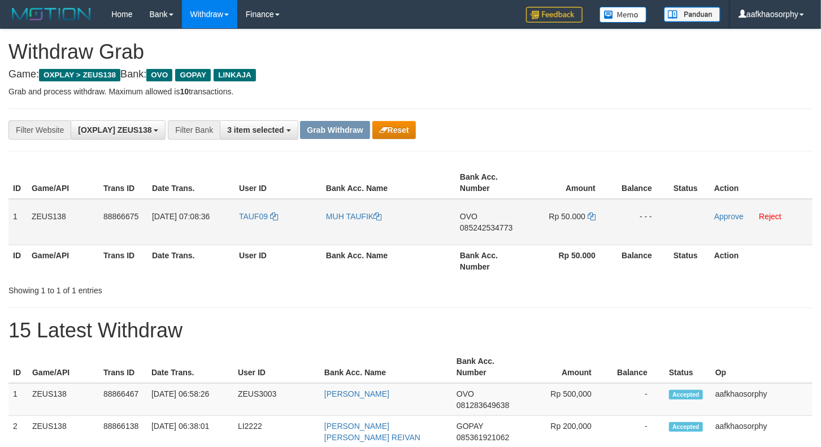
click at [478, 223] on span "085242534773" at bounding box center [486, 227] width 53 height 9
drag, startPoint x: 478, startPoint y: 223, endPoint x: 828, endPoint y: 246, distance: 351.1
click at [480, 223] on span "085242534773" at bounding box center [486, 227] width 53 height 9
click at [593, 216] on icon at bounding box center [592, 216] width 8 height 8
drag, startPoint x: 593, startPoint y: 216, endPoint x: 828, endPoint y: 240, distance: 236.2
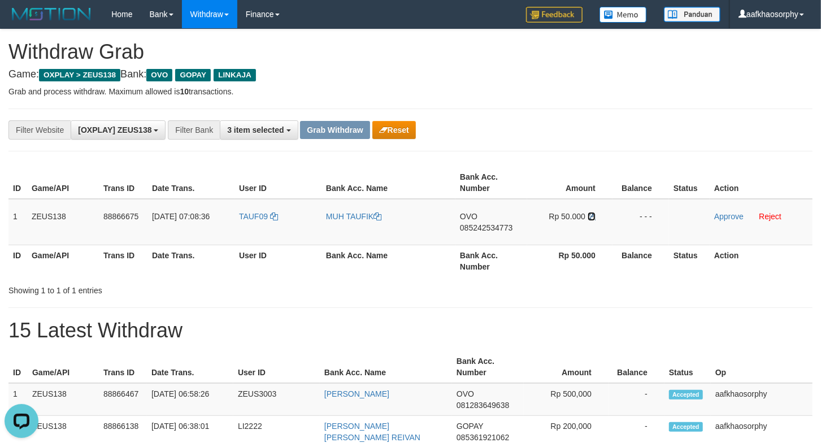
click at [619, 222] on tr "1 ZEUS138 88866675 [DATE] 07:08:36 TAUF09 MUH TAUFIK OVO 085242534773 Rp 50.000…" at bounding box center [410, 222] width 804 height 46
click at [267, 219] on td "TAUF09" at bounding box center [278, 222] width 87 height 46
click at [267, 219] on span "TAUF09" at bounding box center [253, 216] width 29 height 9
click at [264, 218] on span "TAUF09" at bounding box center [253, 216] width 29 height 9
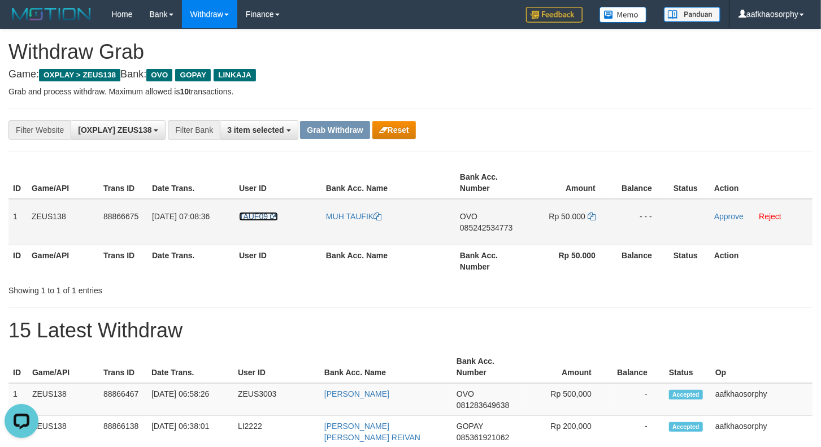
click at [264, 218] on span "TAUF09" at bounding box center [253, 216] width 29 height 9
click at [264, 219] on span "TAUF09" at bounding box center [253, 216] width 29 height 9
click at [267, 221] on td "TAUF09" at bounding box center [278, 222] width 87 height 46
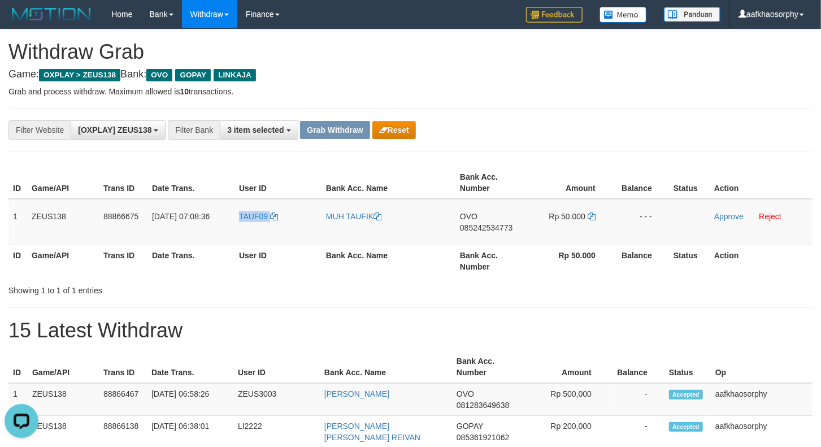
copy link "TAUF09"
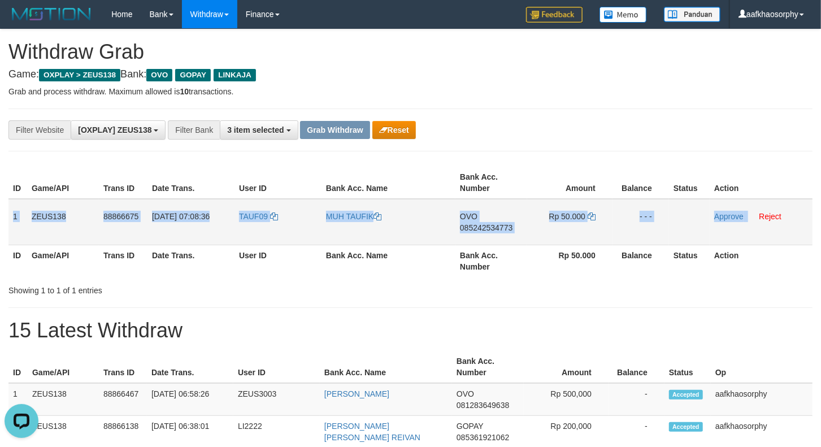
drag, startPoint x: 12, startPoint y: 212, endPoint x: 748, endPoint y: 226, distance: 736.5
click at [748, 226] on tr "1 ZEUS138 88866675 [DATE] 07:08:36 TAUF09 MUH TAUFIK OVO 085242534773 Rp 50.000…" at bounding box center [410, 222] width 804 height 46
copy tr "1 ZEUS138 88866675 [DATE] 07:08:36 TAUF09 MUH TAUFIK OVO 085242534773 Rp 50.000…"
click at [722, 216] on link "Approve" at bounding box center [728, 216] width 29 height 9
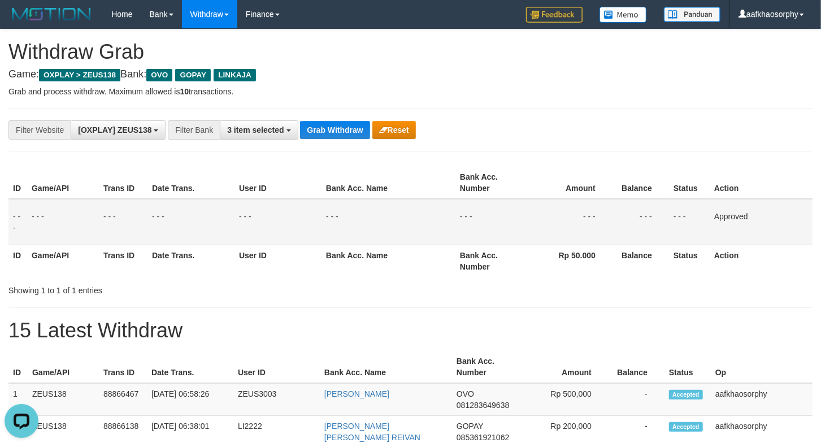
click at [342, 140] on div "**********" at bounding box center [410, 130] width 804 height 43
click at [342, 136] on button "Grab Withdraw" at bounding box center [335, 130] width 70 height 18
click at [300, 121] on button "Grab Withdraw" at bounding box center [335, 130] width 70 height 18
drag, startPoint x: 342, startPoint y: 136, endPoint x: 812, endPoint y: 221, distance: 476.8
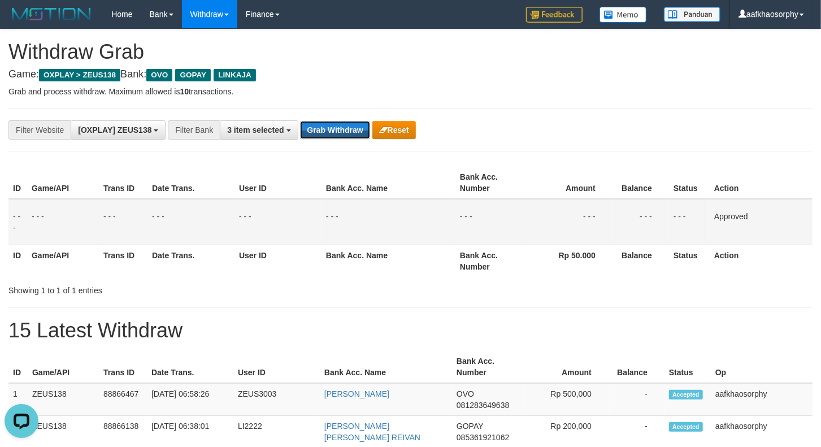
click at [366, 140] on div "**********" at bounding box center [410, 130] width 804 height 43
